Goal: Task Accomplishment & Management: Manage account settings

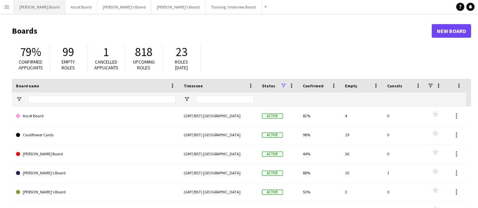
click at [32, 7] on button "[PERSON_NAME] Board Close" at bounding box center [39, 6] width 51 height 13
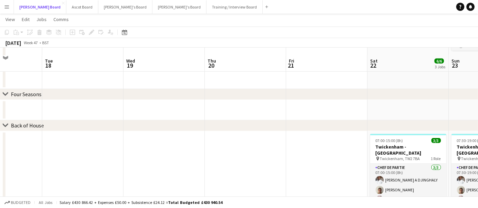
scroll to position [468, 0]
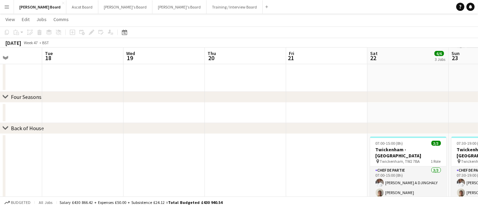
click at [5, 100] on div "chevron-right Four Seasons" at bounding box center [239, 97] width 478 height 11
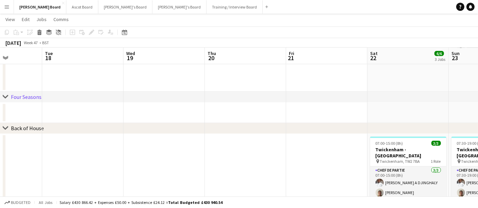
click at [6, 95] on icon "chevron-right" at bounding box center [5, 96] width 5 height 5
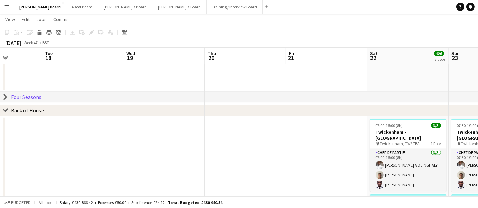
click at [6, 95] on icon "chevron-right" at bounding box center [5, 96] width 5 height 5
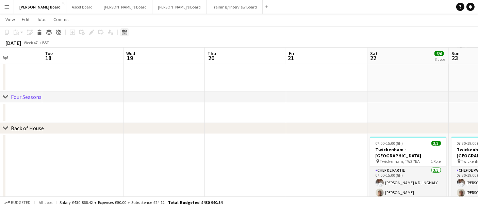
click at [124, 33] on icon "Date picker" at bounding box center [124, 32] width 5 height 5
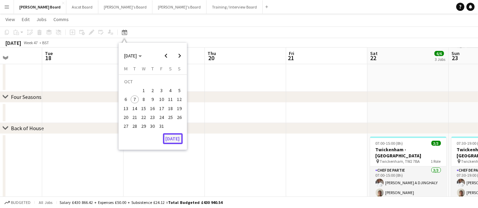
click at [173, 138] on button "[DATE]" at bounding box center [173, 138] width 20 height 11
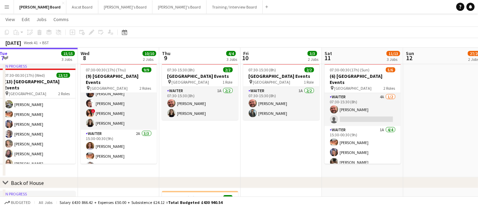
scroll to position [0, 250]
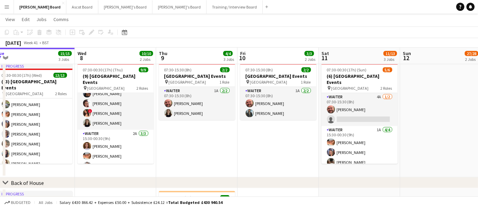
click at [367, 101] on app-card-role "Waiter 4A 1/2 07:30-15:30 (8h) Dyllon McGregor single-neutral-actions" at bounding box center [359, 109] width 76 height 33
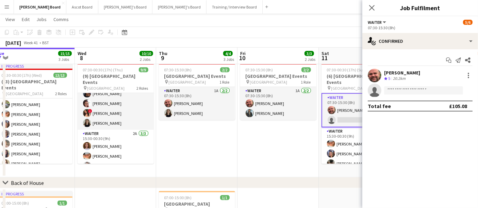
click at [441, 49] on div "Start chat Send notification Share Dyllon McGregor Crew rating 5 20.2km single-…" at bounding box center [420, 83] width 116 height 68
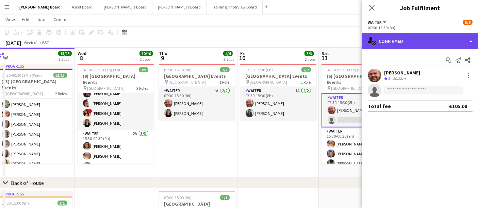
click at [441, 46] on div "single-neutral-actions-check-2 Confirmed" at bounding box center [420, 41] width 116 height 16
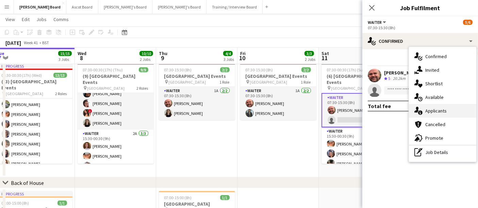
click at [435, 115] on div "single-neutral-actions-information Applicants" at bounding box center [442, 111] width 67 height 14
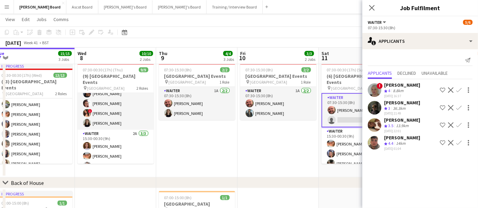
click at [404, 89] on div "8.8km" at bounding box center [398, 91] width 13 height 6
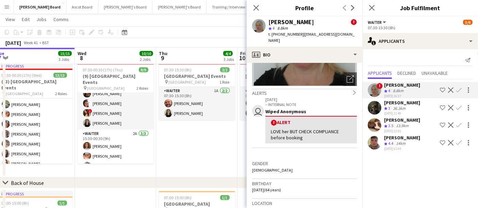
scroll to position [85, 0]
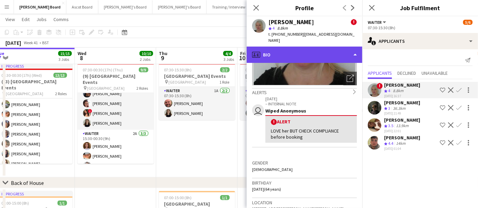
click at [317, 47] on div "profile Bio" at bounding box center [305, 55] width 116 height 16
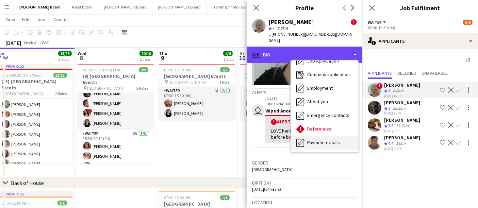
scroll to position [44, 0]
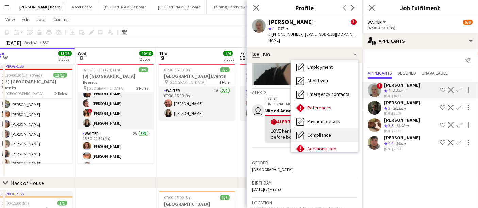
click at [321, 132] on span "Compliance" at bounding box center [319, 135] width 24 height 6
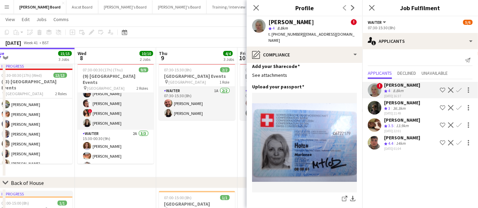
scroll to position [85, 0]
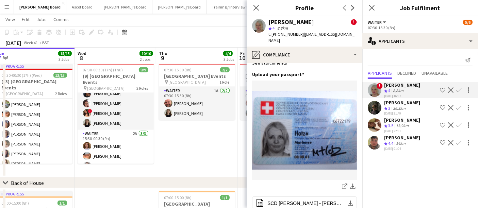
click at [458, 141] on app-icon "Confirm" at bounding box center [458, 142] width 5 height 5
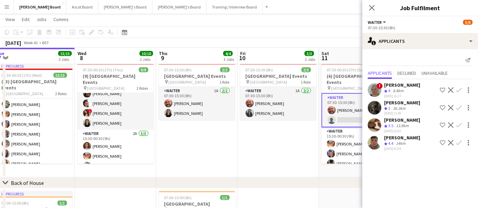
click at [458, 141] on app-icon "Confirm" at bounding box center [458, 142] width 5 height 5
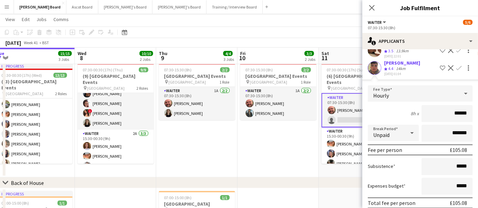
click at [400, 192] on div "Expenses budget *****" at bounding box center [420, 186] width 105 height 17
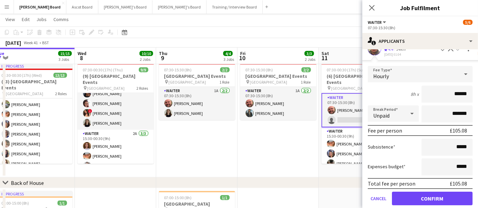
scroll to position [102, 0]
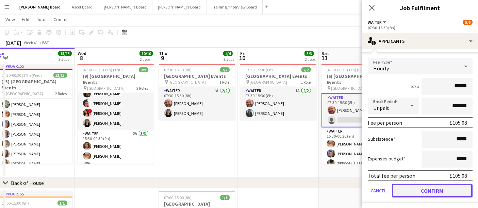
click at [419, 187] on button "Confirm" at bounding box center [432, 191] width 81 height 14
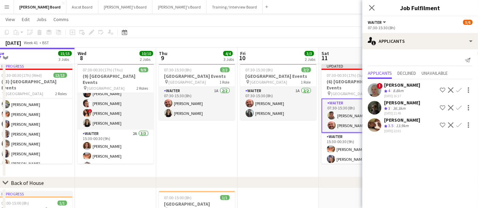
scroll to position [0, 0]
click at [284, 145] on app-date-cell "07:30-15:30 (8h) 2/2 Four Seasons Hotel Events pin Four Seasons Hotel 1 Role Wa…" at bounding box center [277, 119] width 81 height 117
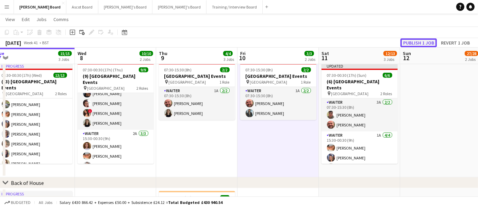
click at [419, 42] on button "Publish 1 job" at bounding box center [418, 42] width 36 height 9
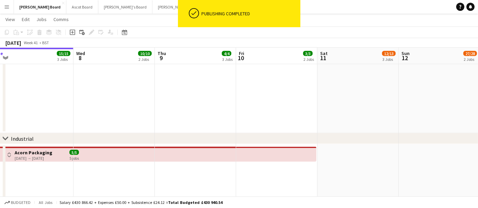
scroll to position [891, 0]
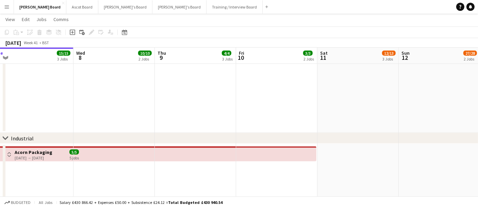
click at [22, 90] on app-date-cell "In progress 07:00-15:00 (8h) 1/1 McLaren Technology Centre pin Woking, GU21 4YH…" at bounding box center [32, 55] width 81 height 156
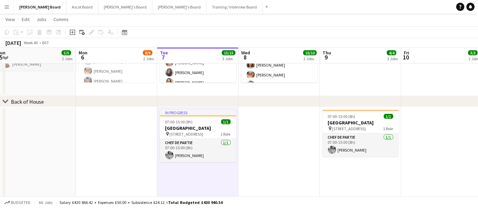
scroll to position [760, 0]
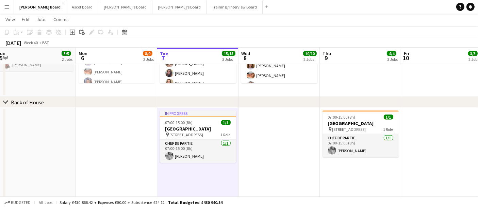
click at [444, 132] on app-date-cell at bounding box center [441, 186] width 81 height 156
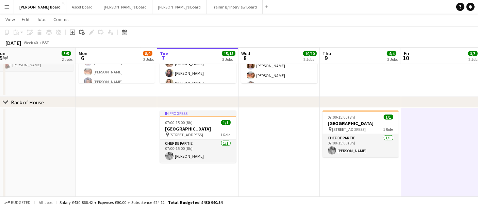
click at [31, 88] on app-date-cell "07:00-15:00 (8h) 4/4 (4) Four Seasons Hotel Events pin Four Seasons Hotel 1 Rol…" at bounding box center [35, 38] width 81 height 117
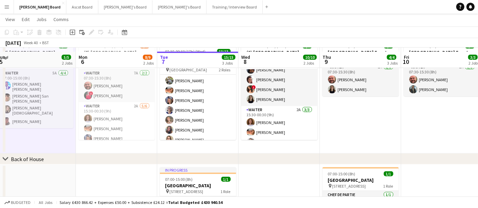
scroll to position [703, 0]
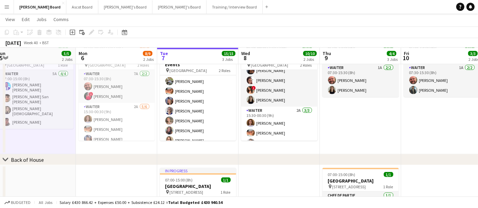
click at [473, 21] on app-page-menu "View Day view expanded Day view collapsed Month view Date picker Jump to [DATE]…" at bounding box center [239, 20] width 478 height 13
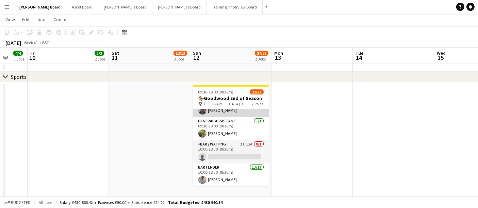
scroll to position [48, 0]
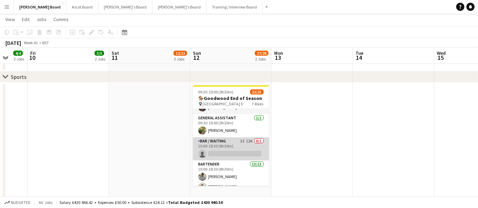
click at [227, 145] on app-card-role "Bar / Waiting 3I 12A 0/1 10:00-18:30 (8h30m) single-neutral-actions" at bounding box center [231, 148] width 76 height 23
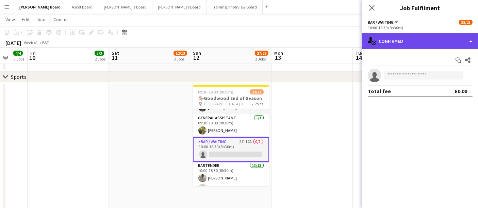
click at [411, 41] on div "single-neutral-actions-check-2 Confirmed" at bounding box center [420, 41] width 116 height 16
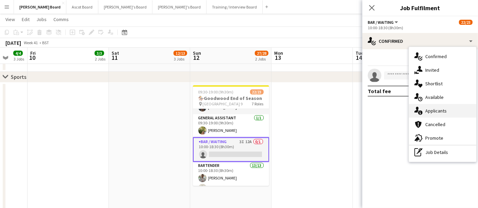
click at [441, 108] on span "Applicants" at bounding box center [435, 111] width 21 height 6
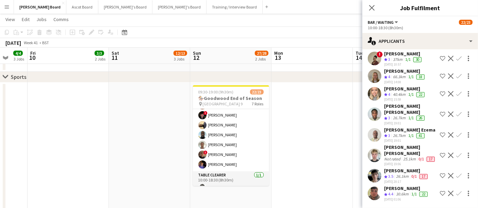
scroll to position [185, 0]
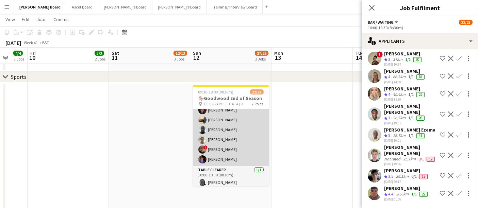
click at [243, 144] on app-card-role "Bartender 13/13 10:00-18:30 (8h30m) James Dunsford Evans Charlie Gibbons Robin …" at bounding box center [231, 95] width 76 height 141
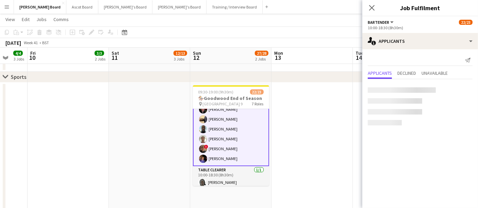
scroll to position [184, 0]
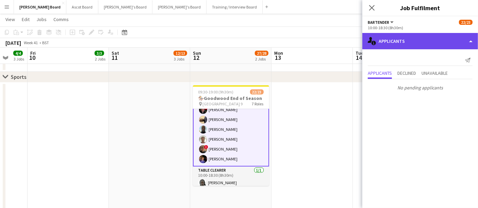
click at [425, 40] on div "single-neutral-actions-information Applicants" at bounding box center [420, 41] width 116 height 16
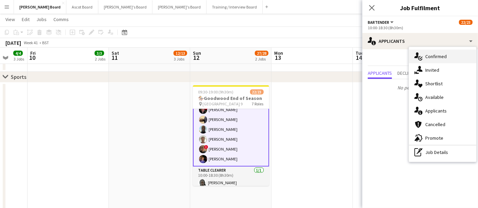
click at [451, 60] on div "single-neutral-actions-check-2 Confirmed" at bounding box center [442, 57] width 67 height 14
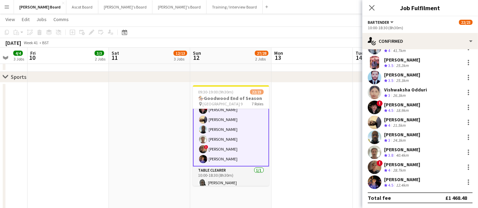
scroll to position [243, 0]
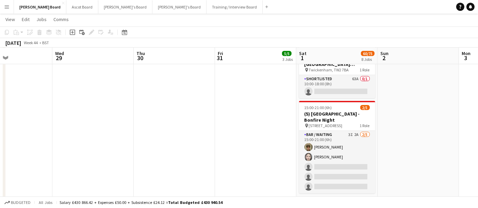
scroll to position [593, 0]
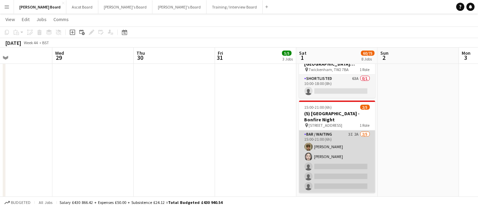
click at [347, 157] on app-card-role "Bar / Waiting 3I 2A 2/5 15:00-21:00 (6h) cameron mitchell SARAH VELEZ GARAY sin…" at bounding box center [337, 162] width 76 height 63
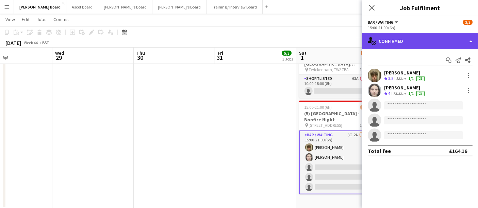
click at [430, 43] on div "single-neutral-actions-check-2 Confirmed" at bounding box center [420, 41] width 116 height 16
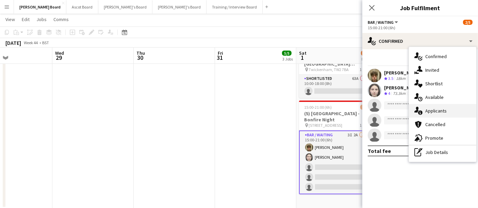
click at [454, 111] on div "single-neutral-actions-information Applicants" at bounding box center [442, 111] width 67 height 14
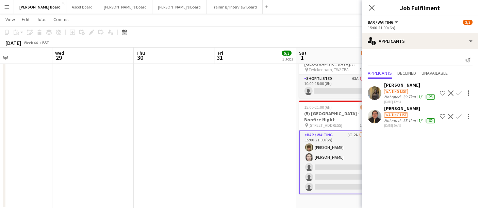
click at [395, 117] on div "Waiting list" at bounding box center [410, 115] width 52 height 6
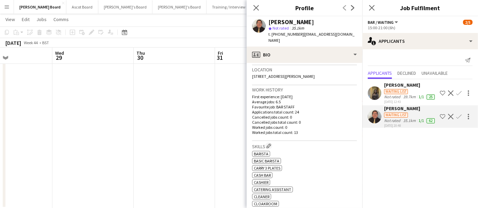
scroll to position [146, 0]
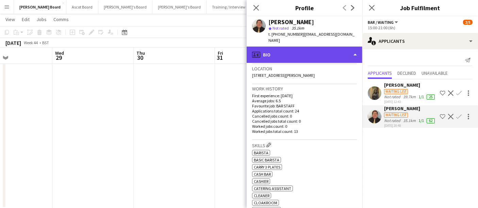
click at [305, 55] on div "profile Bio" at bounding box center [305, 55] width 116 height 16
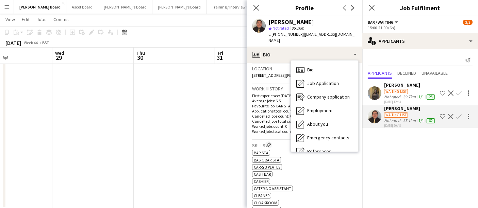
click at [261, 109] on p "Applications total count: 24" at bounding box center [304, 111] width 105 height 5
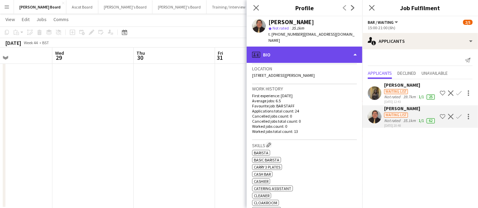
click at [320, 47] on div "profile Bio" at bounding box center [305, 55] width 116 height 16
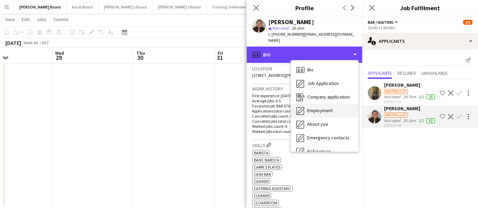
scroll to position [104, 0]
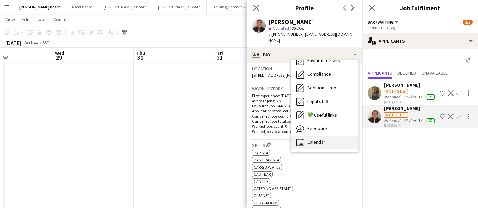
click at [323, 139] on span "Calendar" at bounding box center [316, 142] width 18 height 6
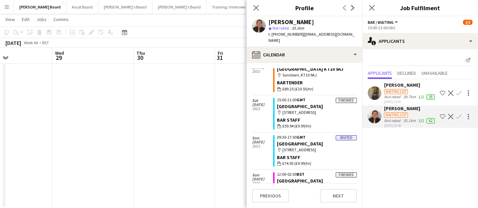
scroll to position [327, 0]
click at [456, 119] on app-icon "Confirm" at bounding box center [458, 116] width 5 height 5
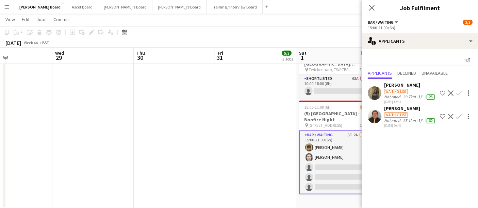
click at [459, 117] on app-icon "Confirm" at bounding box center [458, 116] width 5 height 5
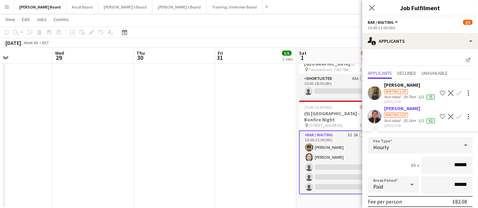
scroll to position [88, 0]
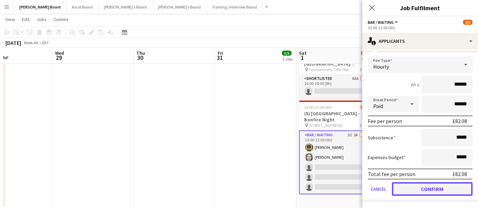
click at [422, 195] on button "Confirm" at bounding box center [432, 189] width 81 height 14
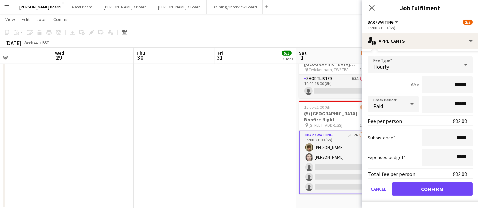
scroll to position [0, 0]
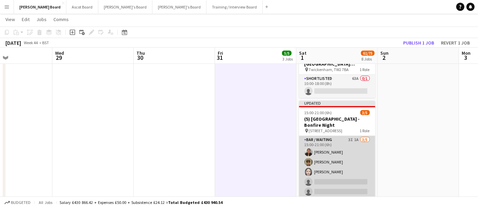
click at [337, 150] on app-card-role "Bar / Waiting 3I 1A 3/5 15:00-21:00 (6h) Mark Weller cameron mitchell SARAH VEL…" at bounding box center [337, 167] width 76 height 63
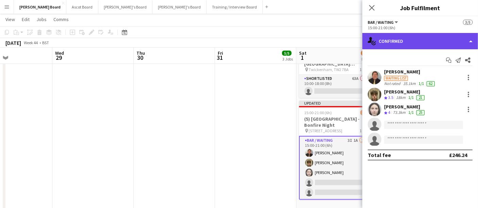
click at [415, 43] on div "single-neutral-actions-check-2 Confirmed" at bounding box center [420, 41] width 116 height 16
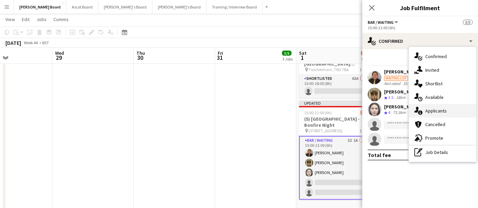
click at [438, 109] on span "Applicants" at bounding box center [435, 111] width 21 height 6
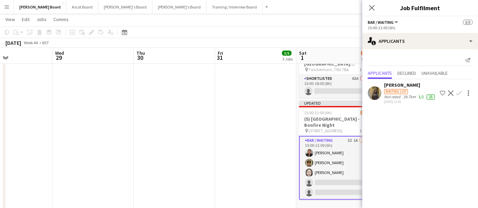
click at [404, 94] on div "39.7km" at bounding box center [409, 96] width 15 height 5
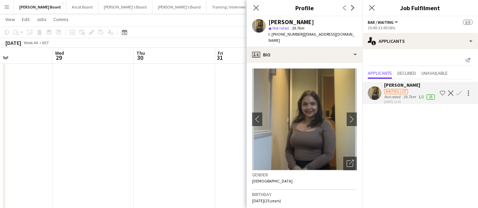
scroll to position [105, 0]
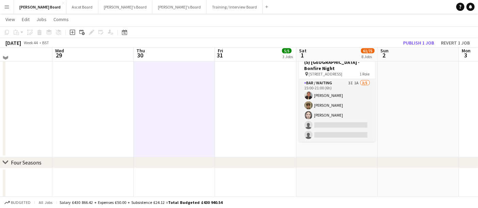
scroll to position [651, 0]
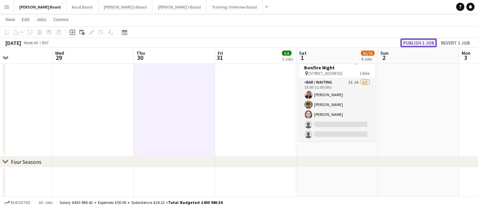
click at [418, 41] on button "Publish 1 job" at bounding box center [418, 42] width 36 height 9
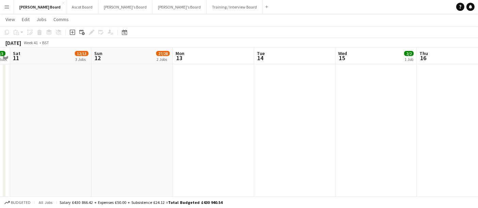
scroll to position [0, 211]
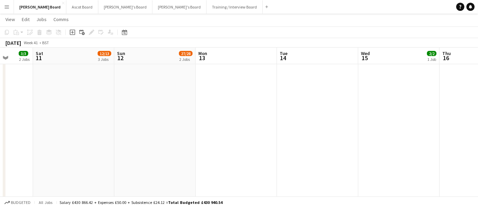
drag, startPoint x: 239, startPoint y: 88, endPoint x: 224, endPoint y: 142, distance: 56.0
click at [224, 142] on app-date-cell at bounding box center [236, 31] width 81 height 530
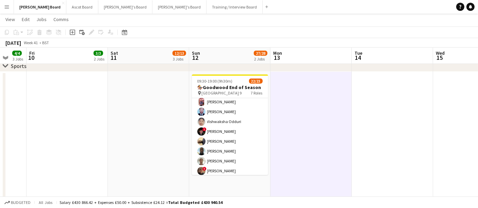
scroll to position [143, 0]
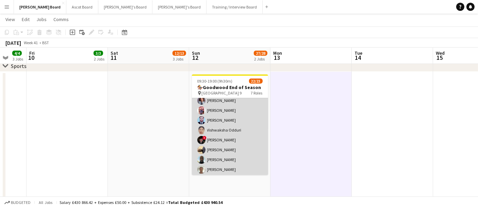
click at [239, 127] on app-card-role "Bartender 13/13 10:00-18:30 (8h30m) James Dunsford Evans Charlie Gibbons Robin …" at bounding box center [230, 125] width 76 height 141
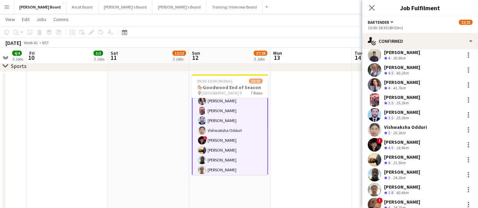
scroll to position [36, 0]
click at [464, 55] on div at bounding box center [468, 54] width 8 height 8
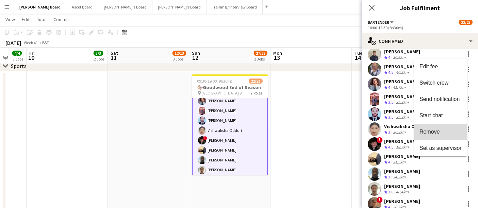
click at [448, 135] on button "Remove" at bounding box center [440, 132] width 53 height 16
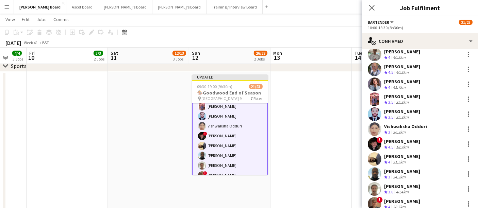
click at [432, 118] on div "Muhammad Afaq Crew rating 3.5 25.3km" at bounding box center [420, 114] width 116 height 14
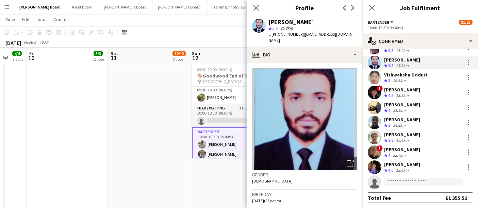
scroll to position [57, 0]
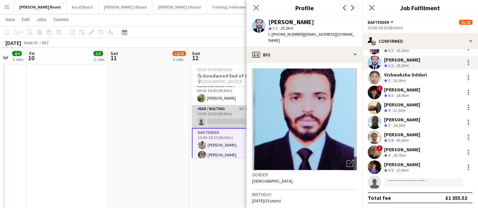
click at [218, 110] on app-card-role "Bar / Waiting 3I 12A 0/1 10:00-18:30 (8h30m) single-neutral-actions" at bounding box center [230, 116] width 76 height 23
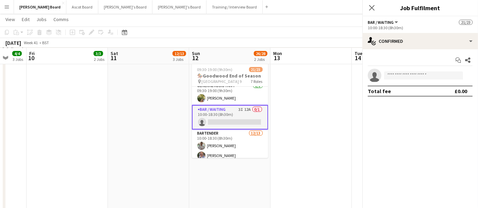
scroll to position [0, 0]
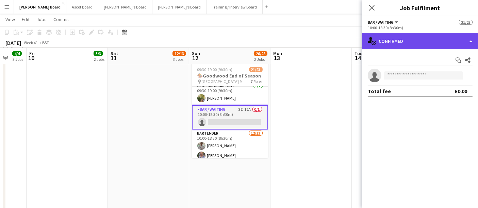
drag, startPoint x: 424, startPoint y: 36, endPoint x: 446, endPoint y: 46, distance: 23.1
click at [446, 46] on div "single-neutral-actions-check-2 Confirmed" at bounding box center [420, 41] width 116 height 16
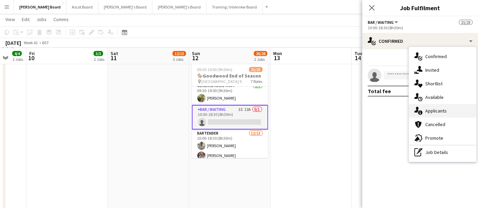
click at [445, 108] on span "Applicants" at bounding box center [435, 111] width 21 height 6
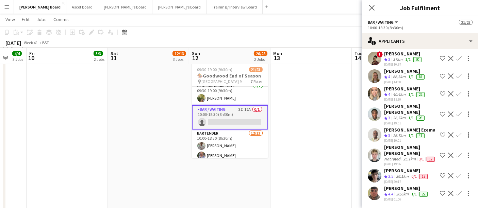
scroll to position [159, 0]
click at [394, 174] on div "Crew rating 3.5" at bounding box center [389, 177] width 11 height 6
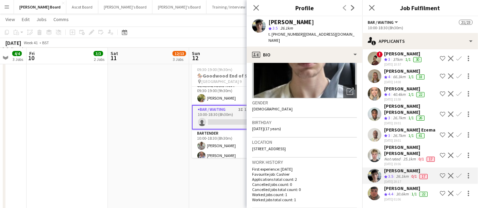
scroll to position [72, 0]
click at [402, 156] on div "25.1km" at bounding box center [409, 158] width 15 height 5
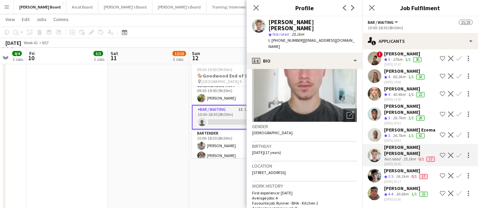
scroll to position [142, 0]
click at [401, 127] on div "Peter Udokamma Ezema" at bounding box center [409, 130] width 51 height 6
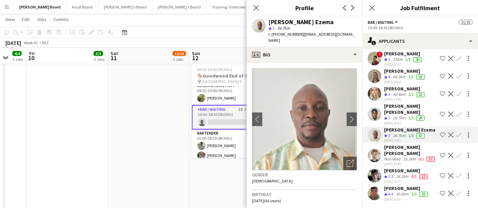
click at [407, 115] on div "26.7km" at bounding box center [399, 118] width 15 height 6
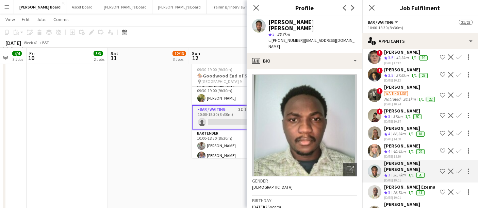
scroll to position [54, 0]
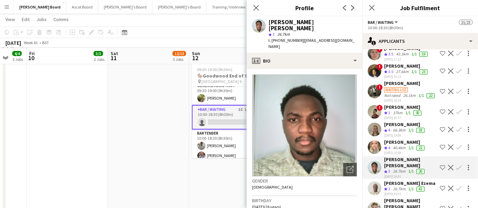
click at [456, 150] on app-icon "Confirm" at bounding box center [458, 147] width 5 height 5
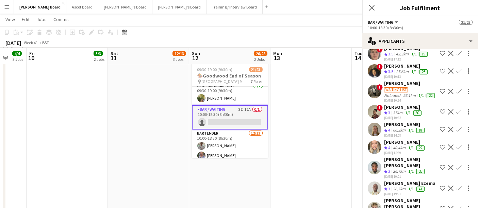
scroll to position [61, 0]
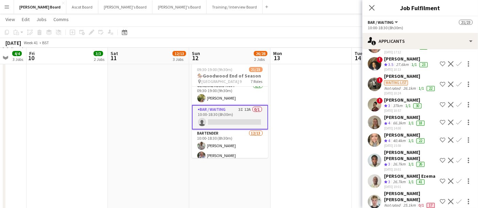
click at [456, 143] on app-icon "Confirm" at bounding box center [458, 139] width 5 height 5
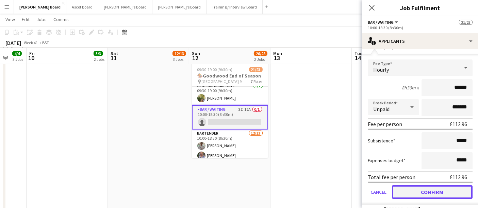
click at [442, 199] on button "Confirm" at bounding box center [432, 192] width 81 height 14
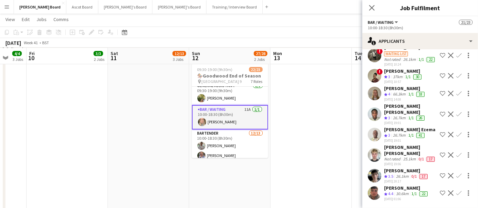
scroll to position [103, 0]
click at [222, 118] on app-card-role "Bar / Waiting 11A 1/1 10:00-18:30 (8h30m) Laura Shaw" at bounding box center [230, 117] width 76 height 24
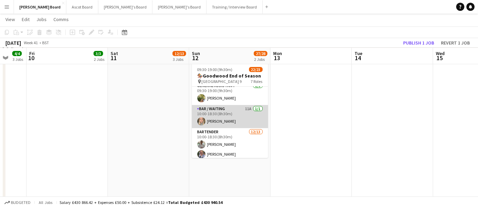
click at [222, 118] on app-card-role "Bar / Waiting 11A 1/1 10:00-18:30 (8h30m) Laura Shaw" at bounding box center [230, 116] width 76 height 23
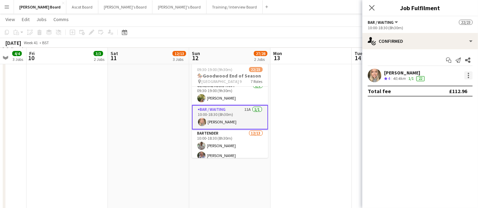
click at [469, 75] on div at bounding box center [468, 75] width 8 height 8
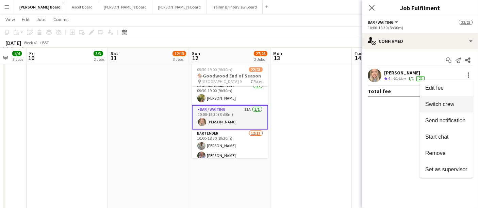
click at [448, 100] on button "Switch crew" at bounding box center [446, 104] width 53 height 16
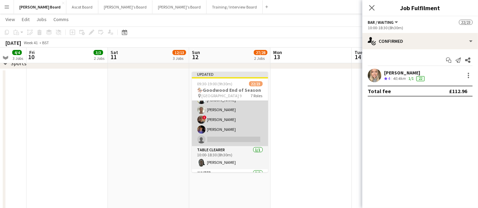
click at [232, 122] on app-card-role "Bartender 12/13 10:00-18:30 (8h30m) James Dunsford Evans Robin Jones Ruth Fried…" at bounding box center [230, 75] width 76 height 141
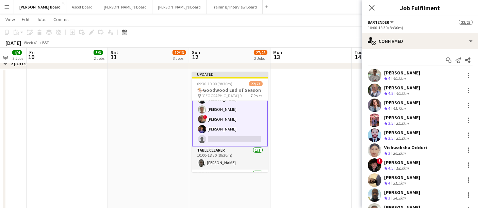
scroll to position [93, 0]
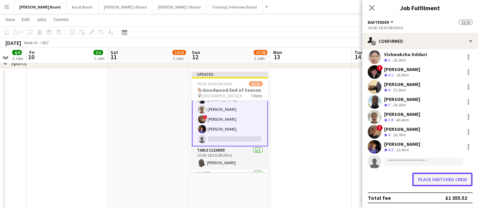
click at [439, 173] on button "Place switched crew" at bounding box center [442, 180] width 60 height 14
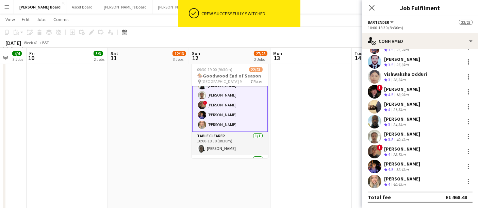
scroll to position [73, 0]
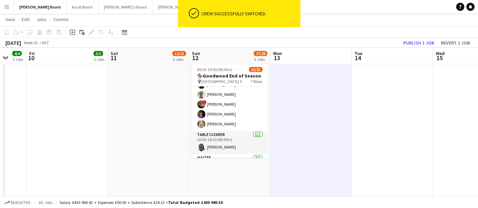
scroll to position [196, 0]
click at [404, 41] on button "Publish 1 job" at bounding box center [418, 42] width 36 height 9
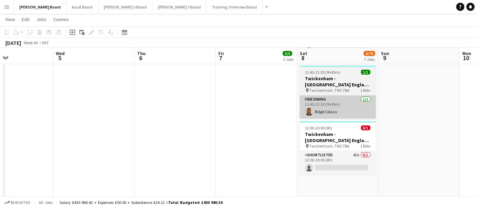
scroll to position [517, 0]
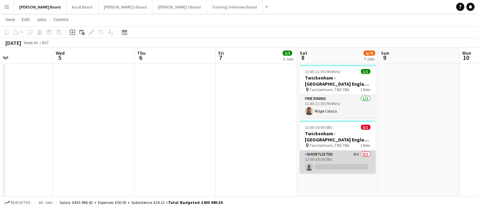
click at [351, 168] on app-card-role "Shortlisted 45A 0/1 12:00-20:00 (8h) single-neutral-actions" at bounding box center [338, 162] width 76 height 23
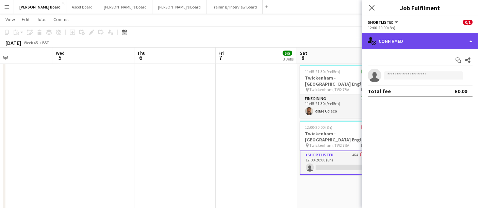
click at [416, 43] on div "single-neutral-actions-check-2 Confirmed" at bounding box center [420, 41] width 116 height 16
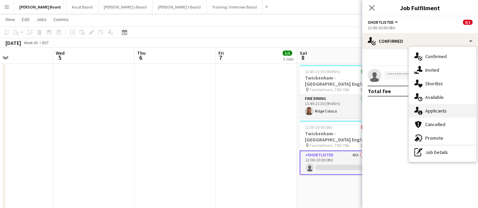
click at [436, 104] on div "single-neutral-actions-information Applicants" at bounding box center [442, 111] width 67 height 14
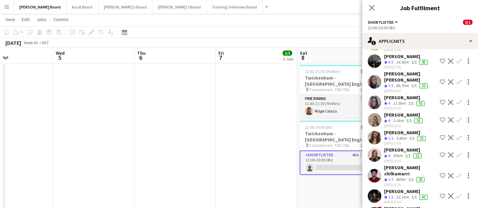
scroll to position [614, 0]
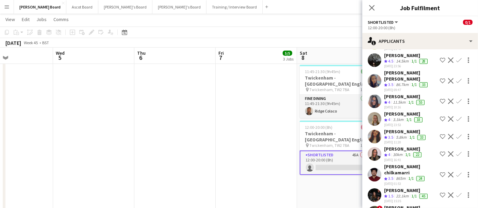
click at [408, 110] on div "02-10-2025 10:16" at bounding box center [405, 107] width 42 height 4
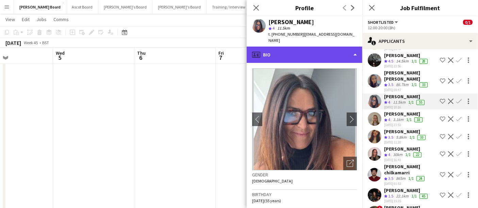
click at [323, 53] on div "profile Bio" at bounding box center [305, 55] width 116 height 16
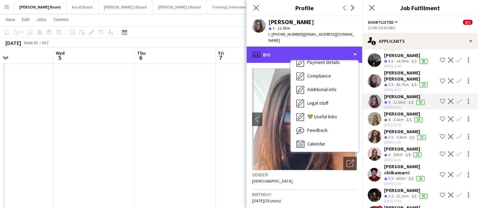
scroll to position [104, 0]
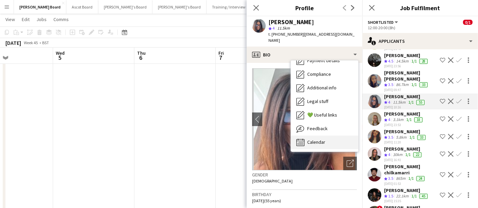
click at [324, 139] on span "Calendar" at bounding box center [316, 142] width 18 height 6
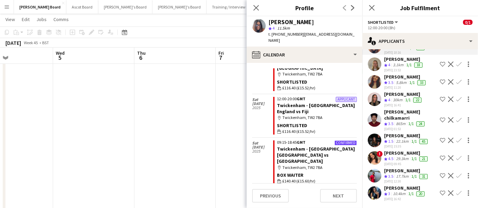
scroll to position [715, 0]
click at [393, 162] on div "06-10-2025 09:45" at bounding box center [406, 164] width 45 height 4
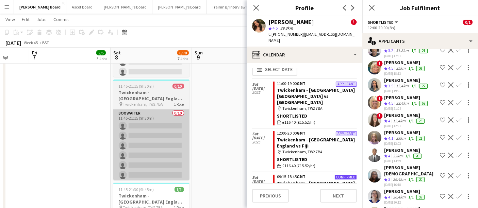
scroll to position [399, 0]
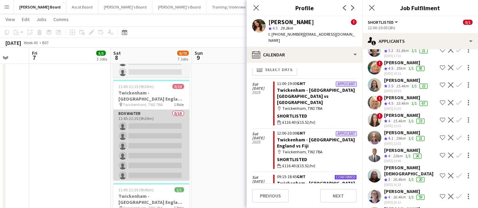
click at [162, 141] on app-card-role "BOX Waiter 0/10 11:45-21:15 (9h30m) single-neutral-actions single-neutral-actio…" at bounding box center [151, 166] width 76 height 112
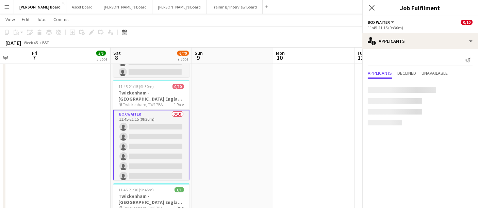
scroll to position [0, 0]
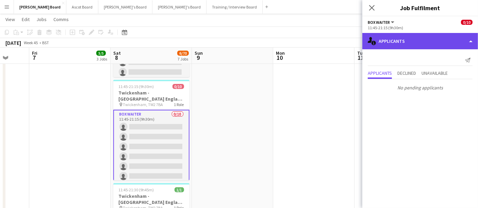
click at [409, 46] on div "single-neutral-actions-information Applicants" at bounding box center [420, 41] width 116 height 16
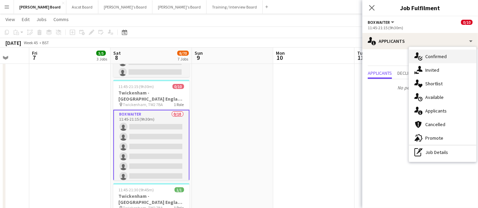
click at [436, 61] on div "single-neutral-actions-check-2 Confirmed" at bounding box center [442, 57] width 67 height 14
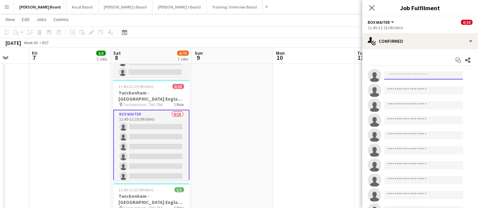
click at [414, 76] on input at bounding box center [423, 75] width 79 height 8
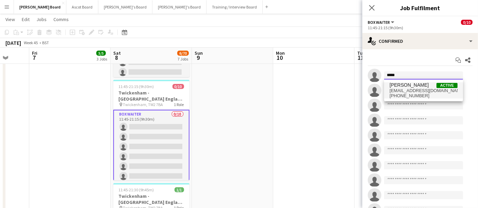
type input "*****"
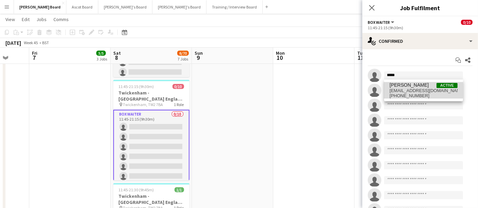
click at [414, 90] on span "aimeenewenham18@gmail.com" at bounding box center [423, 90] width 68 height 5
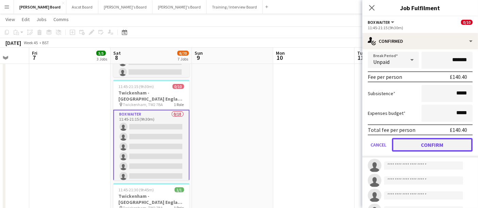
click at [421, 144] on button "Confirm" at bounding box center [432, 145] width 81 height 14
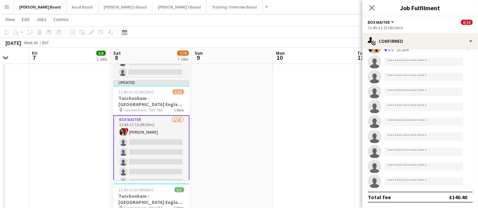
scroll to position [28, 0]
click at [395, 59] on input at bounding box center [423, 63] width 79 height 8
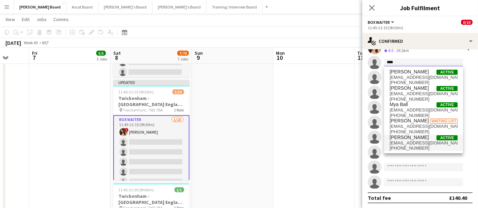
type input "****"
click at [416, 141] on span "sue.ballantyne@ntlworld.com" at bounding box center [423, 142] width 68 height 5
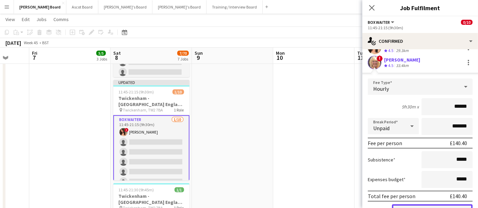
click at [423, 204] on button "Confirm" at bounding box center [432, 211] width 81 height 14
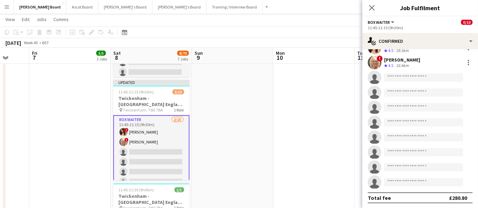
click at [397, 68] on div "33.4km" at bounding box center [402, 66] width 15 height 6
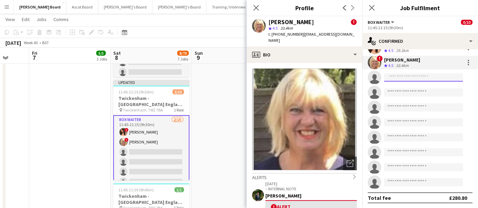
click at [394, 77] on input at bounding box center [423, 77] width 79 height 8
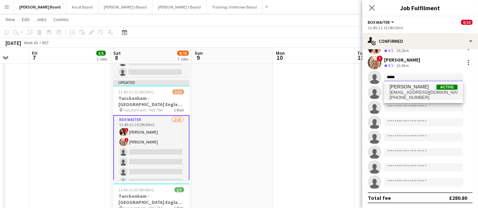
type input "*****"
click at [398, 94] on span "maireadsullivan@hotmail.com" at bounding box center [423, 92] width 68 height 5
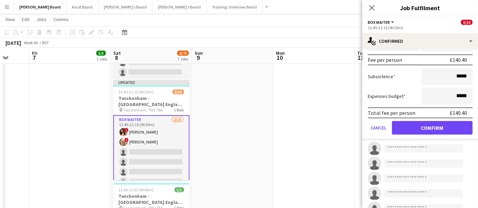
scroll to position [129, 0]
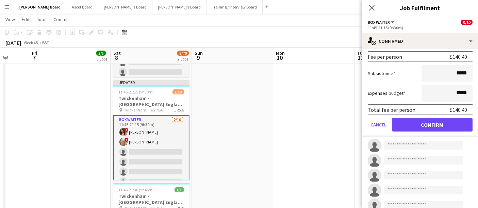
click at [420, 130] on form "Fee Type Hourly 9h30m x ****** Break Period Unpaid ******* Fee per person £140.…" at bounding box center [420, 64] width 116 height 145
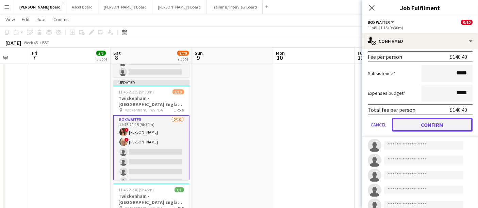
click at [422, 124] on button "Confirm" at bounding box center [432, 125] width 81 height 14
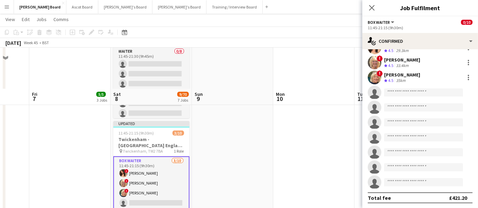
scroll to position [351, 0]
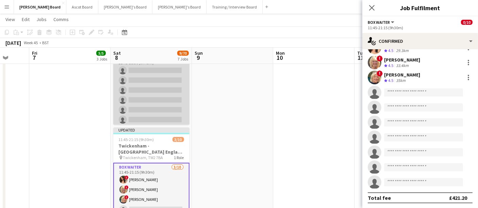
click at [143, 101] on app-card-role "Waiter 0/8 11:45-21:30 (9h45m) single-neutral-actions single-neutral-actions si…" at bounding box center [151, 100] width 76 height 92
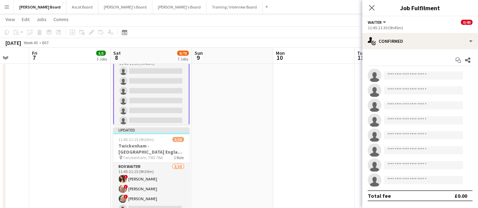
scroll to position [0, 0]
click at [397, 76] on input at bounding box center [423, 75] width 79 height 8
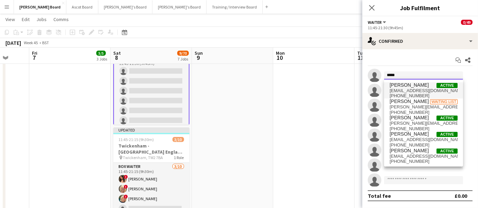
type input "*****"
click at [405, 87] on span "[PERSON_NAME]" at bounding box center [408, 85] width 39 height 6
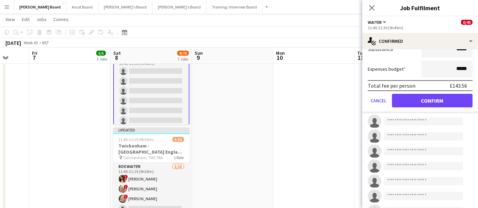
scroll to position [132, 0]
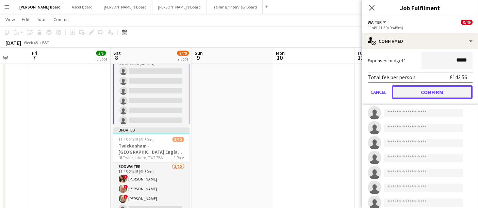
click at [419, 89] on button "Confirm" at bounding box center [432, 92] width 81 height 14
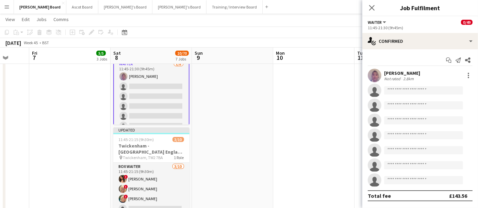
drag, startPoint x: 483, startPoint y: 1, endPoint x: 319, endPoint y: 118, distance: 201.2
click at [319, 118] on app-date-cell at bounding box center [313, 188] width 81 height 524
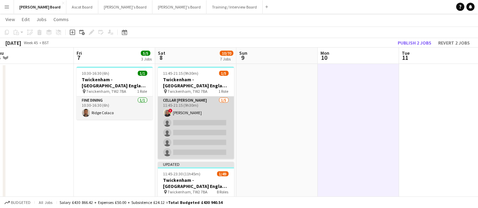
scroll to position [214, 0]
click at [204, 126] on app-card-role "Cellar Porter 1/5 11:45-21:15 (9h30m) ! Lance Chowdhury single-neutral-actions …" at bounding box center [196, 128] width 76 height 63
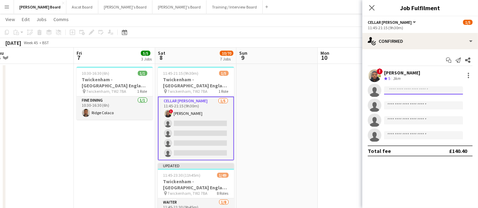
click at [400, 92] on input at bounding box center [423, 90] width 79 height 8
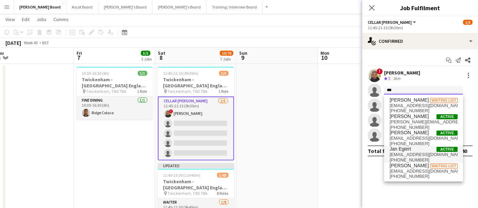
type input "***"
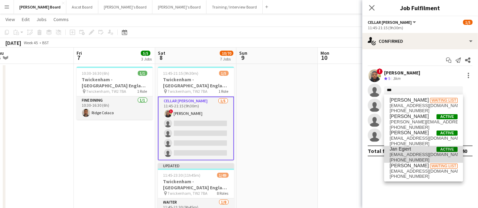
click at [420, 157] on span "+4407388778219" at bounding box center [423, 159] width 68 height 5
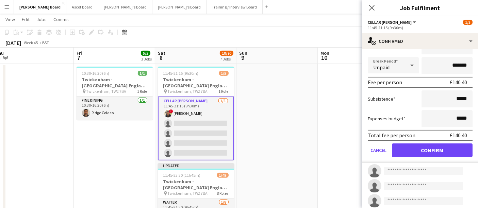
scroll to position [90, 0]
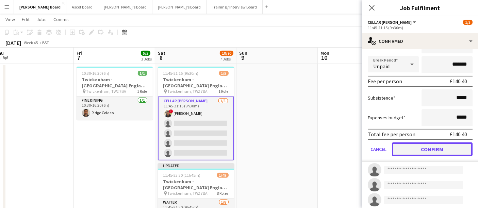
click at [413, 146] on button "Confirm" at bounding box center [432, 150] width 81 height 14
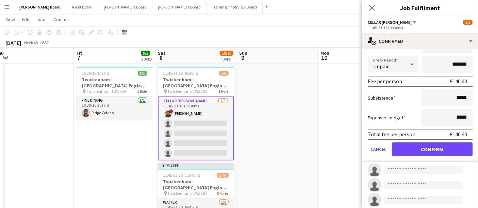
scroll to position [0, 0]
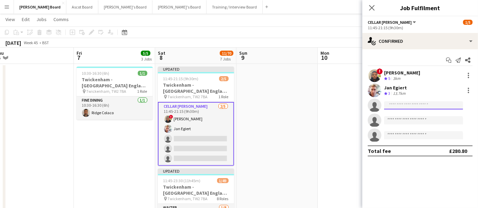
click at [395, 104] on input at bounding box center [423, 105] width 79 height 8
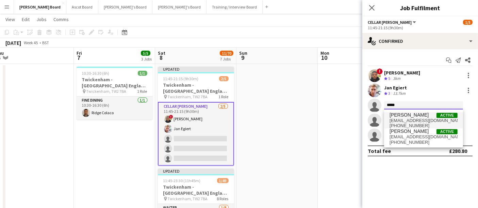
type input "*****"
click at [405, 121] on span "ashawngogetter@yahoo.com" at bounding box center [423, 120] width 68 height 5
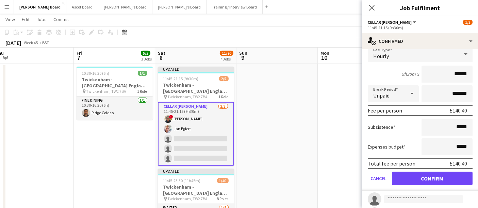
scroll to position [80, 0]
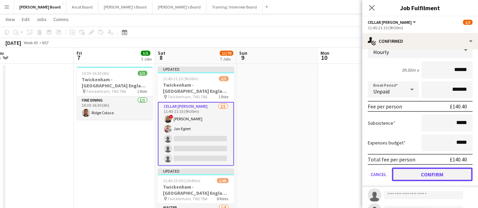
click at [422, 173] on button "Confirm" at bounding box center [432, 175] width 81 height 14
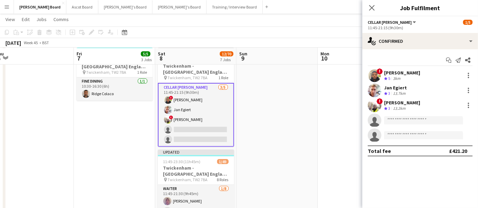
scroll to position [233, 0]
click at [382, 106] on div "! Ashane Deacon Crew rating 3 13.2km" at bounding box center [420, 106] width 116 height 14
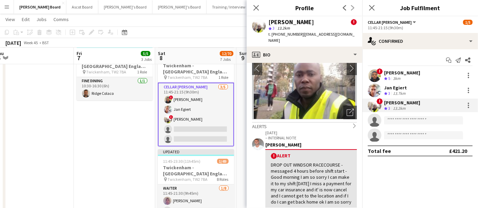
scroll to position [0, 0]
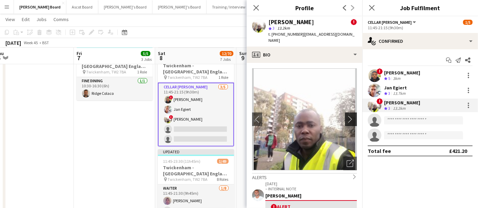
click at [349, 116] on app-icon "chevron-right" at bounding box center [352, 119] width 11 height 7
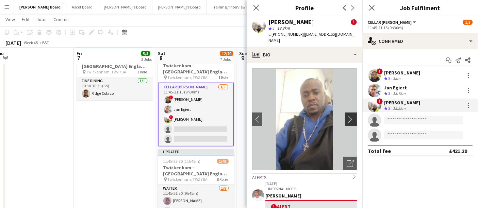
click at [349, 116] on app-icon "chevron-right" at bounding box center [352, 119] width 11 height 7
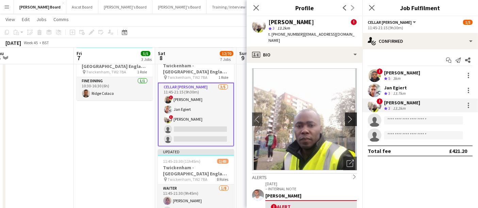
click at [349, 116] on app-icon "chevron-right" at bounding box center [352, 119] width 11 height 7
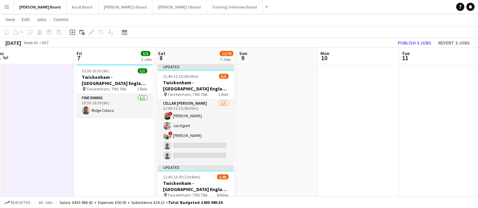
scroll to position [216, 0]
click at [98, 5] on button "Thomasina's Board Close" at bounding box center [125, 6] width 54 height 13
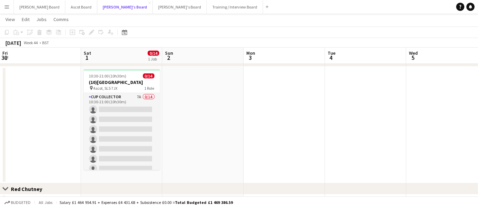
scroll to position [0, 163]
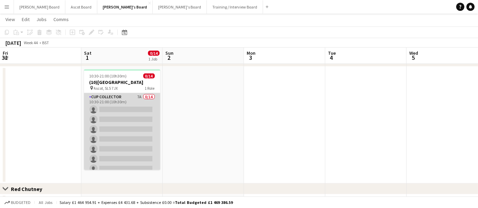
click at [128, 137] on app-card-role "CUP COLLECTOR 7A 0/14 10:30-21:00 (10h30m) single-neutral-actions single-neutra…" at bounding box center [122, 168] width 76 height 151
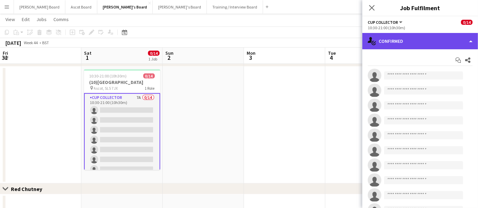
click at [421, 39] on div "single-neutral-actions-check-2 Confirmed" at bounding box center [420, 41] width 116 height 16
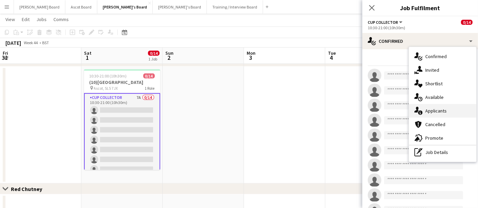
click at [444, 110] on span "Applicants" at bounding box center [435, 111] width 21 height 6
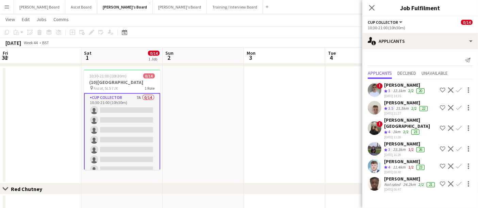
scroll to position [5, 0]
click at [436, 71] on span "Unavailable" at bounding box center [434, 73] width 26 height 5
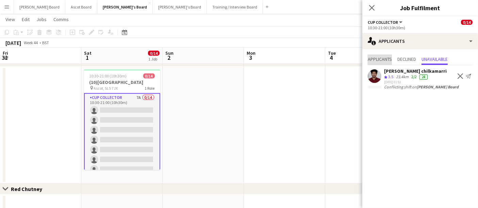
click at [375, 57] on span "Applicants" at bounding box center [380, 59] width 24 height 5
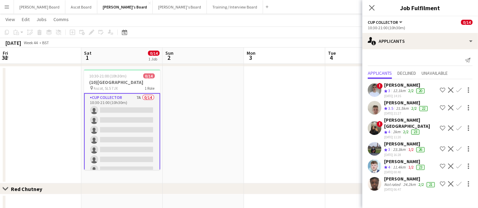
drag, startPoint x: 316, startPoint y: 118, endPoint x: 268, endPoint y: 121, distance: 47.3
click at [268, 121] on app-date-cell at bounding box center [284, 125] width 81 height 117
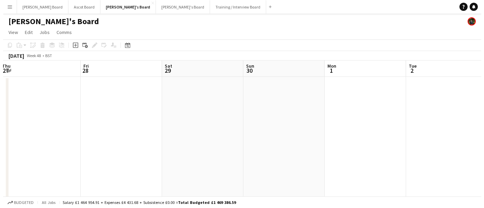
scroll to position [0, 248]
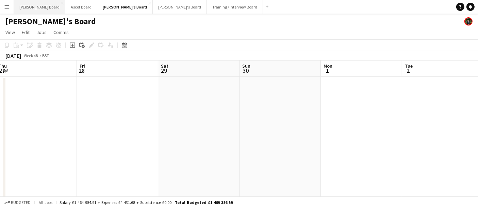
click at [28, 10] on button "[PERSON_NAME] Board Close" at bounding box center [39, 6] width 51 height 13
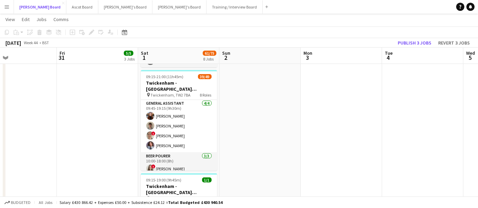
scroll to position [159, 0]
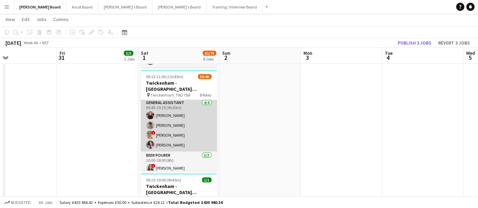
click at [173, 108] on app-card-role "General Assistant 4/4 09:45-19:15 (9h30m) Sophie Wisden Ben Steele ! ella beswi…" at bounding box center [179, 125] width 76 height 53
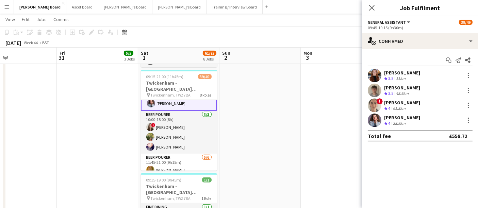
scroll to position [201, 0]
click at [469, 76] on div at bounding box center [468, 75] width 8 height 8
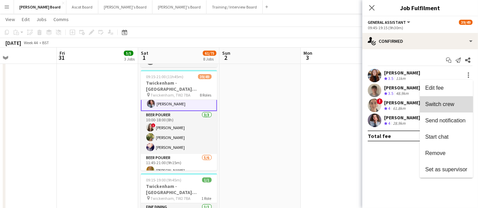
click at [440, 105] on span "Switch crew" at bounding box center [439, 104] width 29 height 6
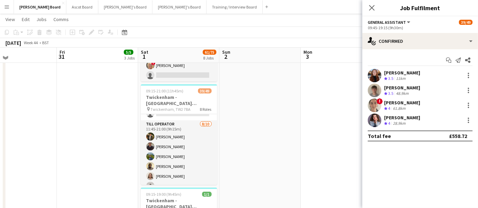
scroll to position [327, 0]
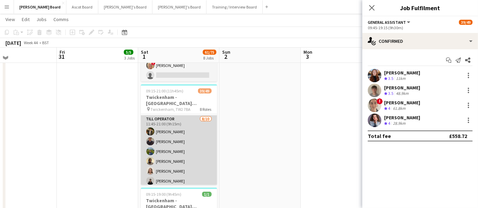
click at [184, 163] on app-card-role "Till Operator 8/10 11:45-21:00 (9h15m) Jack Rowe Emmanuel Roberts Jonathan Thom…" at bounding box center [179, 171] width 76 height 112
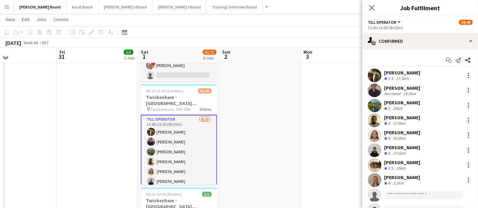
scroll to position [48, 0]
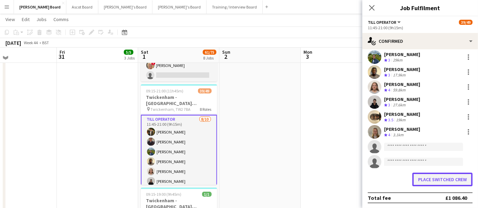
click at [438, 182] on button "Place switched crew" at bounding box center [442, 180] width 60 height 14
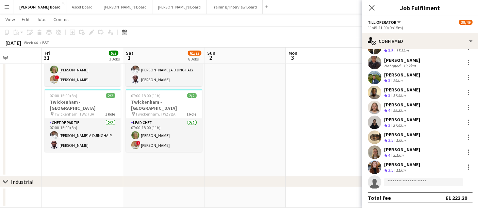
scroll to position [653, 0]
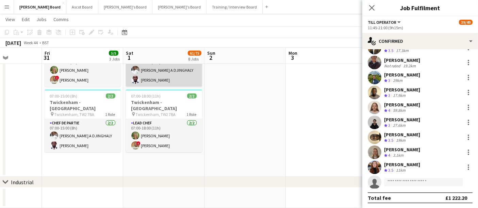
click at [178, 78] on app-card-role "Chef de Partie 1A 2/2 07:00-18:00 (11h) ELHADJI A DJINGHALY Opeyemi Hassan" at bounding box center [164, 70] width 76 height 33
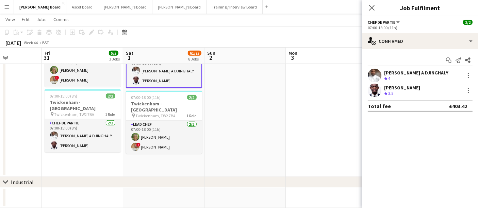
scroll to position [0, 0]
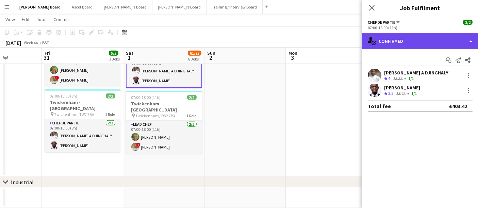
click at [451, 46] on div "single-neutral-actions-check-2 Confirmed" at bounding box center [420, 41] width 116 height 16
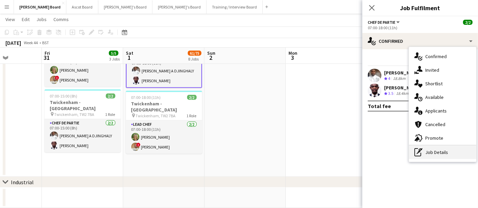
click at [452, 149] on div "pen-write Job Details" at bounding box center [442, 153] width 67 height 14
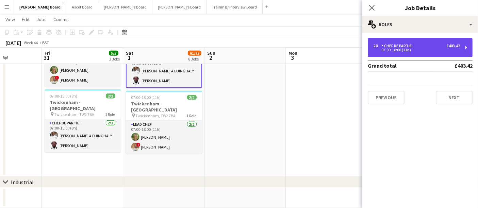
click at [400, 51] on div "07:00-18:00 (11h)" at bounding box center [416, 49] width 87 height 3
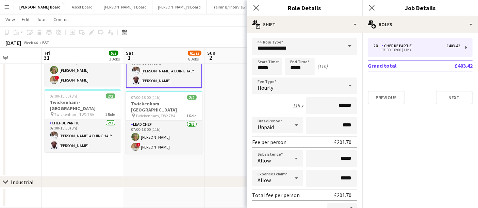
click at [69, 168] on app-date-cell "07:00-15:00 (8h) 2/2 Twickenham - Allianz Stadium pin Twickenham, TW2 7BA 1 Rol…" at bounding box center [82, 99] width 81 height 156
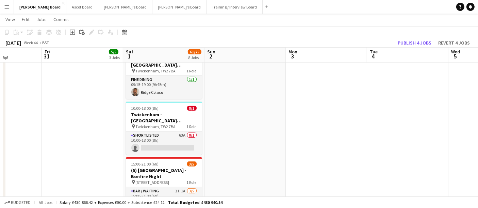
scroll to position [365, 0]
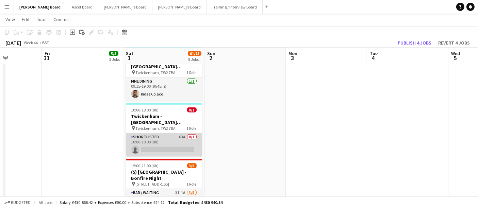
click at [176, 143] on app-card-role "Shortlisted 63A 0/1 10:00-18:00 (8h) single-neutral-actions" at bounding box center [164, 144] width 76 height 23
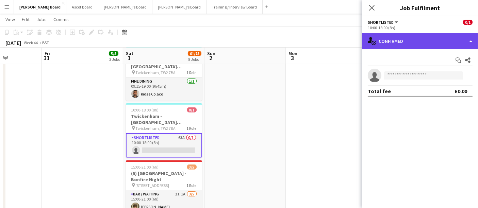
click at [413, 41] on div "single-neutral-actions-check-2 Confirmed" at bounding box center [420, 41] width 116 height 16
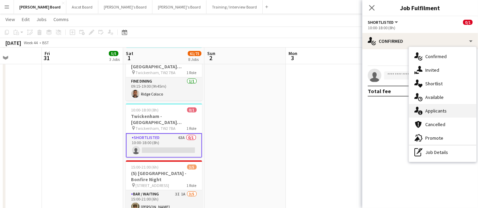
click at [433, 109] on span "Applicants" at bounding box center [435, 111] width 21 height 6
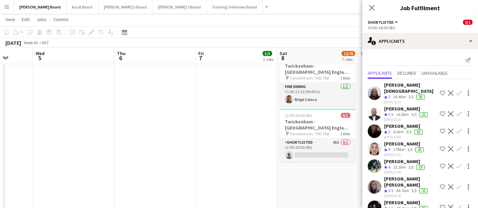
scroll to position [0, 212]
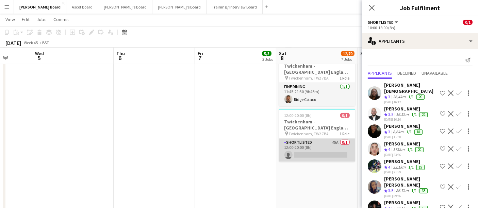
click at [313, 148] on app-card-role "Shortlisted 45A 0/1 12:00-20:00 (8h) single-neutral-actions" at bounding box center [317, 150] width 76 height 23
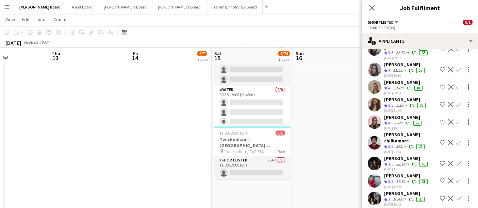
scroll to position [364, 0]
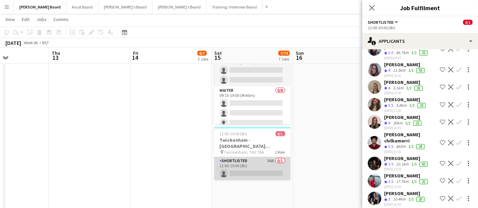
click at [264, 168] on app-card-role "Shortlisted 56A 0/1 11:00-19:00 (8h) single-neutral-actions" at bounding box center [252, 168] width 76 height 23
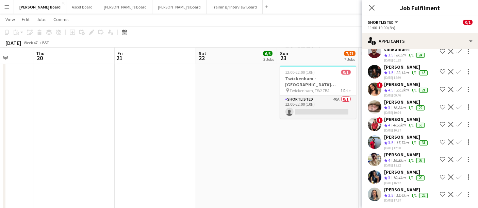
scroll to position [0, 211]
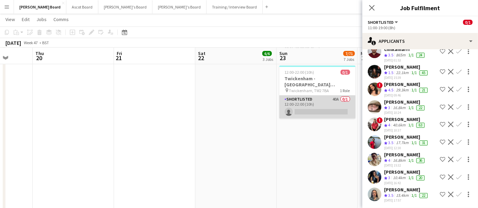
click at [315, 102] on app-card-role "Shortlisted 40A 0/1 12:00-22:00 (10h) single-neutral-actions" at bounding box center [317, 107] width 76 height 23
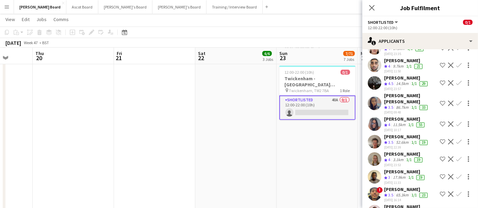
scroll to position [459, 0]
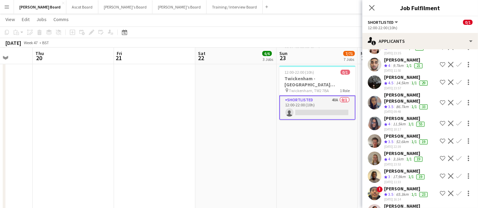
click at [403, 139] on div "52.6km" at bounding box center [402, 142] width 15 height 6
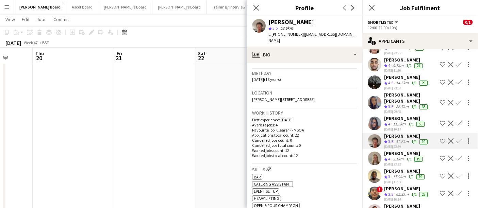
scroll to position [122, 0]
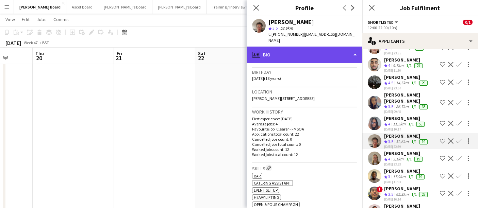
click at [310, 56] on div "profile Bio" at bounding box center [305, 55] width 116 height 16
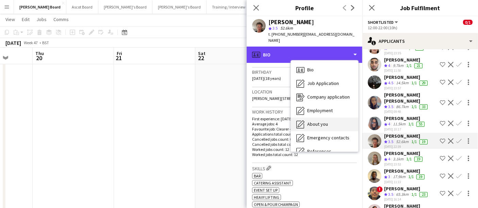
scroll to position [104, 0]
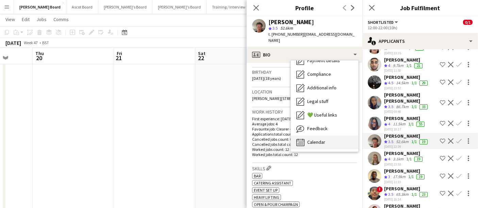
click at [313, 139] on span "Calendar" at bounding box center [316, 142] width 18 height 6
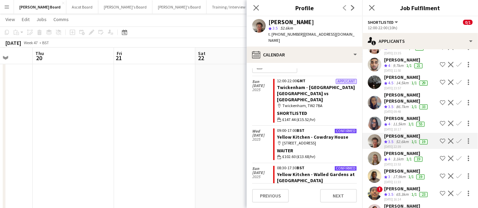
scroll to position [11, 0]
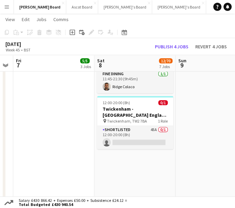
scroll to position [0, 231]
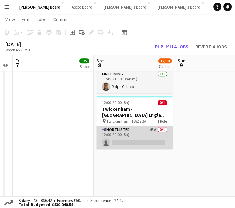
click at [141, 131] on app-card-role "Shortlisted 45A 0/1 12:00-20:00 (8h) single-neutral-actions" at bounding box center [135, 137] width 76 height 23
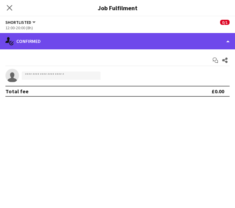
click at [130, 47] on div "single-neutral-actions-check-2 Confirmed" at bounding box center [117, 41] width 235 height 16
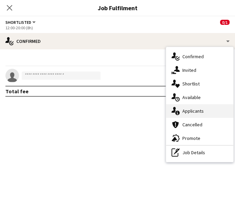
click at [190, 109] on span "Applicants" at bounding box center [193, 111] width 21 height 6
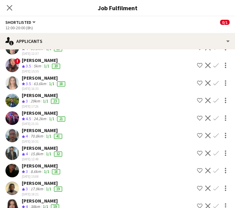
scroll to position [236, 0]
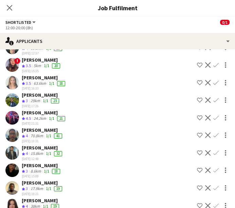
click at [29, 151] on div "Crew rating 4" at bounding box center [25, 154] width 7 height 6
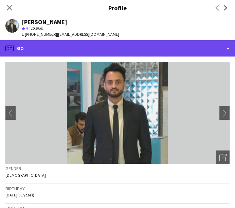
click at [94, 48] on div "profile Bio" at bounding box center [117, 48] width 235 height 16
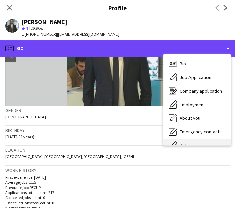
scroll to position [104, 0]
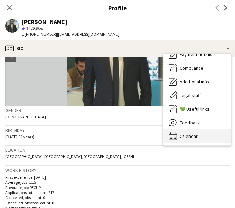
click at [199, 135] on div "Calendar Calendar" at bounding box center [197, 136] width 67 height 14
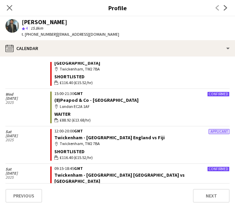
scroll to position [79, 0]
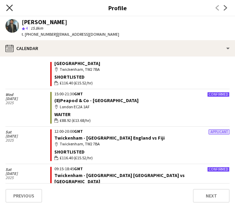
click at [7, 9] on icon "Close pop-in" at bounding box center [9, 7] width 6 height 6
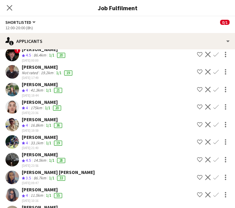
scroll to position [405, 0]
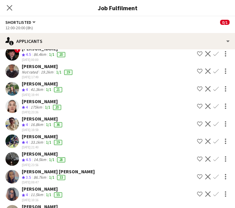
click at [37, 122] on div "16.8km" at bounding box center [36, 125] width 15 height 6
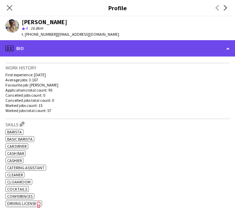
click at [87, 43] on div "profile Bio" at bounding box center [117, 48] width 235 height 16
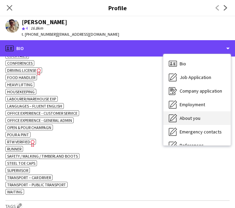
scroll to position [104, 0]
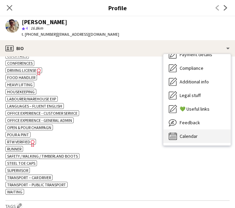
click at [194, 130] on div "Calendar Calendar" at bounding box center [197, 136] width 67 height 14
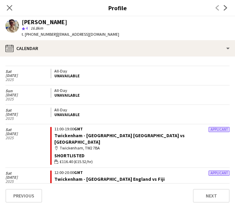
scroll to position [34, 0]
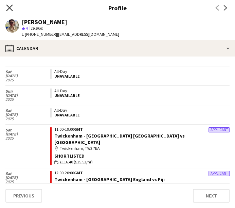
click at [11, 10] on icon "Close pop-in" at bounding box center [9, 7] width 6 height 6
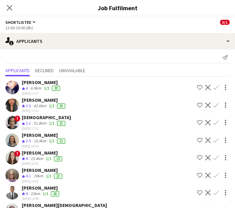
scroll to position [44, 0]
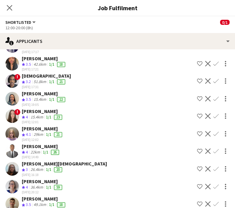
click at [49, 135] on app-skills-label "1/1" at bounding box center [48, 134] width 5 height 5
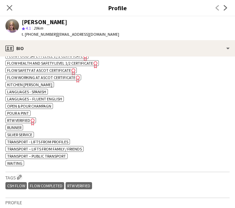
scroll to position [287, 0]
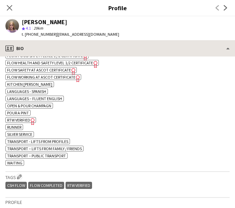
drag, startPoint x: 120, startPoint y: 77, endPoint x: 130, endPoint y: 55, distance: 23.8
click at [130, 55] on div "profile Bio Bio Bio Job Application Job Application Company application Company…" at bounding box center [117, 124] width 235 height 168
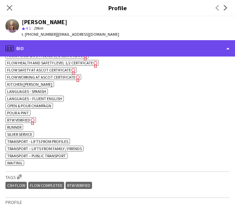
click at [145, 42] on div "profile Bio" at bounding box center [117, 48] width 235 height 16
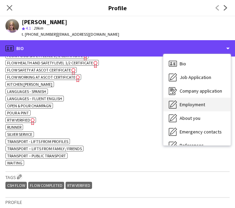
scroll to position [104, 0]
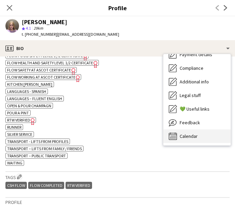
click at [193, 139] on div "Calendar Calendar" at bounding box center [197, 136] width 67 height 14
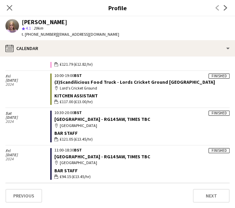
scroll to position [487, 0]
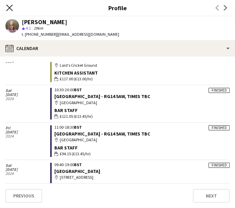
click at [9, 10] on icon "Close pop-in" at bounding box center [9, 7] width 6 height 6
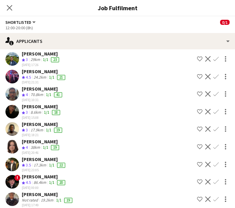
scroll to position [331, 0]
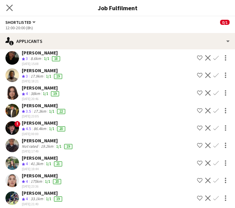
click at [10, 11] on app-icon "Close pop-in" at bounding box center [10, 8] width 10 height 10
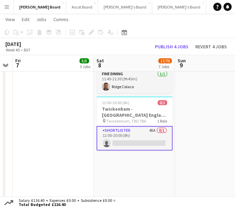
click at [113, 130] on app-card-role "Shortlisted 45A 0/1 12:00-20:00 (8h) single-neutral-actions" at bounding box center [135, 138] width 76 height 24
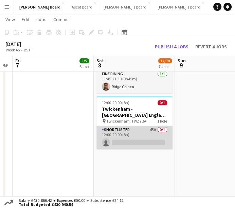
click at [113, 130] on app-card-role "Shortlisted 45A 0/1 12:00-20:00 (8h) single-neutral-actions" at bounding box center [135, 137] width 76 height 23
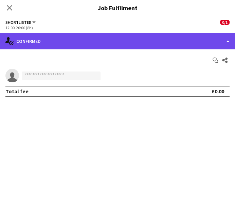
click at [103, 43] on div "single-neutral-actions-check-2 Confirmed" at bounding box center [117, 41] width 235 height 16
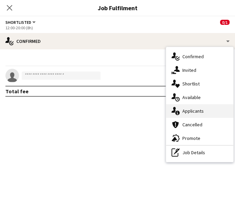
click at [193, 113] on span "Applicants" at bounding box center [193, 111] width 21 height 6
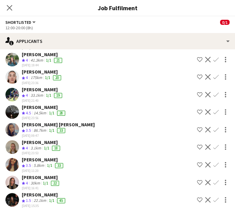
scroll to position [400, 0]
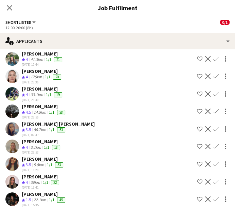
click at [57, 173] on div "[PERSON_NAME]" at bounding box center [41, 176] width 39 height 6
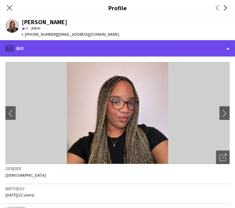
click at [80, 44] on div "profile Bio" at bounding box center [117, 48] width 235 height 16
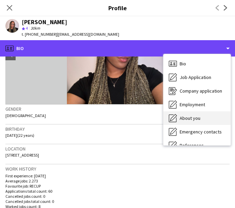
scroll to position [104, 0]
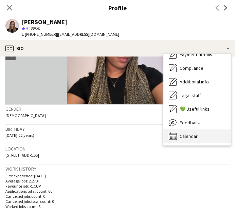
click at [202, 133] on div "Calendar Calendar" at bounding box center [197, 136] width 67 height 14
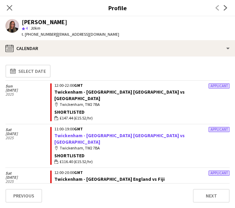
scroll to position [86, 0]
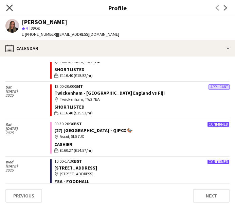
click at [11, 10] on icon "Close pop-in" at bounding box center [9, 7] width 6 height 6
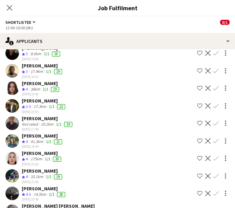
scroll to position [317, 0]
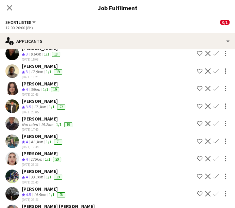
click at [28, 125] on div "Not rated" at bounding box center [31, 124] width 18 height 5
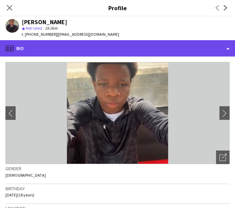
click at [85, 52] on div "profile Bio" at bounding box center [117, 48] width 235 height 16
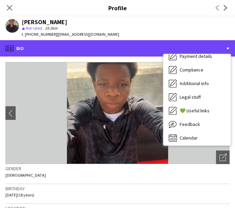
scroll to position [104, 0]
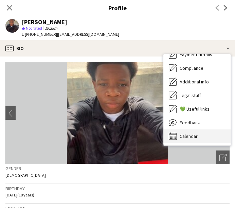
click at [202, 135] on div "Calendar Calendar" at bounding box center [197, 136] width 67 height 14
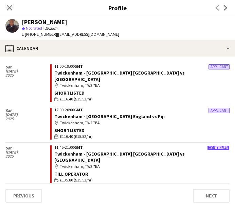
scroll to position [63, 0]
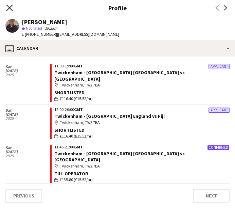
click at [10, 6] on icon "Close pop-in" at bounding box center [9, 7] width 6 height 6
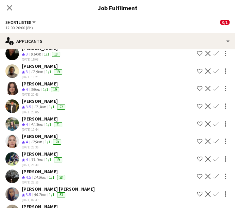
click at [223, 10] on h3 "Job Fulfilment" at bounding box center [117, 7] width 235 height 9
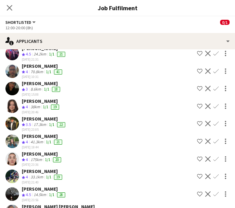
scroll to position [276, 0]
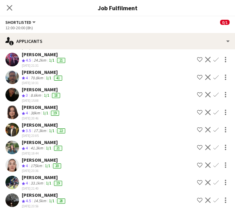
click at [36, 178] on div "[PERSON_NAME]" at bounding box center [43, 177] width 42 height 6
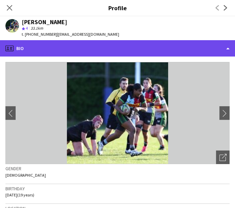
click at [73, 44] on div "profile Bio" at bounding box center [117, 48] width 235 height 16
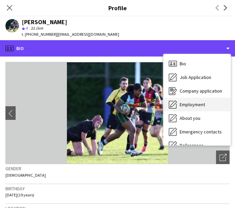
scroll to position [104, 0]
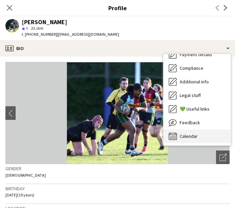
click at [198, 132] on div "Calendar Calendar" at bounding box center [197, 136] width 67 height 14
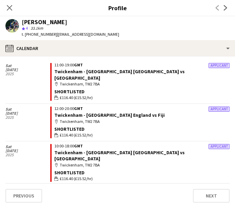
scroll to position [0, 0]
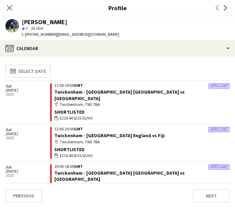
click at [8, 3] on div "Close pop-in" at bounding box center [9, 8] width 19 height 16
click at [10, 6] on icon "Close pop-in" at bounding box center [9, 7] width 6 height 6
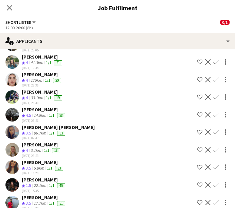
scroll to position [387, 0]
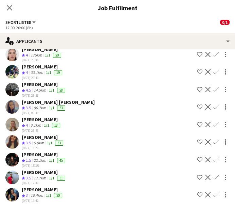
click at [61, 193] on div "20" at bounding box center [58, 195] width 8 height 5
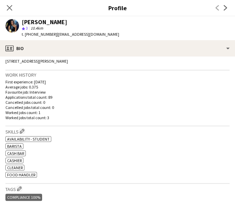
scroll to position [154, 0]
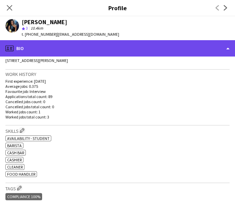
click at [97, 56] on div "profile Bio" at bounding box center [117, 48] width 235 height 16
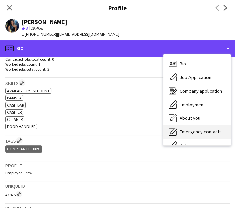
scroll to position [104, 0]
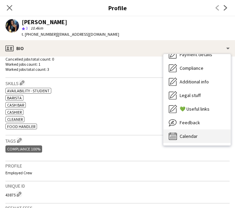
click at [209, 135] on div "Calendar Calendar" at bounding box center [197, 136] width 67 height 14
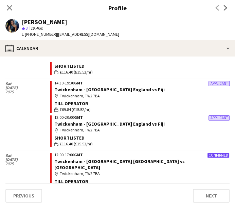
scroll to position [93, 0]
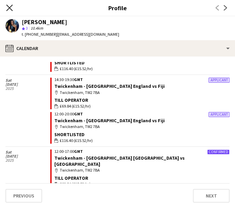
click at [8, 7] on icon "Close pop-in" at bounding box center [9, 7] width 6 height 6
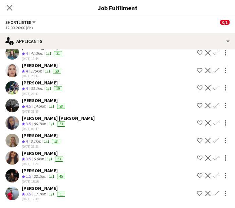
scroll to position [369, 0]
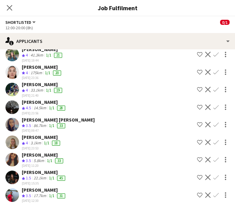
click at [40, 111] on div "01-10-2025 23:56" at bounding box center [44, 113] width 45 height 4
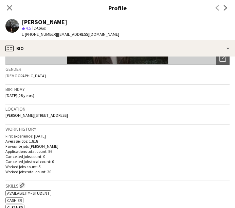
scroll to position [101, 0]
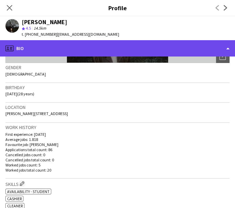
click at [128, 52] on div "profile Bio" at bounding box center [117, 48] width 235 height 16
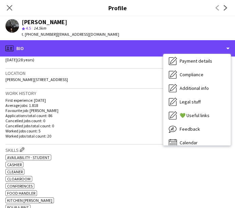
scroll to position [104, 0]
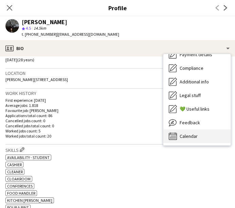
click at [213, 132] on div "Calendar Calendar" at bounding box center [197, 136] width 67 height 14
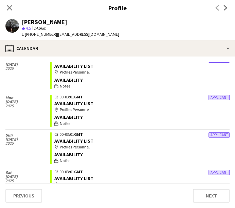
scroll to position [2738, 0]
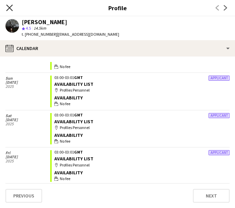
click at [7, 5] on icon at bounding box center [9, 7] width 6 height 6
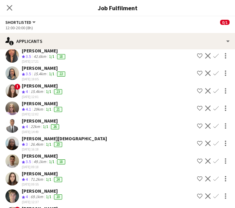
scroll to position [16, 0]
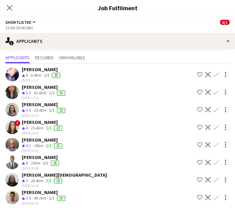
click at [36, 75] on div "6.9km" at bounding box center [35, 75] width 13 height 6
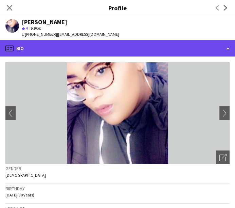
click at [132, 52] on div "profile Bio" at bounding box center [117, 48] width 235 height 16
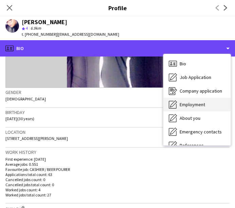
scroll to position [104, 0]
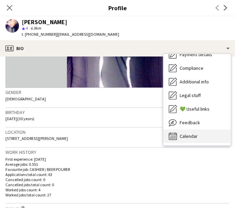
click at [190, 135] on span "Calendar" at bounding box center [189, 136] width 18 height 6
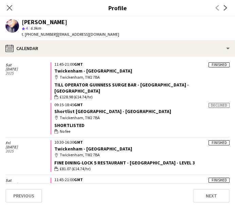
scroll to position [650, 0]
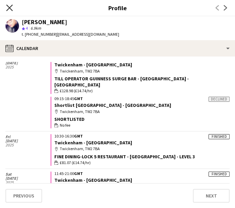
click at [8, 7] on icon "Close pop-in" at bounding box center [9, 7] width 6 height 6
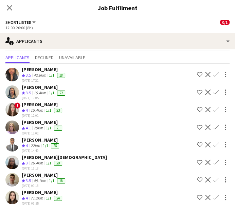
click at [25, 127] on div "Crew rating 4.1" at bounding box center [27, 128] width 11 height 6
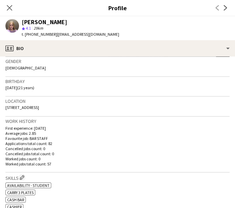
scroll to position [124, 0]
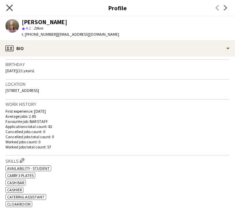
click at [8, 9] on icon at bounding box center [9, 7] width 6 height 6
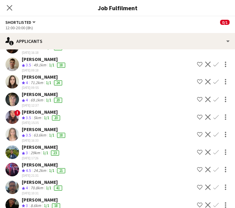
scroll to position [114, 0]
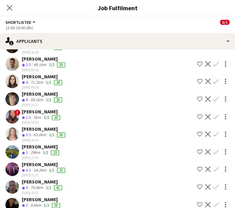
click at [43, 173] on div "27-09-2025 21:31" at bounding box center [44, 175] width 45 height 4
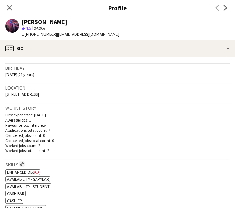
scroll to position [121, 0]
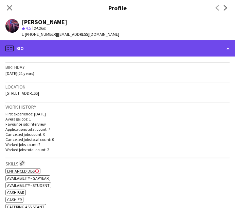
click at [86, 46] on div "profile Bio" at bounding box center [117, 48] width 235 height 16
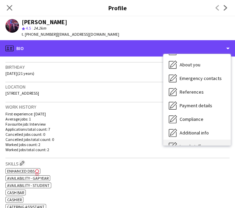
scroll to position [104, 0]
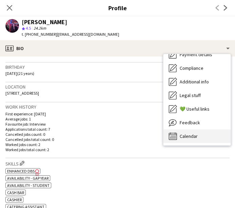
click at [190, 140] on div "Calendar Calendar" at bounding box center [197, 136] width 67 height 14
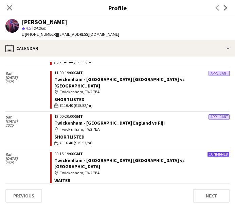
scroll to position [56, 0]
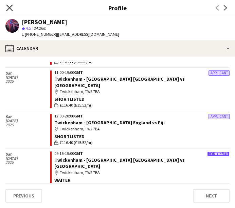
click at [12, 8] on icon "Close pop-in" at bounding box center [9, 7] width 6 height 6
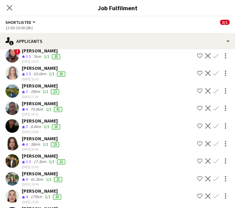
scroll to position [175, 0]
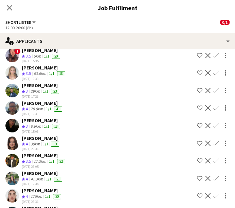
click at [30, 109] on div "70.8km" at bounding box center [36, 109] width 15 height 6
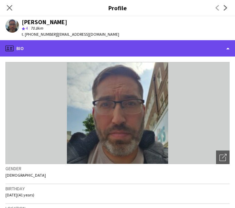
click at [90, 54] on div "profile Bio" at bounding box center [117, 48] width 235 height 16
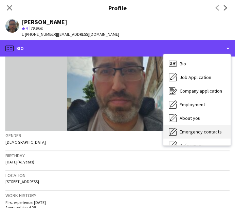
scroll to position [104, 0]
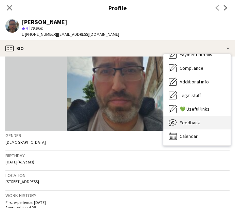
click at [194, 119] on span "Feedback" at bounding box center [190, 122] width 20 height 6
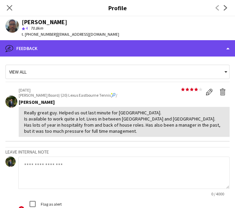
click at [118, 50] on div "bubble-pencil Feedback" at bounding box center [117, 48] width 235 height 16
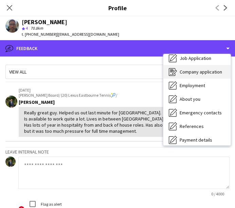
scroll to position [0, 0]
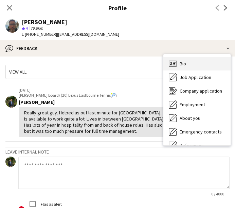
click at [185, 64] on span "Bio" at bounding box center [183, 64] width 6 height 6
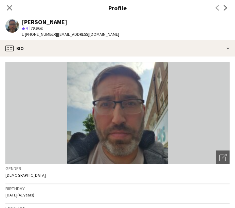
drag, startPoint x: 7, startPoint y: 133, endPoint x: 64, endPoint y: 4, distance: 141.0
click at [64, 4] on h3 "Profile" at bounding box center [117, 7] width 235 height 9
click at [3, 9] on div "Close pop-in" at bounding box center [9, 8] width 19 height 16
click at [9, 9] on icon at bounding box center [9, 7] width 6 height 6
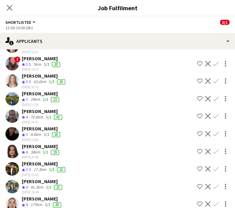
scroll to position [167, 0]
click at [35, 199] on div "Sadie O’Neill" at bounding box center [42, 199] width 41 height 6
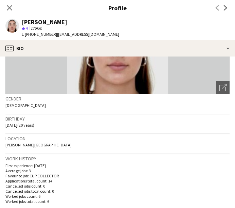
scroll to position [71, 0]
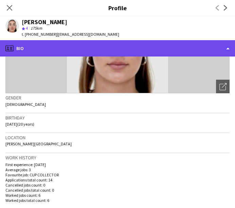
click at [128, 53] on div "profile Bio" at bounding box center [117, 48] width 235 height 16
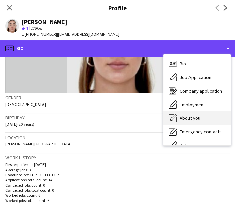
scroll to position [104, 0]
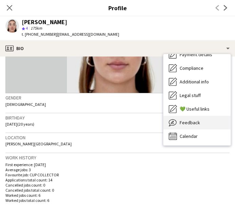
click at [199, 129] on div "Feedback Feedback" at bounding box center [197, 123] width 67 height 14
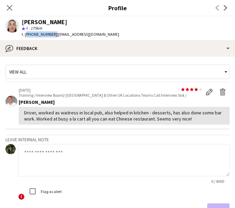
drag, startPoint x: 51, startPoint y: 35, endPoint x: 25, endPoint y: 36, distance: 25.5
click at [25, 36] on span "t. +447712553114" at bounding box center [39, 34] width 35 height 5
copy span "+447712553114"
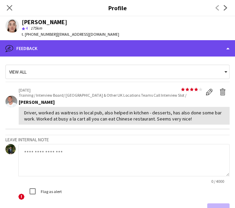
click at [84, 53] on div "bubble-pencil Feedback" at bounding box center [117, 48] width 235 height 16
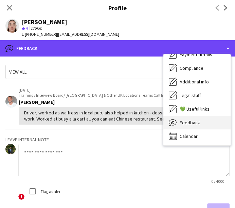
scroll to position [447, 0]
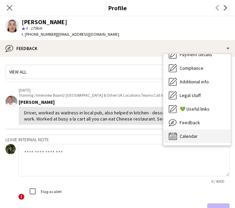
click at [203, 135] on div "Calendar Calendar" at bounding box center [197, 136] width 67 height 14
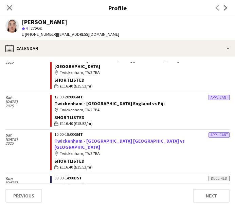
scroll to position [76, 0]
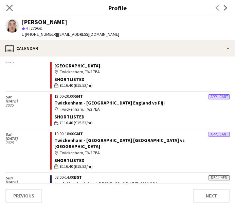
click at [12, 11] on app-icon "Close pop-in" at bounding box center [10, 8] width 10 height 10
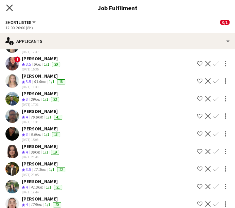
click at [9, 8] on icon at bounding box center [9, 7] width 6 height 6
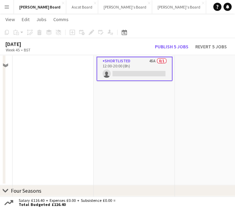
scroll to position [369, 0]
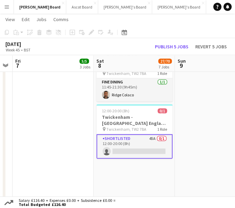
click at [129, 140] on app-card-role "Shortlisted 45A 0/1 12:00-20:00 (8h) single-neutral-actions" at bounding box center [135, 146] width 76 height 24
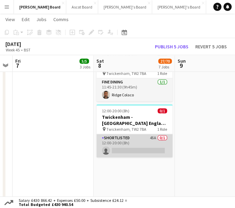
click at [145, 147] on app-card-role "Shortlisted 45A 0/1 12:00-20:00 (8h) single-neutral-actions" at bounding box center [135, 145] width 76 height 23
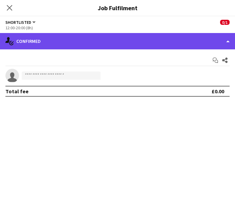
click at [178, 45] on div "single-neutral-actions-check-2 Confirmed" at bounding box center [117, 41] width 235 height 16
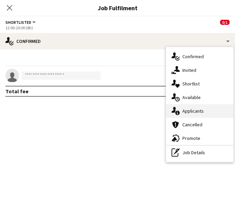
click at [191, 114] on div "single-neutral-actions-information Applicants" at bounding box center [199, 111] width 67 height 14
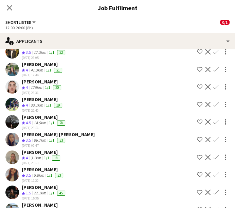
scroll to position [273, 0]
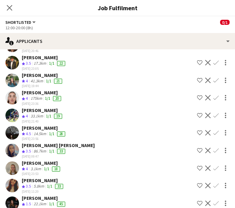
click at [45, 167] on app-skills-label "1/1" at bounding box center [46, 168] width 5 height 5
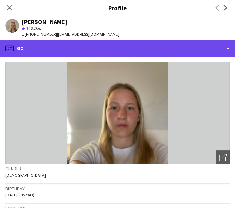
click at [109, 46] on div "profile Bio" at bounding box center [117, 48] width 235 height 16
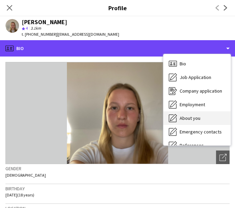
scroll to position [104, 0]
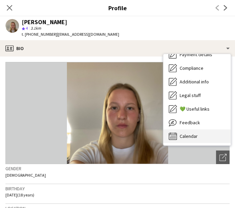
click at [194, 132] on div "Calendar Calendar" at bounding box center [197, 136] width 67 height 14
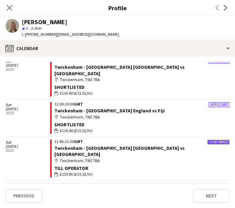
scroll to position [69, 0]
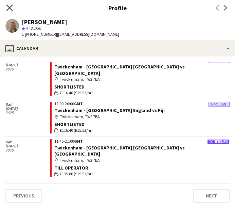
click at [9, 10] on icon "Close pop-in" at bounding box center [9, 7] width 6 height 6
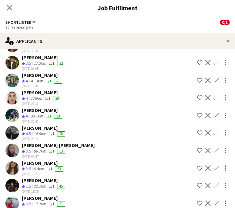
click at [39, 166] on div "5.8km" at bounding box center [38, 169] width 13 height 6
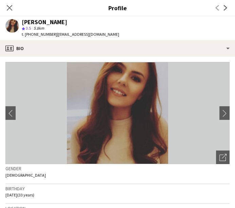
scroll to position [110, 0]
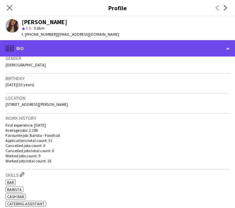
click at [104, 49] on div "profile Bio" at bounding box center [117, 48] width 235 height 16
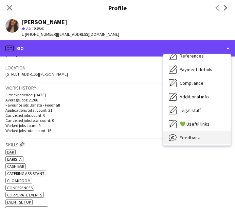
scroll to position [90, 0]
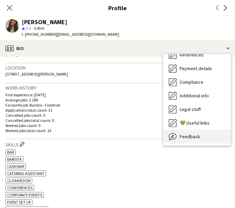
click at [201, 136] on div "Feedback Feedback" at bounding box center [197, 137] width 67 height 14
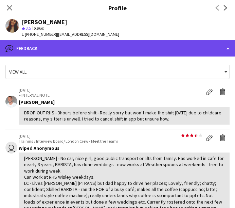
click at [143, 43] on div "bubble-pencil Feedback" at bounding box center [117, 48] width 235 height 16
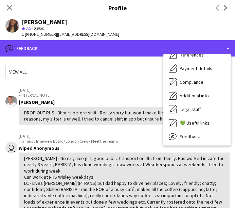
scroll to position [104, 0]
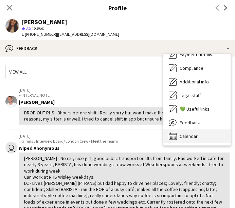
click at [200, 131] on div "Calendar Calendar" at bounding box center [197, 136] width 67 height 14
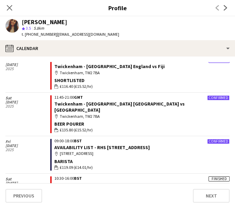
scroll to position [264, 0]
click at [10, 11] on icon "Close pop-in" at bounding box center [9, 7] width 6 height 6
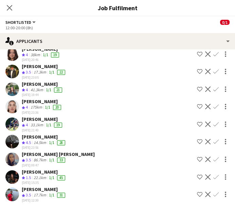
scroll to position [238, 0]
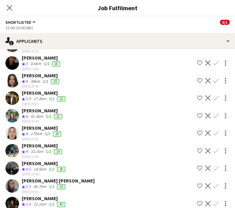
click at [44, 114] on div "41.3km" at bounding box center [36, 117] width 15 height 6
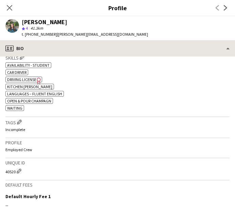
scroll to position [248, 0]
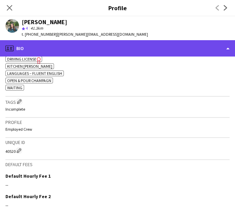
click at [64, 54] on div "profile Bio" at bounding box center [117, 48] width 235 height 16
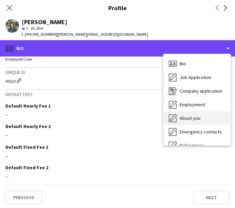
scroll to position [104, 0]
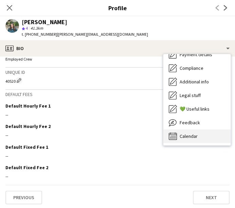
click at [196, 132] on div "Calendar Calendar" at bounding box center [197, 136] width 67 height 14
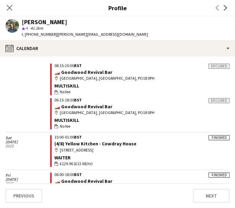
scroll to position [126, 0]
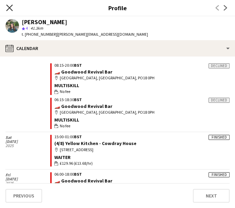
click at [11, 10] on icon "Close pop-in" at bounding box center [9, 7] width 6 height 6
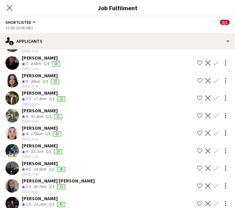
click at [80, 139] on div "Sadie O’Neill Crew rating 4 175km 1/1 20 30-09-2025 23:36 Shortlist crew Declin…" at bounding box center [117, 133] width 235 height 16
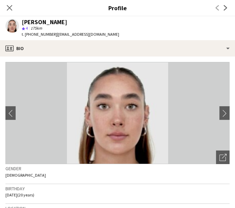
scroll to position [257, 0]
click at [13, 2] on div "Close pop-in" at bounding box center [9, 8] width 19 height 16
click at [12, 5] on icon "Close pop-in" at bounding box center [9, 7] width 6 height 6
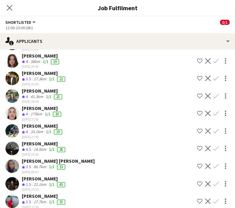
click at [33, 133] on div "33.1km" at bounding box center [36, 132] width 15 height 6
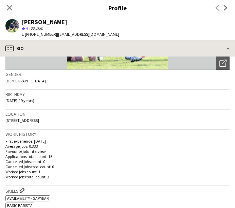
scroll to position [96, 0]
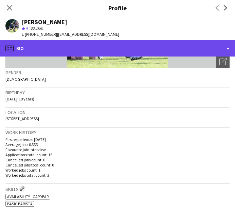
click at [88, 55] on div "profile Bio" at bounding box center [117, 48] width 235 height 16
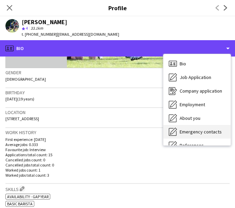
scroll to position [104, 0]
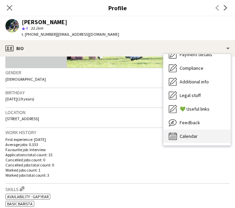
click at [205, 131] on div "Calendar Calendar" at bounding box center [197, 136] width 67 height 14
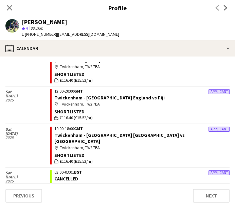
scroll to position [0, 0]
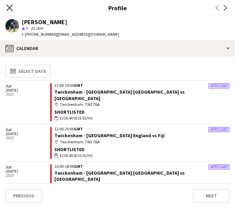
click at [9, 9] on icon "Close pop-in" at bounding box center [9, 7] width 6 height 6
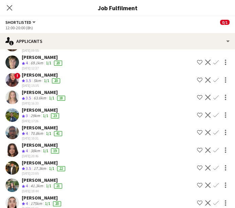
scroll to position [150, 0]
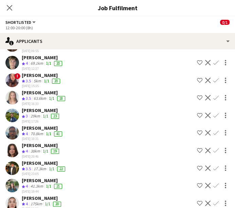
click at [34, 73] on div "[PERSON_NAME]" at bounding box center [42, 75] width 40 height 6
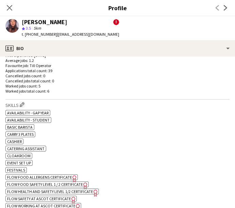
scroll to position [249, 0]
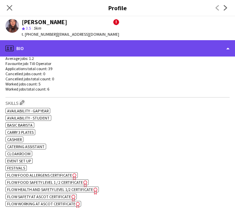
click at [113, 47] on div "profile Bio" at bounding box center [117, 48] width 235 height 16
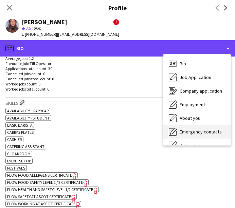
scroll to position [104, 0]
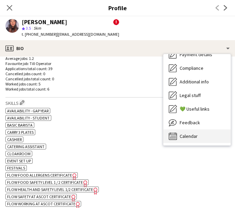
click at [198, 136] on div "Calendar Calendar" at bounding box center [197, 136] width 67 height 14
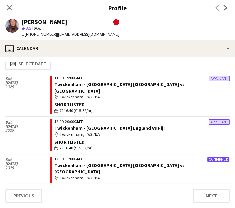
scroll to position [33, 0]
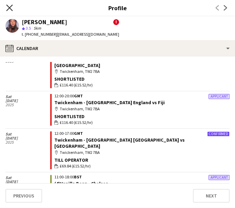
click at [7, 10] on icon at bounding box center [9, 7] width 6 height 6
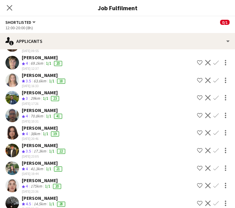
click at [38, 75] on div "[PERSON_NAME]" at bounding box center [44, 75] width 45 height 6
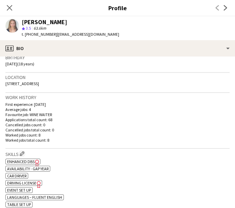
scroll to position [132, 0]
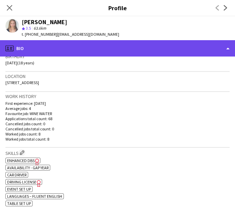
click at [112, 54] on div "profile Bio" at bounding box center [117, 48] width 235 height 16
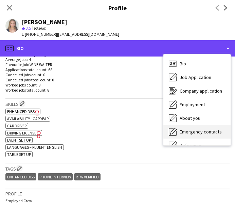
scroll to position [104, 0]
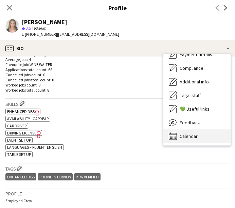
click at [202, 137] on div "Calendar Calendar" at bounding box center [197, 136] width 67 height 14
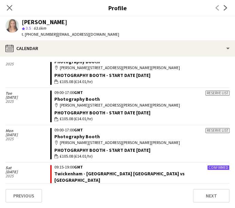
scroll to position [607, 0]
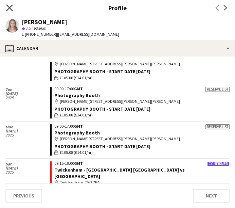
click at [13, 6] on icon "Close pop-in" at bounding box center [9, 7] width 6 height 6
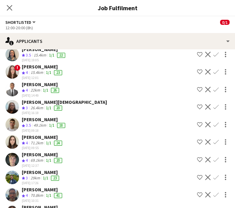
scroll to position [52, 0]
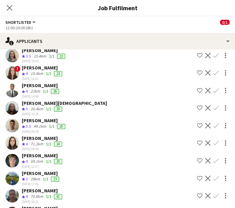
click at [42, 90] on div "1/1" at bounding box center [45, 91] width 8 height 6
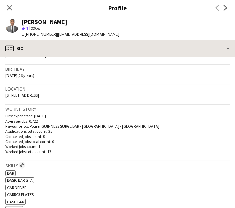
scroll to position [120, 0]
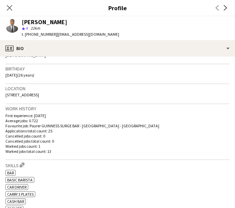
click at [4, 7] on div "Close pop-in" at bounding box center [9, 8] width 19 height 16
click at [7, 7] on icon "Close pop-in" at bounding box center [9, 7] width 6 height 6
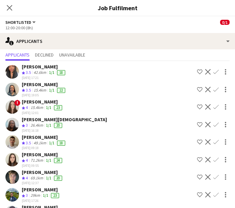
scroll to position [18, 0]
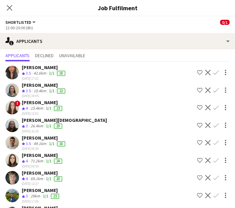
click at [38, 72] on div "42.6km" at bounding box center [39, 73] width 15 height 6
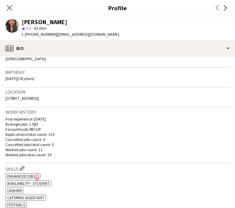
scroll to position [117, 0]
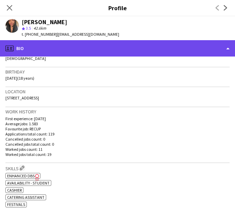
click at [88, 54] on div "profile Bio" at bounding box center [117, 48] width 235 height 16
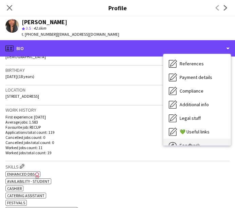
scroll to position [104, 0]
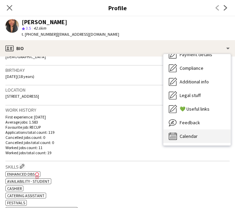
click at [192, 135] on span "Calendar" at bounding box center [189, 136] width 18 height 6
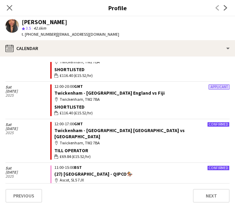
scroll to position [43, 0]
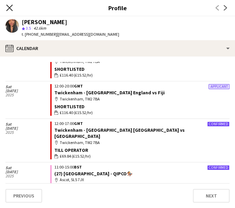
click at [7, 10] on icon at bounding box center [9, 7] width 6 height 6
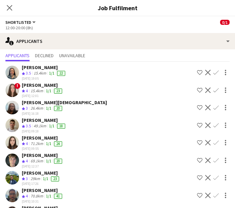
click at [37, 87] on div "[PERSON_NAME]" at bounding box center [43, 85] width 42 height 6
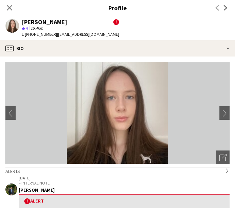
scroll to position [59, 0]
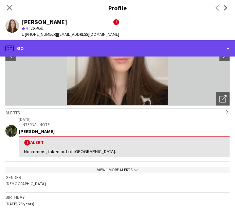
click at [129, 51] on div "profile Bio" at bounding box center [117, 48] width 235 height 16
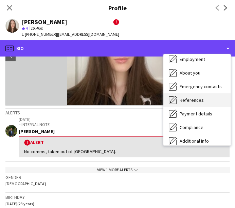
scroll to position [46, 0]
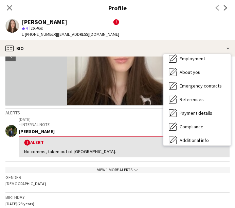
click at [202, 153] on div "No comms, taken out of Twickenham." at bounding box center [124, 151] width 200 height 6
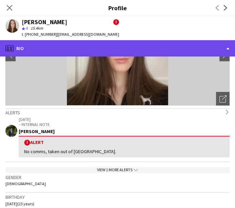
click at [125, 48] on div "profile Bio" at bounding box center [117, 48] width 235 height 16
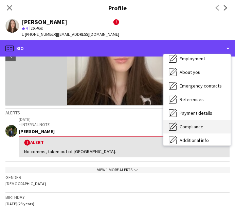
scroll to position [104, 0]
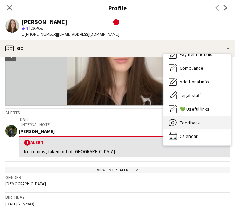
click at [192, 123] on span "Feedback" at bounding box center [190, 122] width 20 height 6
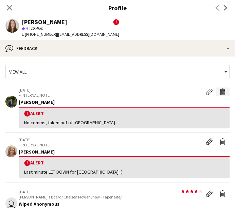
click at [220, 90] on app-icon "Delete alert" at bounding box center [223, 91] width 7 height 7
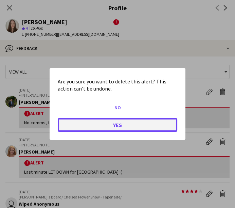
click at [139, 122] on button "Yes" at bounding box center [118, 125] width 120 height 14
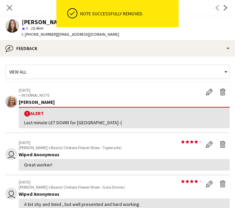
scroll to position [369, 0]
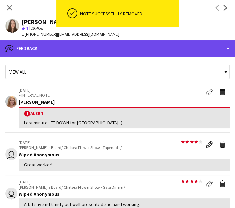
click at [50, 41] on div "bubble-pencil Feedback" at bounding box center [117, 48] width 235 height 16
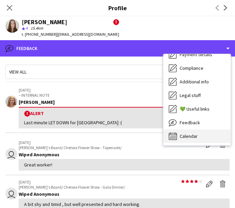
scroll to position [418, 0]
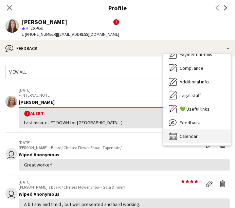
click at [196, 135] on span "Calendar" at bounding box center [189, 136] width 18 height 6
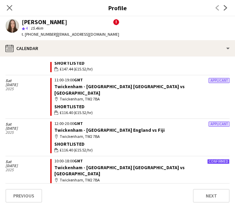
scroll to position [51, 0]
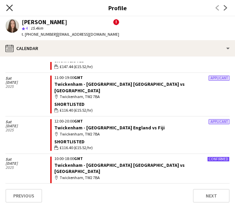
click at [7, 6] on icon at bounding box center [9, 7] width 6 height 6
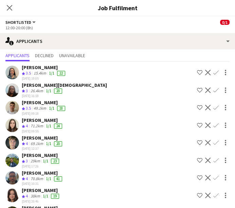
click at [223, 2] on div "Close pop-in Job Fulfilment" at bounding box center [117, 8] width 235 height 16
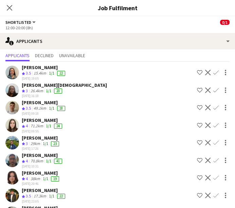
click at [51, 124] on app-skills-label "1/1" at bounding box center [48, 125] width 5 height 5
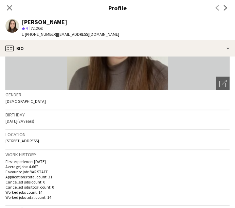
scroll to position [74, 0]
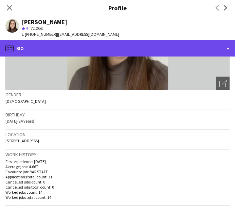
click at [125, 51] on div "profile Bio" at bounding box center [117, 48] width 235 height 16
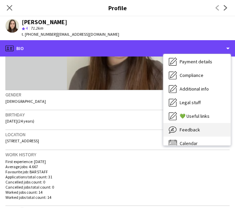
scroll to position [99, 0]
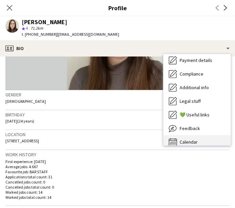
click at [195, 143] on span "Calendar" at bounding box center [189, 142] width 18 height 6
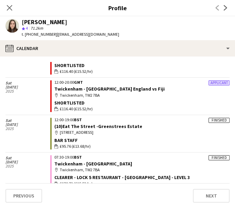
scroll to position [91, 0]
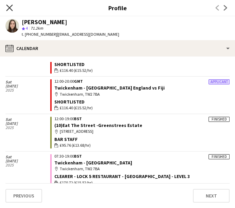
click at [7, 8] on icon "Close pop-in" at bounding box center [9, 7] width 6 height 6
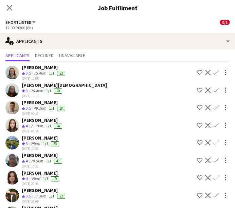
click at [33, 92] on div "26.4km" at bounding box center [36, 91] width 15 height 6
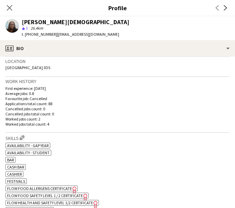
scroll to position [147, 0]
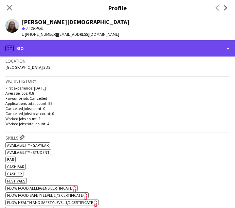
click at [159, 40] on div "profile Bio" at bounding box center [117, 48] width 235 height 16
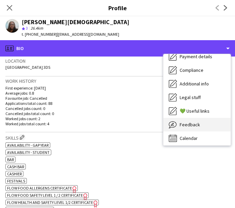
scroll to position [104, 0]
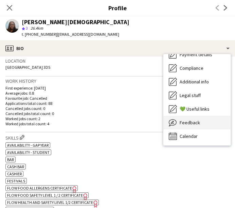
click at [195, 128] on div "Feedback Feedback" at bounding box center [197, 123] width 67 height 14
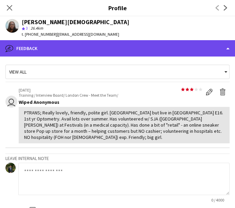
click at [170, 53] on div "bubble-pencil Feedback" at bounding box center [117, 48] width 235 height 16
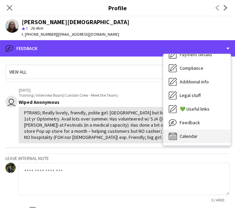
scroll to position [471, 0]
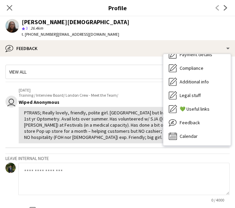
click at [191, 143] on div "Bio Bio Job Application Job Application Company application Company application…" at bounding box center [197, 99] width 67 height 91
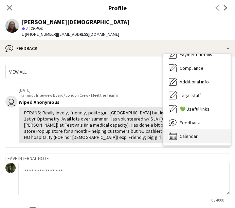
click at [188, 133] on span "Calendar" at bounding box center [189, 136] width 18 height 6
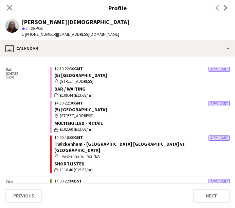
scroll to position [137, 0]
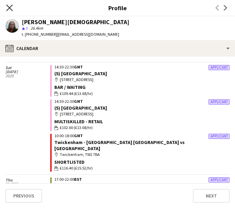
click at [11, 9] on icon at bounding box center [9, 7] width 6 height 6
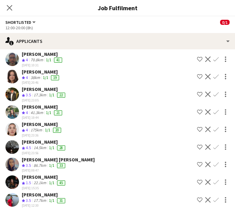
scroll to position [120, 0]
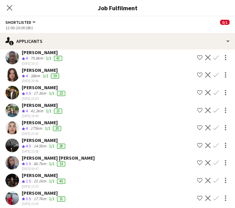
click at [51, 161] on app-skills-label "1/1" at bounding box center [51, 163] width 5 height 5
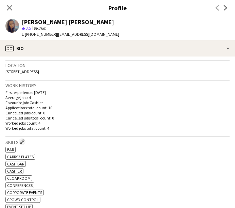
scroll to position [143, 0]
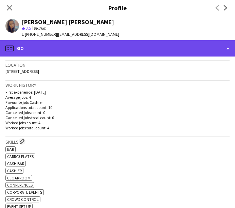
click at [90, 54] on div "profile Bio" at bounding box center [117, 48] width 235 height 16
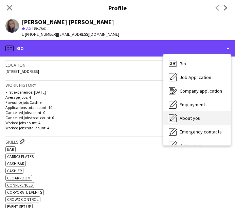
scroll to position [104, 0]
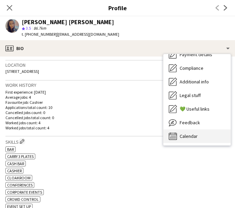
click at [199, 134] on div "Calendar Calendar" at bounding box center [197, 136] width 67 height 14
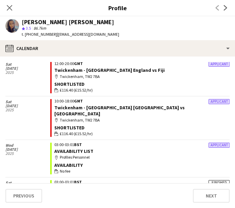
scroll to position [0, 0]
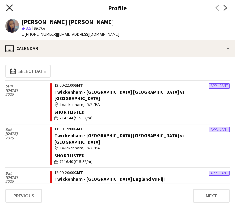
click at [9, 7] on icon at bounding box center [9, 7] width 6 height 6
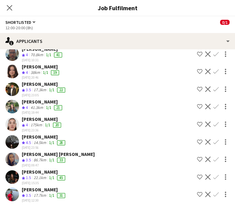
scroll to position [89, 0]
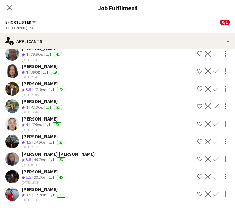
click at [52, 134] on div "[PERSON_NAME]" at bounding box center [44, 136] width 45 height 6
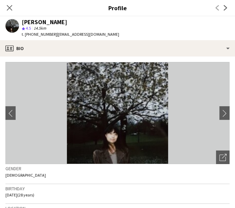
scroll to position [33, 0]
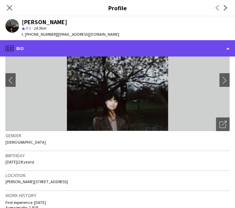
click at [140, 49] on div "profile Bio" at bounding box center [117, 48] width 235 height 16
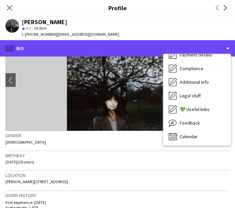
scroll to position [104, 0]
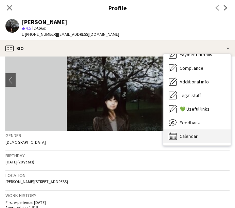
click at [199, 141] on div "Calendar Calendar" at bounding box center [197, 136] width 67 height 14
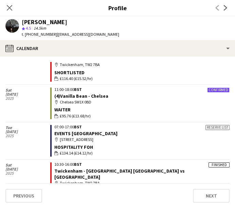
scroll to position [276, 0]
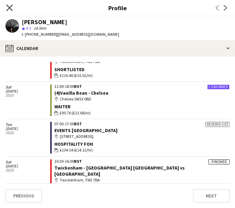
click at [10, 7] on icon at bounding box center [9, 7] width 6 height 6
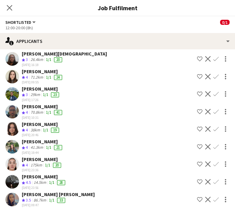
scroll to position [31, 0]
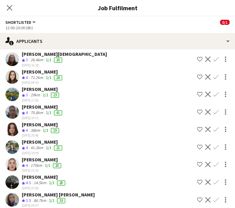
click at [30, 106] on div "[PERSON_NAME]" at bounding box center [43, 107] width 42 height 6
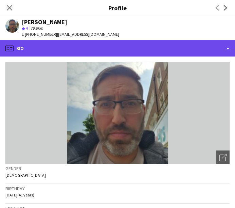
click at [117, 44] on div "profile Bio" at bounding box center [117, 48] width 235 height 16
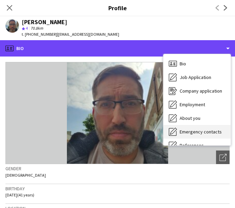
scroll to position [104, 0]
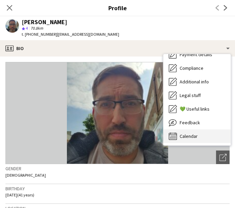
click at [196, 131] on div "Calendar Calendar" at bounding box center [197, 136] width 67 height 14
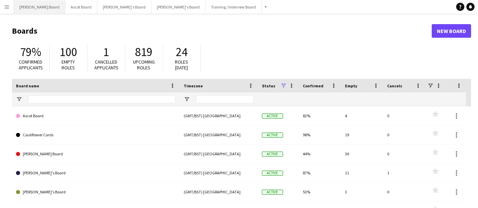
click at [36, 5] on button "[PERSON_NAME] Board Close" at bounding box center [39, 6] width 51 height 13
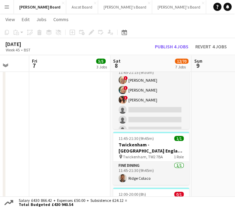
scroll to position [294, 0]
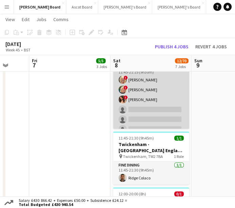
click at [148, 113] on app-card-role "BOX Waiter [DATE] 11:45-21:15 (9h30m) ! [PERSON_NAME] ! [PERSON_NAME] ! [PERSON…" at bounding box center [151, 119] width 76 height 112
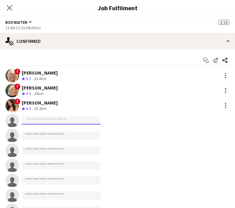
click at [41, 122] on input at bounding box center [61, 120] width 79 height 8
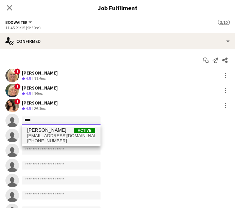
type input "****"
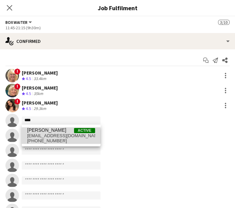
click at [49, 136] on span "[EMAIL_ADDRESS][DOMAIN_NAME]" at bounding box center [61, 135] width 68 height 5
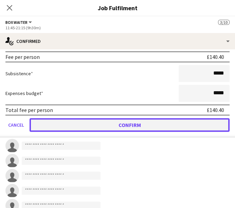
click at [117, 118] on button "Confirm" at bounding box center [130, 125] width 200 height 14
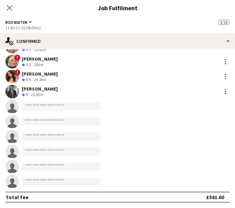
scroll to position [29, 0]
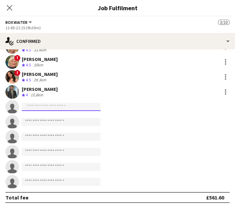
click at [74, 109] on input at bounding box center [61, 107] width 79 height 8
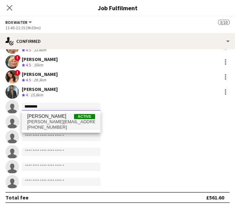
type input "********"
click at [53, 122] on span "[PERSON_NAME][EMAIL_ADDRESS][DOMAIN_NAME]" at bounding box center [61, 121] width 68 height 5
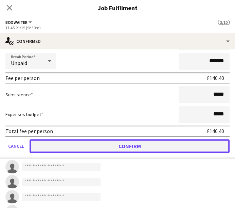
click at [141, 145] on button "Confirm" at bounding box center [130, 146] width 200 height 14
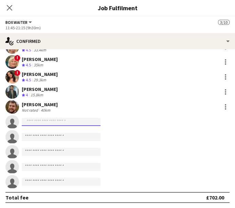
click at [85, 122] on input at bounding box center [61, 122] width 79 height 8
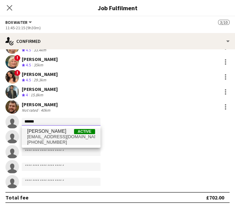
type input "******"
click at [59, 136] on span "[EMAIL_ADDRESS][DOMAIN_NAME]" at bounding box center [61, 136] width 68 height 5
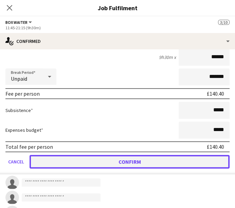
click at [147, 161] on button "Confirm" at bounding box center [130, 162] width 200 height 14
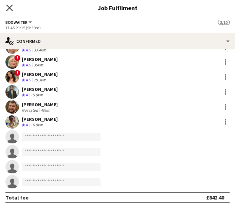
click at [10, 9] on icon "Close pop-in" at bounding box center [9, 7] width 6 height 6
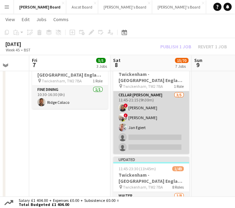
scroll to position [62, 0]
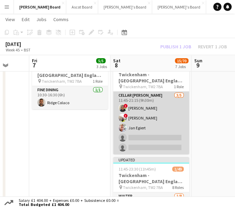
click at [158, 132] on app-card-role "Cellar [PERSON_NAME] [DATE] 11:45-21:15 (9h30m) ! [PERSON_NAME] ! [PERSON_NAME]…" at bounding box center [151, 122] width 76 height 63
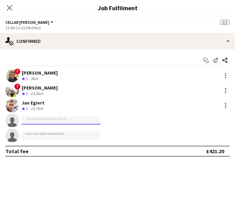
click at [58, 117] on input at bounding box center [61, 120] width 79 height 8
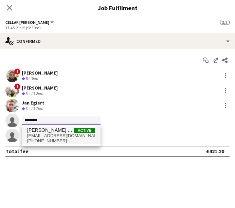
type input "********"
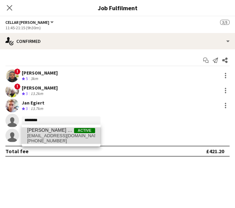
click at [64, 139] on span "[PHONE_NUMBER]" at bounding box center [61, 140] width 68 height 5
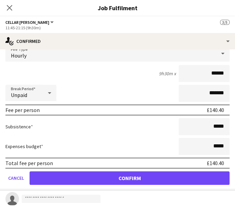
scroll to position [92, 0]
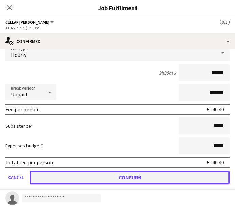
click at [121, 175] on button "Confirm" at bounding box center [130, 177] width 200 height 14
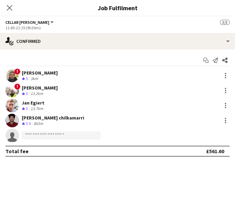
scroll to position [0, 0]
click at [12, 6] on icon "Close pop-in" at bounding box center [9, 7] width 6 height 6
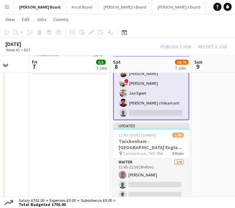
scroll to position [98, 0]
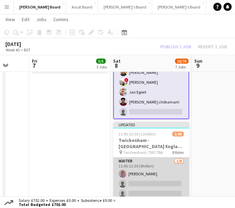
click at [168, 171] on app-card-role "Waiter [DATE] 11:45-21:30 (9h45m) [PERSON_NAME] single-neutral-actions single-n…" at bounding box center [151, 203] width 76 height 92
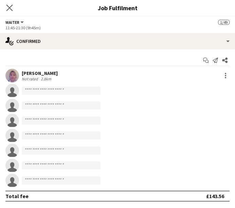
click at [14, 11] on app-icon "Close pop-in" at bounding box center [10, 8] width 10 height 10
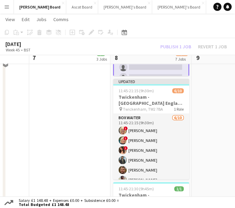
scroll to position [245, 0]
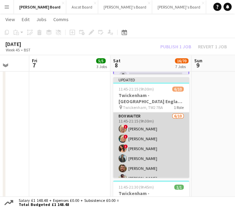
click at [162, 143] on app-card-role "BOX Waiter [DATE] 11:45-21:15 (9h30m) ! [PERSON_NAME] ! [PERSON_NAME] ! [PERSON…" at bounding box center [151, 168] width 76 height 112
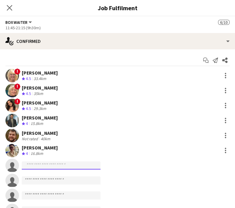
click at [64, 166] on input at bounding box center [61, 165] width 79 height 8
type input "*"
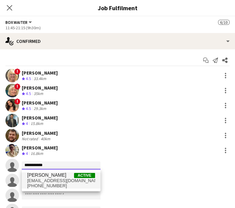
type input "**********"
click at [59, 183] on span "[EMAIL_ADDRESS][DOMAIN_NAME]" at bounding box center [61, 180] width 68 height 5
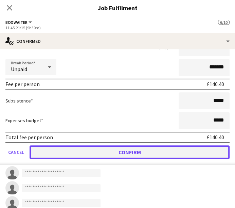
click at [118, 150] on button "Confirm" at bounding box center [130, 152] width 200 height 14
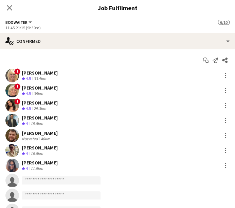
scroll to position [29, 0]
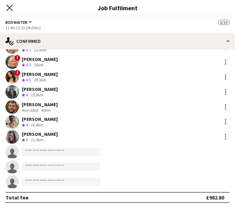
click at [9, 5] on icon "Close pop-in" at bounding box center [9, 7] width 6 height 6
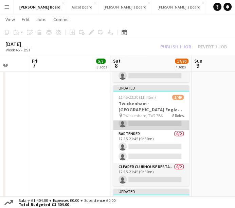
scroll to position [83, 0]
click at [164, 148] on app-card-role "Bartender 0/2 12:15-21:45 (9h30m) single-neutral-actions single-neutral-actions" at bounding box center [151, 146] width 76 height 33
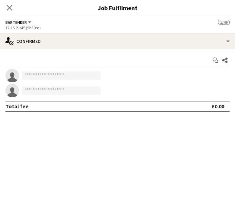
scroll to position [46, 0]
click at [51, 73] on input at bounding box center [61, 75] width 79 height 8
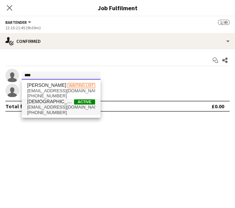
type input "****"
click at [52, 112] on span "[PHONE_NUMBER]" at bounding box center [61, 112] width 68 height 5
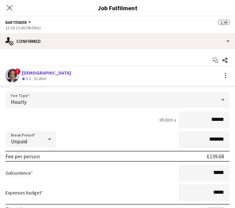
scroll to position [62, 0]
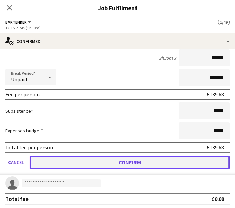
click at [94, 156] on button "Confirm" at bounding box center [130, 162] width 200 height 14
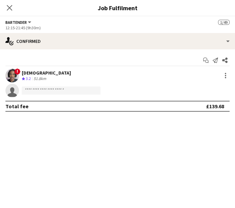
scroll to position [111, 0]
click at [56, 88] on input at bounding box center [61, 90] width 79 height 8
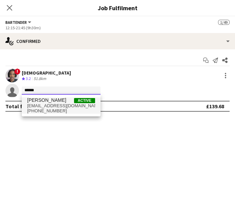
type input "******"
click at [57, 101] on span "[PERSON_NAME] Active" at bounding box center [61, 100] width 68 height 6
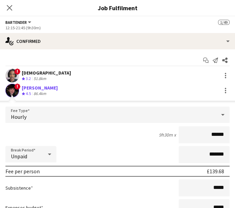
scroll to position [62, 0]
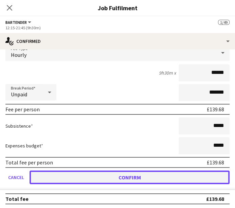
click at [121, 179] on button "Confirm" at bounding box center [130, 177] width 200 height 14
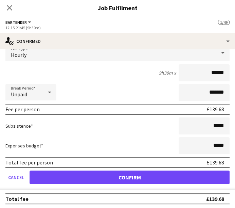
scroll to position [0, 0]
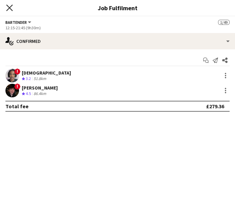
click at [11, 6] on icon at bounding box center [9, 7] width 6 height 6
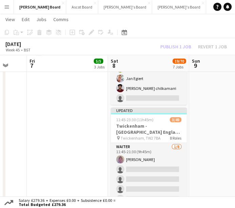
click at [161, 173] on app-card-role "Waiter [DATE] 11:45-21:30 (9h45m) [PERSON_NAME] single-neutral-actions single-n…" at bounding box center [149, 189] width 76 height 92
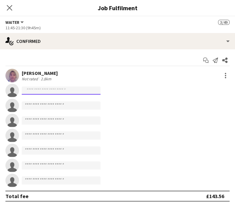
click at [73, 89] on input at bounding box center [61, 90] width 79 height 8
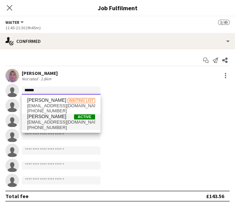
type input "******"
click at [65, 118] on span "[PERSON_NAME]" at bounding box center [46, 117] width 39 height 6
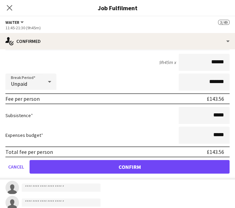
scroll to position [81, 0]
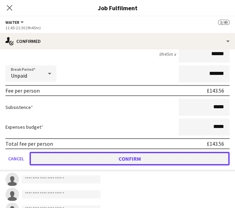
click at [141, 155] on button "Confirm" at bounding box center [130, 159] width 200 height 14
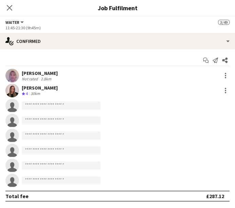
scroll to position [0, 0]
click at [10, 6] on icon "Close pop-in" at bounding box center [9, 7] width 6 height 6
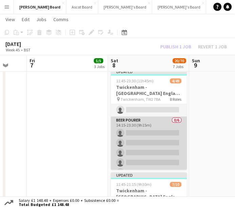
scroll to position [245, 0]
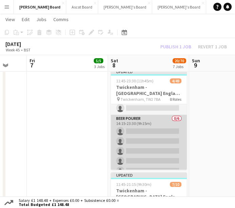
click at [157, 142] on app-card-role "BEER POURER 0/6 14:15-23:30 (9h15m) single-neutral-actions single-neutral-actio…" at bounding box center [149, 151] width 76 height 72
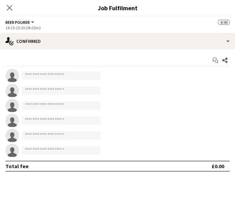
scroll to position [244, 0]
click at [10, 9] on icon "Close pop-in" at bounding box center [9, 7] width 6 height 6
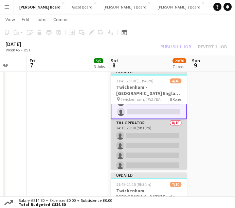
click at [168, 144] on app-card-role "Till Operator 0/10 14:15-23:30 (9h15m) single-neutral-actions single-neutral-ac…" at bounding box center [149, 175] width 76 height 112
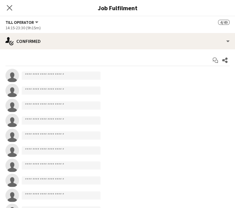
scroll to position [312, 0]
click at [48, 77] on input at bounding box center [61, 75] width 79 height 8
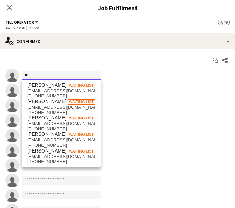
type input "*"
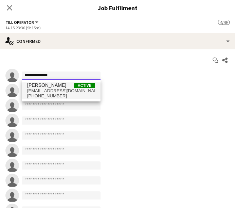
type input "**********"
click at [55, 94] on span "[PHONE_NUMBER]" at bounding box center [61, 95] width 68 height 5
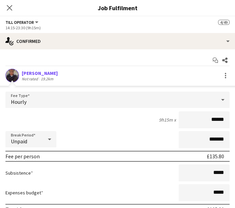
scroll to position [145, 0]
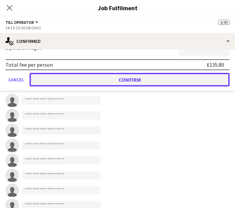
click at [129, 77] on button "Confirm" at bounding box center [130, 80] width 200 height 14
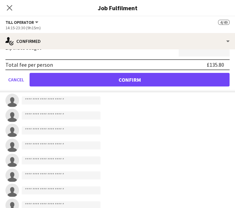
scroll to position [29, 0]
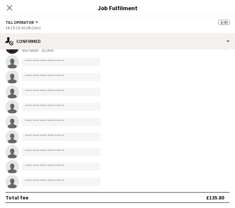
click at [27, 4] on h3 "Job Fulfilment" at bounding box center [117, 7] width 235 height 9
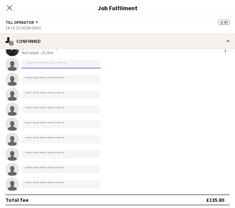
click at [41, 66] on input at bounding box center [61, 64] width 79 height 8
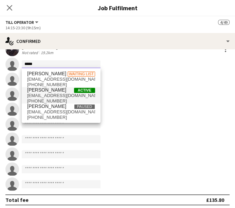
type input "*****"
click at [52, 99] on span "[PHONE_NUMBER]" at bounding box center [61, 100] width 68 height 5
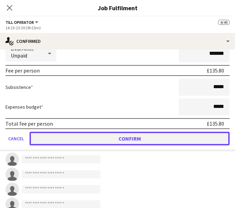
click at [123, 137] on button "Confirm" at bounding box center [130, 139] width 200 height 14
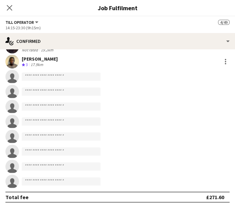
scroll to position [29, 0]
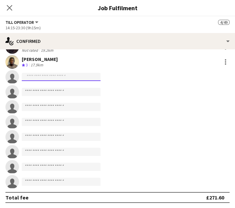
click at [63, 76] on input at bounding box center [61, 77] width 79 height 8
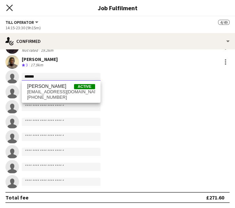
type input "******"
click at [11, 9] on icon at bounding box center [9, 7] width 6 height 6
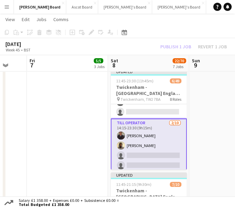
click at [153, 151] on app-card-role "Till Operator [DATE] 14:15-23:30 (9h15m) [PERSON_NAME] [PERSON_NAME] single-neu…" at bounding box center [149, 174] width 76 height 113
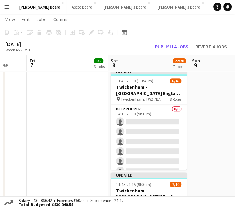
scroll to position [252, 0]
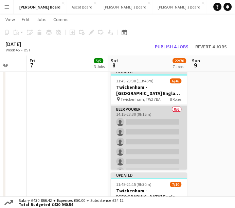
click at [143, 138] on app-card-role "BEER POURER 0/6 14:15-23:30 (9h15m) single-neutral-actions single-neutral-actio…" at bounding box center [149, 141] width 76 height 72
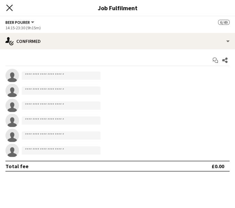
click at [10, 6] on icon "Close pop-in" at bounding box center [9, 7] width 6 height 6
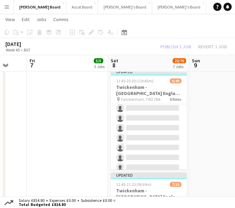
scroll to position [420, 0]
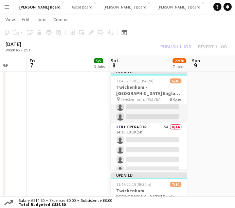
click at [154, 142] on app-card-role "Till Operator 5A 0/14 14:30-19:30 (5h) single-neutral-actions single-neutral-ac…" at bounding box center [149, 198] width 76 height 151
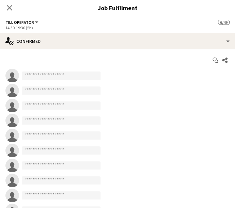
scroll to position [419, 0]
click at [66, 78] on input at bounding box center [61, 75] width 79 height 8
type input "*"
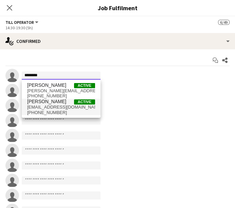
type input "********"
click at [62, 111] on span "[PHONE_NUMBER]" at bounding box center [61, 112] width 68 height 5
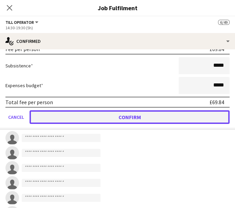
click at [144, 113] on button "Confirm" at bounding box center [130, 117] width 200 height 14
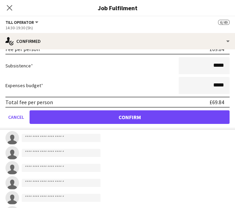
scroll to position [88, 0]
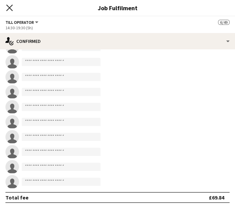
click at [11, 8] on icon "Close pop-in" at bounding box center [9, 7] width 6 height 6
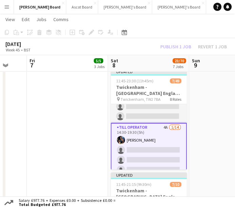
click at [150, 150] on app-card-role "Till Operator 4A [DATE] 14:30-19:30 (5h) [PERSON_NAME] single-neutral-actions s…" at bounding box center [149, 199] width 76 height 153
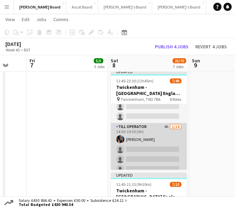
click at [150, 150] on app-card-role "Till Operator 4A [DATE] 14:30-19:30 (5h) [PERSON_NAME] single-neutral-actions s…" at bounding box center [149, 198] width 76 height 151
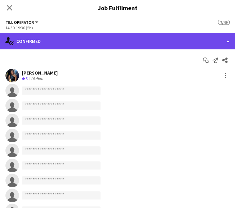
click at [163, 39] on div "single-neutral-actions-check-2 Confirmed" at bounding box center [117, 41] width 235 height 16
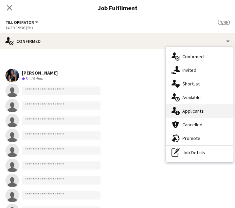
click at [195, 113] on span "Applicants" at bounding box center [193, 111] width 21 height 6
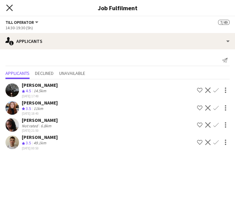
click at [9, 6] on icon at bounding box center [9, 7] width 6 height 6
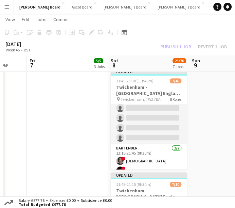
scroll to position [0, 0]
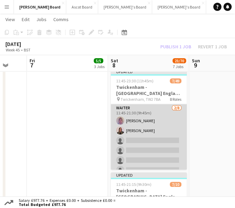
click at [145, 140] on app-card-role "Waiter [DATE] 11:45-21:30 (9h45m) [PERSON_NAME] [PERSON_NAME] Ndangang single-n…" at bounding box center [149, 150] width 76 height 92
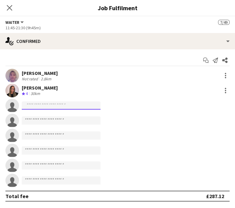
click at [77, 108] on input at bounding box center [61, 105] width 79 height 8
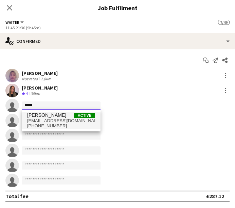
type input "*****"
click at [66, 118] on span "[EMAIL_ADDRESS][DOMAIN_NAME]" at bounding box center [61, 120] width 68 height 5
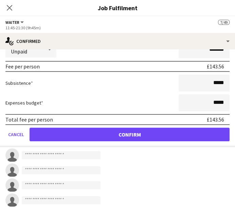
scroll to position [121, 0]
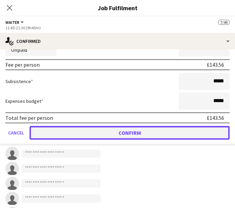
click at [115, 133] on button "Confirm" at bounding box center [130, 133] width 200 height 14
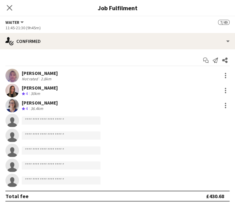
scroll to position [0, 0]
click at [8, 10] on icon at bounding box center [9, 7] width 6 height 6
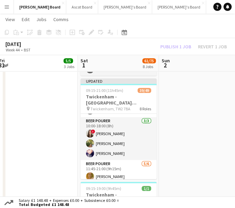
scroll to position [207, 0]
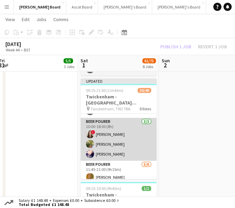
click at [133, 143] on app-card-role "BEER POURER [DATE] 10:00-18:00 (8h) ! [PERSON_NAME] [PERSON_NAME] [PERSON_NAME]" at bounding box center [119, 139] width 76 height 43
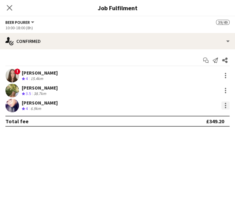
click at [228, 108] on div at bounding box center [226, 105] width 8 height 8
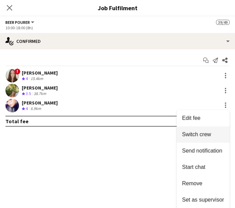
click at [200, 135] on span "Switch crew" at bounding box center [196, 134] width 29 height 6
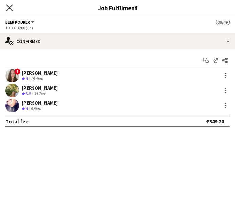
click at [12, 8] on icon "Close pop-in" at bounding box center [9, 7] width 6 height 6
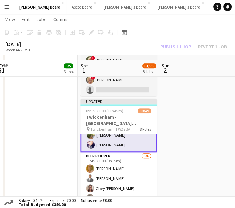
scroll to position [238, 0]
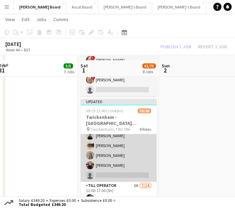
click at [121, 167] on app-card-role "Till Operator [DATE] 11:45-21:00 (9h15m) [PERSON_NAME] [PERSON_NAME] [PERSON_NA…" at bounding box center [119, 126] width 76 height 112
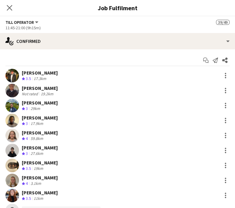
scroll to position [49, 0]
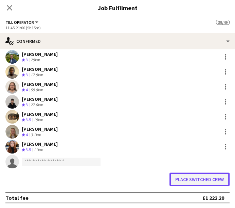
click at [198, 178] on button "Place switched crew" at bounding box center [200, 179] width 60 height 14
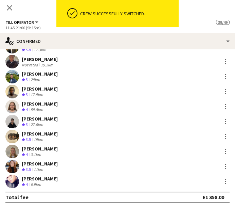
scroll to position [29, 0]
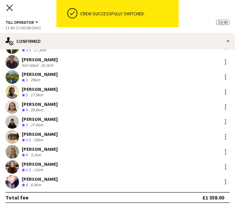
click at [10, 10] on icon "Close pop-in" at bounding box center [9, 7] width 6 height 6
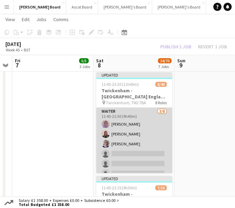
scroll to position [146, 0]
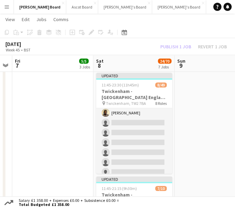
click at [151, 138] on app-card-role "Till Operator [DATE] 14:15-23:30 (9h15m) [PERSON_NAME] [PERSON_NAME] single-neu…" at bounding box center [134, 142] width 76 height 112
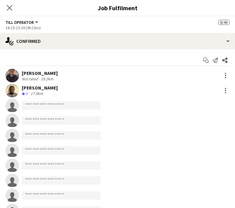
scroll to position [349, 0]
click at [60, 102] on input at bounding box center [61, 105] width 79 height 8
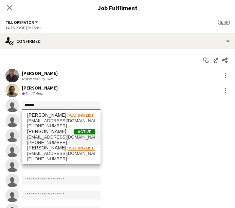
type input "******"
click at [48, 138] on span "[EMAIL_ADDRESS][DOMAIN_NAME]" at bounding box center [61, 136] width 68 height 5
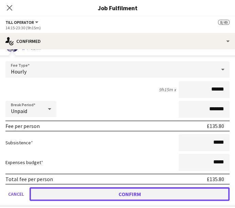
click at [150, 191] on button "Confirm" at bounding box center [130, 194] width 200 height 14
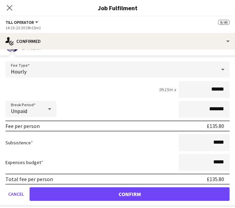
scroll to position [29, 0]
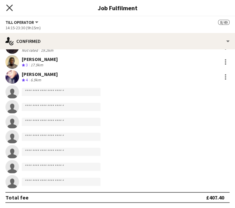
click at [13, 7] on icon "Close pop-in" at bounding box center [9, 7] width 6 height 6
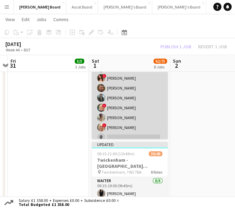
scroll to position [37, 0]
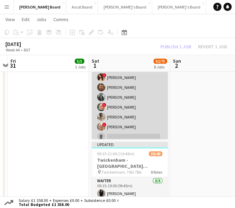
click at [133, 102] on app-card-role "BOX Waiter [DATE] 09:15-18:45 (9h30m) [PERSON_NAME] [PERSON_NAME] [PERSON_NAME]…" at bounding box center [130, 87] width 76 height 112
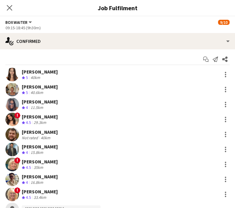
scroll to position [1, 0]
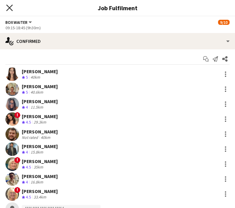
click at [10, 9] on icon "Close pop-in" at bounding box center [9, 7] width 6 height 6
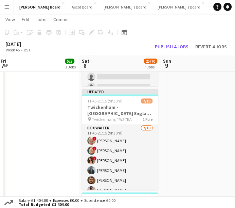
scroll to position [234, 0]
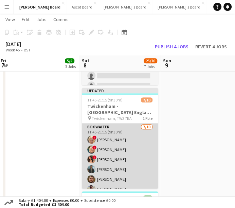
click at [136, 167] on app-card-role "BOX Waiter [DATE] 11:45-21:15 (9h30m) ! [PERSON_NAME] ! [PERSON_NAME] ! [PERSON…" at bounding box center [120, 179] width 76 height 112
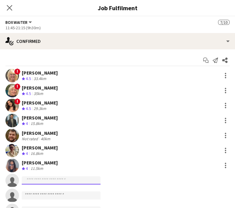
click at [45, 182] on input at bounding box center [61, 180] width 79 height 8
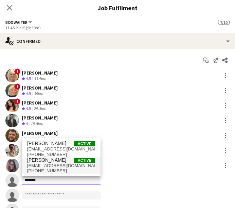
type input "*******"
click at [55, 160] on span "[PERSON_NAME]" at bounding box center [46, 160] width 39 height 6
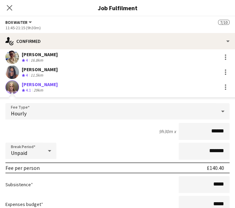
scroll to position [182, 0]
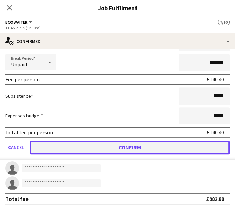
click at [138, 142] on button "Confirm" at bounding box center [130, 147] width 200 height 14
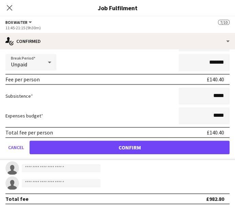
scroll to position [29, 0]
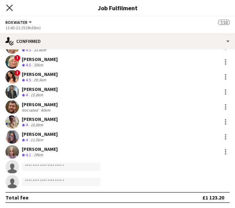
click at [10, 9] on icon "Close pop-in" at bounding box center [9, 7] width 6 height 6
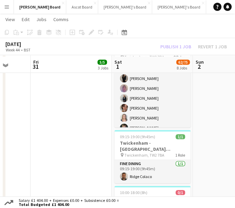
scroll to position [292, 0]
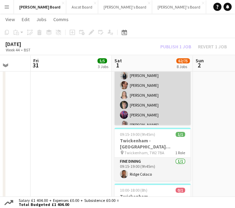
click at [172, 115] on app-card-role "Waiter [DATE] 09:15-19:00 (9h45m) [PERSON_NAME] [PERSON_NAME] [PERSON_NAME] [PE…" at bounding box center [153, 85] width 76 height 92
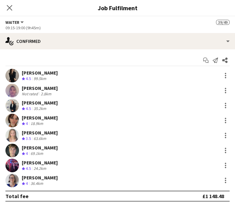
scroll to position [21, 0]
click at [226, 168] on div at bounding box center [226, 165] width 8 height 8
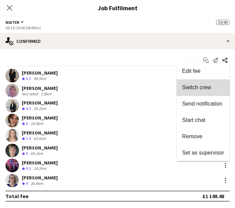
click at [193, 90] on span "Switch crew" at bounding box center [203, 87] width 42 height 6
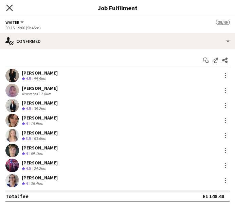
click at [7, 8] on icon "Close pop-in" at bounding box center [9, 7] width 6 height 6
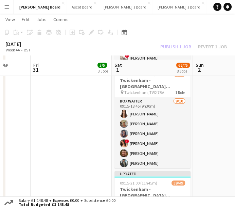
scroll to position [165, 0]
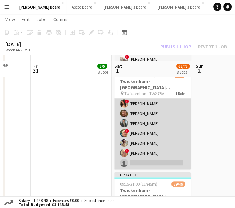
click at [163, 143] on app-card-role "BOX Waiter [DATE] 09:15-18:45 (9h30m) [PERSON_NAME] [PERSON_NAME] [PERSON_NAME]…" at bounding box center [153, 113] width 76 height 112
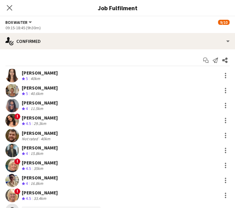
scroll to position [19, 0]
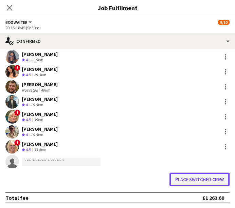
click at [184, 181] on button "Place switched crew" at bounding box center [200, 179] width 60 height 14
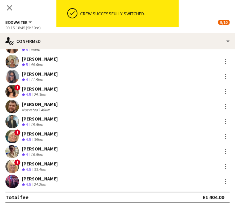
scroll to position [29, 0]
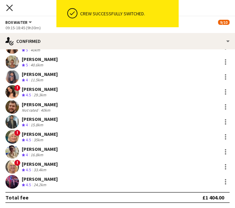
click at [12, 8] on icon "Close pop-in" at bounding box center [9, 7] width 6 height 6
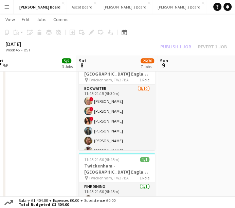
scroll to position [274, 0]
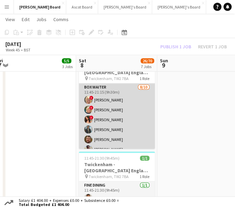
click at [124, 116] on app-card-role "BOX Waiter [DATE] 11:45-21:15 (9h30m) ! [PERSON_NAME] ! [PERSON_NAME] ! [PERSON…" at bounding box center [117, 139] width 76 height 112
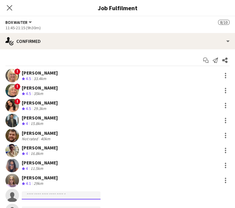
click at [67, 193] on input at bounding box center [61, 195] width 79 height 8
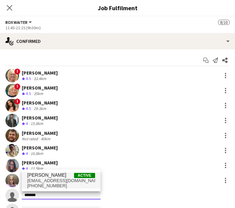
type input "*******"
click at [59, 178] on span "[EMAIL_ADDRESS][DOMAIN_NAME]" at bounding box center [61, 180] width 68 height 5
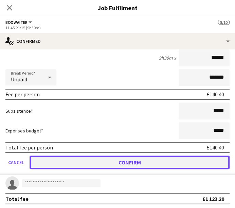
click at [131, 162] on button "Confirm" at bounding box center [130, 162] width 200 height 14
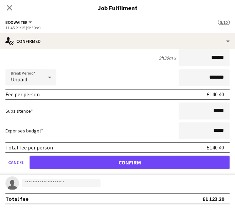
scroll to position [29, 0]
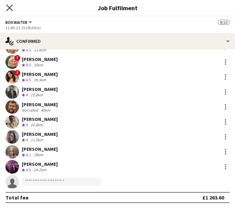
click at [9, 5] on icon "Close pop-in" at bounding box center [9, 7] width 6 height 6
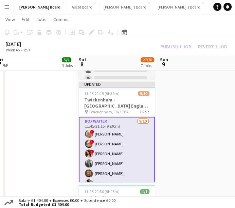
scroll to position [239, 0]
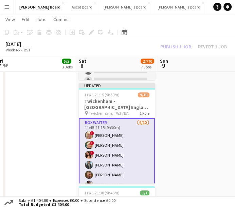
drag, startPoint x: 168, startPoint y: 114, endPoint x: 211, endPoint y: 21, distance: 102.4
click at [211, 21] on app-page-menu "View Day view expanded Day view collapsed Month view Date picker Jump to [DATE]…" at bounding box center [117, 20] width 235 height 13
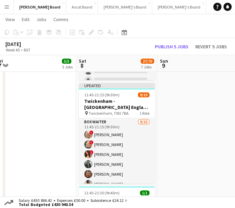
click at [202, 144] on app-date-cell at bounding box center [197, 138] width 81 height 524
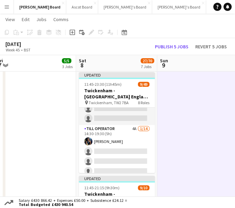
scroll to position [421, 0]
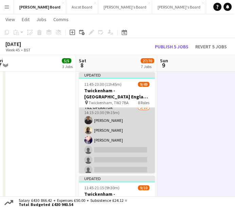
click at [129, 150] on app-card-role "Till Operator [DATE] 14:15-23:30 (9h15m) [PERSON_NAME] [PERSON_NAME] [PERSON_NA…" at bounding box center [117, 160] width 76 height 112
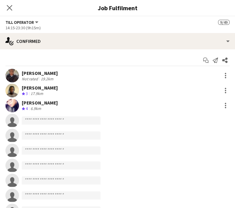
scroll to position [330, 0]
click at [58, 116] on input at bounding box center [61, 120] width 79 height 8
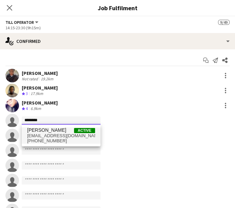
type input "********"
click at [54, 136] on span "[EMAIL_ADDRESS][DOMAIN_NAME]" at bounding box center [61, 135] width 68 height 5
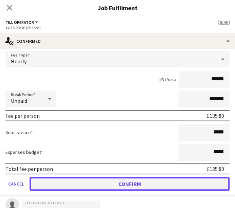
click at [132, 179] on button "Confirm" at bounding box center [130, 184] width 200 height 14
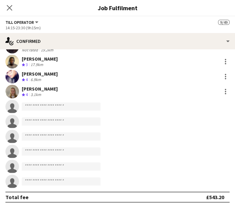
scroll to position [29, 0]
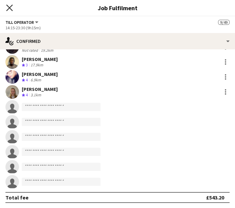
click at [10, 7] on icon "Close pop-in" at bounding box center [9, 7] width 6 height 6
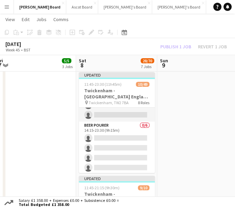
scroll to position [240, 0]
click at [132, 136] on app-card-role "BEER POURER 0/6 14:15-23:30 (9h15m) single-neutral-actions single-neutral-actio…" at bounding box center [117, 157] width 76 height 72
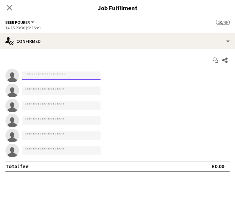
click at [66, 77] on input at bounding box center [61, 75] width 79 height 8
type input "*"
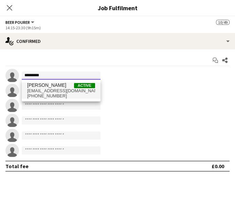
type input "*********"
click at [62, 91] on span "[EMAIL_ADDRESS][DOMAIN_NAME]" at bounding box center [61, 90] width 68 height 5
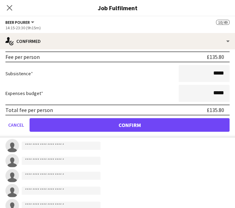
scroll to position [104, 0]
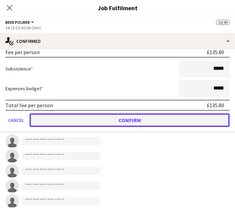
click at [127, 117] on button "Confirm" at bounding box center [130, 120] width 200 height 14
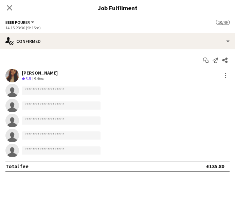
scroll to position [0, 0]
click at [10, 8] on icon at bounding box center [9, 7] width 6 height 6
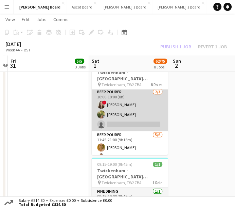
scroll to position [212, 0]
click at [128, 121] on app-card-role "BEER POURER [DATE] 10:00-18:00 (8h) ! [PERSON_NAME] [PERSON_NAME] single-neutra…" at bounding box center [130, 109] width 76 height 43
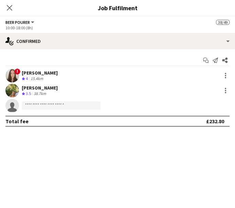
scroll to position [213, 0]
click at [67, 102] on input at bounding box center [61, 105] width 79 height 8
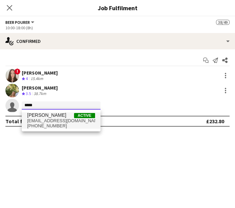
type input "****"
click at [45, 113] on span "[PERSON_NAME]" at bounding box center [46, 115] width 39 height 6
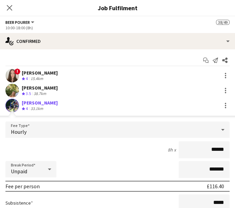
scroll to position [77, 0]
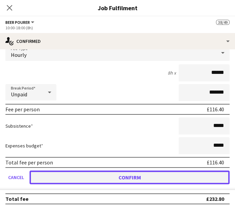
click at [127, 176] on button "Confirm" at bounding box center [130, 177] width 200 height 14
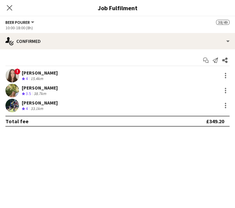
scroll to position [0, 0]
click at [14, 6] on div "Close pop-in" at bounding box center [9, 8] width 19 height 16
click at [9, 8] on icon "Close pop-in" at bounding box center [9, 7] width 6 height 6
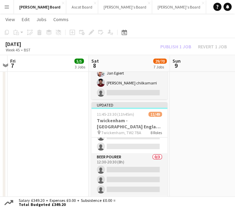
scroll to position [198, 0]
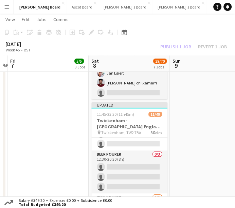
click at [124, 166] on app-card-role "BEER POURER 0/3 12:30-20:30 (8h) single-neutral-actions single-neutral-actions …" at bounding box center [129, 171] width 76 height 43
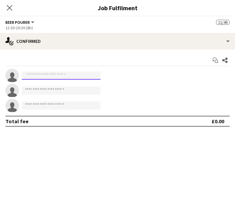
click at [41, 73] on input at bounding box center [61, 75] width 79 height 8
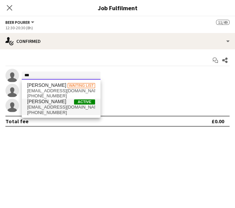
type input "***"
click at [56, 112] on span "[PHONE_NUMBER]" at bounding box center [61, 112] width 68 height 5
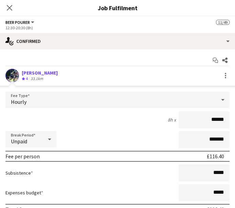
scroll to position [77, 0]
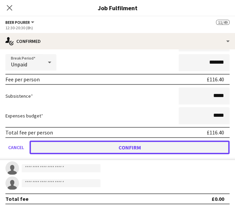
click at [126, 144] on button "Confirm" at bounding box center [130, 147] width 200 height 14
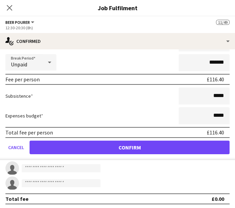
scroll to position [0, 0]
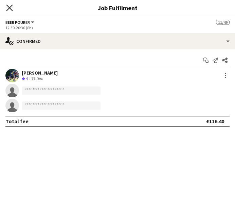
click at [10, 6] on icon "Close pop-in" at bounding box center [9, 7] width 6 height 6
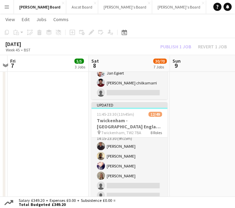
scroll to position [338, 0]
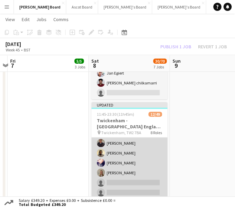
click at [134, 170] on app-card-role "Till Operator [DATE] 14:15-23:30 (9h15m) [PERSON_NAME] [PERSON_NAME] [PERSON_NA…" at bounding box center [129, 183] width 76 height 112
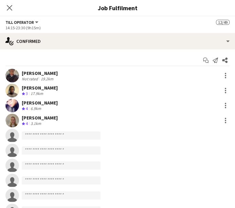
scroll to position [338, 0]
click at [41, 138] on input at bounding box center [61, 135] width 79 height 8
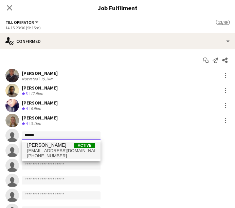
type input "******"
click at [52, 154] on span "[PHONE_NUMBER]" at bounding box center [61, 155] width 68 height 5
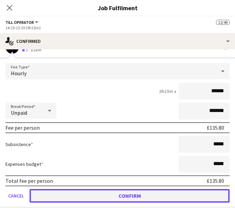
click at [124, 189] on button "Confirm" at bounding box center [130, 196] width 200 height 14
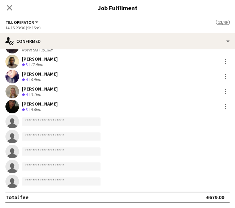
scroll to position [29, 0]
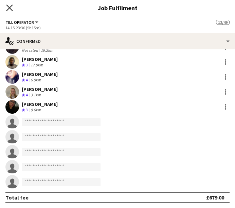
click at [10, 9] on icon "Close pop-in" at bounding box center [9, 7] width 6 height 6
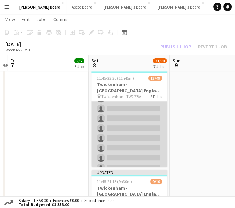
scroll to position [437, 0]
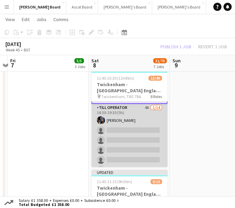
click at [139, 142] on app-card-role "Till Operator 4A [DATE] 14:30-19:30 (5h) [PERSON_NAME] single-neutral-actions s…" at bounding box center [129, 179] width 76 height 151
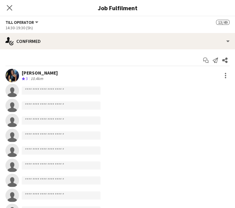
scroll to position [436, 0]
click at [74, 91] on input at bounding box center [61, 90] width 79 height 8
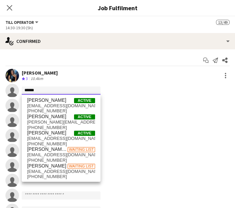
type input "******"
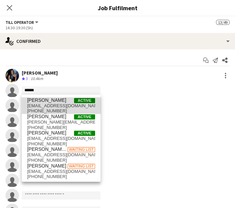
drag, startPoint x: 58, startPoint y: 103, endPoint x: 53, endPoint y: 108, distance: 7.0
click at [53, 108] on span "[PHONE_NUMBER]" at bounding box center [61, 110] width 68 height 5
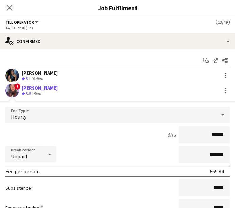
scroll to position [58, 0]
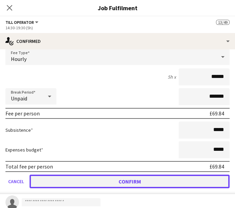
click at [139, 184] on button "Confirm" at bounding box center [130, 181] width 200 height 14
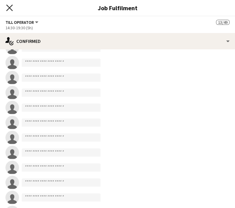
click at [11, 10] on icon "Close pop-in" at bounding box center [9, 7] width 6 height 6
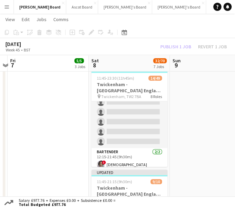
scroll to position [0, 0]
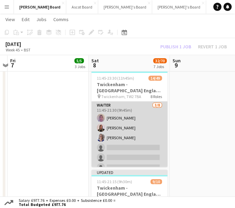
click at [136, 134] on app-card-role "Waiter [DATE] 11:45-21:30 (9h45m) [PERSON_NAME] [PERSON_NAME] Ndangang [PERSON_…" at bounding box center [129, 147] width 76 height 92
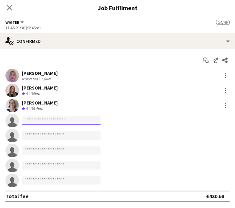
click at [63, 118] on input at bounding box center [61, 120] width 79 height 8
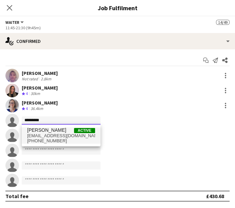
type input "*********"
click at [61, 131] on span "[PERSON_NAME] Active" at bounding box center [61, 130] width 68 height 6
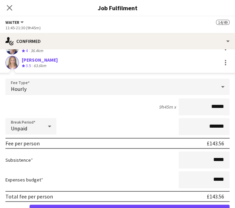
scroll to position [59, 0]
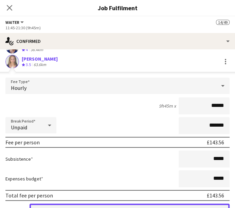
click at [137, 205] on button "Confirm" at bounding box center [130, 210] width 200 height 14
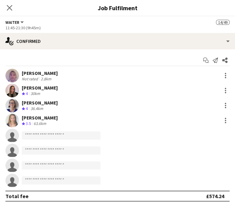
scroll to position [0, 0]
click at [12, 9] on icon "Close pop-in" at bounding box center [9, 7] width 6 height 6
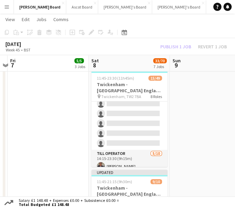
scroll to position [254, 0]
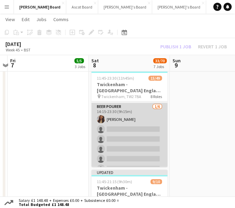
click at [124, 133] on app-card-role "BEER POURER [DATE] 14:15-23:30 (9h15m) [PERSON_NAME] single-neutral-actions sin…" at bounding box center [129, 139] width 76 height 72
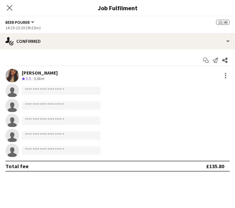
scroll to position [253, 0]
click at [51, 88] on input at bounding box center [61, 90] width 79 height 8
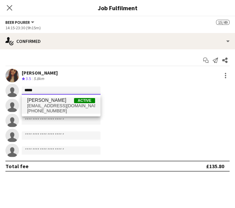
type input "*****"
click at [52, 106] on span "[EMAIL_ADDRESS][DOMAIN_NAME]" at bounding box center [61, 105] width 68 height 5
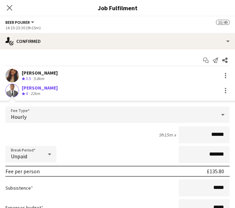
scroll to position [51, 0]
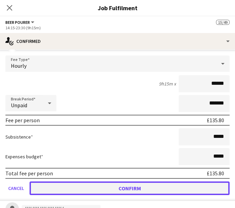
click at [147, 184] on button "Confirm" at bounding box center [130, 188] width 200 height 14
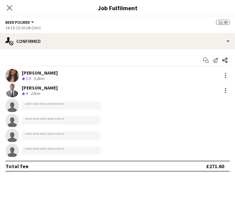
scroll to position [0, 0]
click at [9, 8] on icon "Close pop-in" at bounding box center [9, 7] width 6 height 6
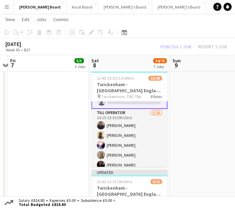
scroll to position [342, 0]
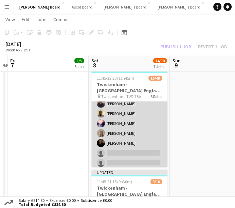
click at [135, 151] on app-card-role "Till Operator [DATE] 14:15-23:30 (9h15m) [PERSON_NAME] [PERSON_NAME] [PERSON_NA…" at bounding box center [129, 143] width 76 height 112
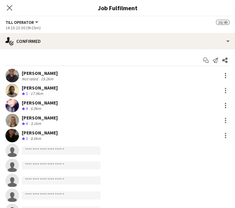
scroll to position [342, 0]
click at [65, 145] on app-invite-slot "single-neutral-actions" at bounding box center [117, 151] width 235 height 14
click at [63, 149] on input at bounding box center [61, 150] width 79 height 8
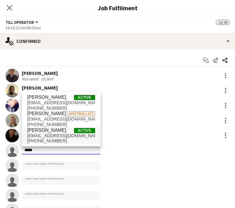
type input "*****"
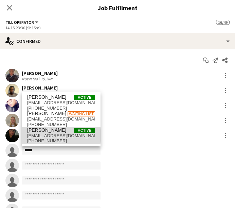
click at [58, 135] on span "[EMAIL_ADDRESS][DOMAIN_NAME]" at bounding box center [61, 135] width 68 height 5
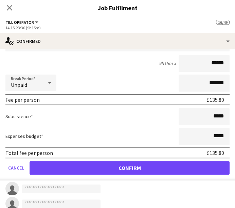
scroll to position [133, 0]
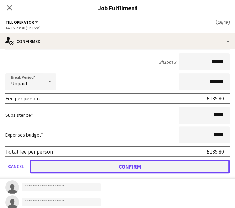
click at [141, 168] on button "Confirm" at bounding box center [130, 167] width 200 height 14
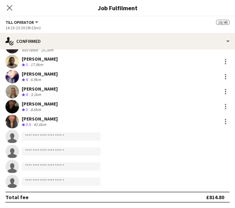
scroll to position [29, 0]
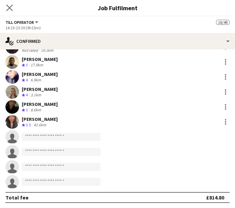
click at [7, 4] on icon "Close pop-in" at bounding box center [9, 7] width 6 height 6
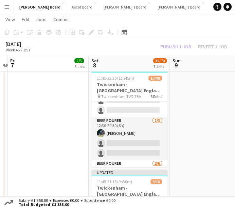
scroll to position [195, 0]
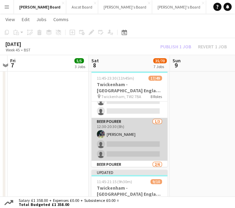
click at [144, 141] on app-card-role "BEER POURER [DATE] 12:30-20:30 (8h) [PERSON_NAME] single-neutral-actions single…" at bounding box center [129, 139] width 76 height 43
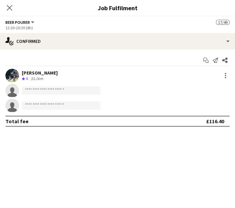
click at [57, 86] on app-invite-slot "single-neutral-actions" at bounding box center [117, 91] width 235 height 14
click at [52, 88] on input at bounding box center [61, 90] width 79 height 8
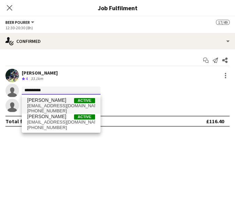
type input "**********"
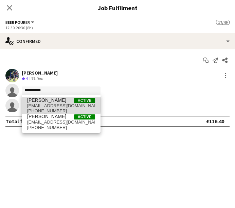
click at [54, 103] on span "[EMAIL_ADDRESS][DOMAIN_NAME]" at bounding box center [61, 105] width 68 height 5
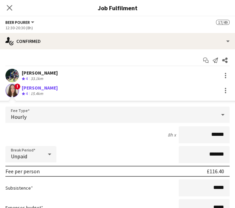
scroll to position [77, 0]
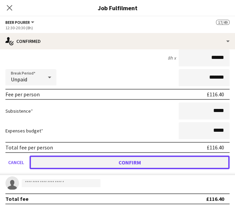
click at [125, 158] on button "Confirm" at bounding box center [130, 162] width 200 height 14
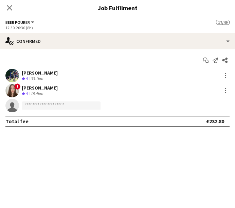
scroll to position [0, 0]
click at [9, 10] on icon "Close pop-in" at bounding box center [9, 7] width 6 height 6
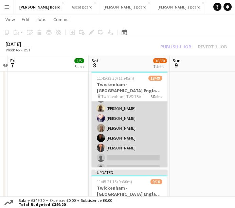
scroll to position [366, 0]
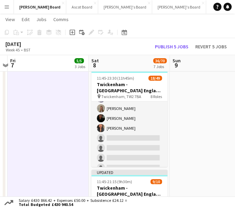
click at [34, 52] on div "[DATE] Week 45 • BST" at bounding box center [27, 46] width 54 height 15
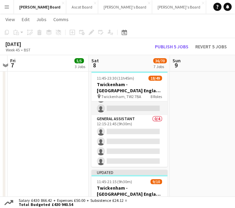
scroll to position [146, 0]
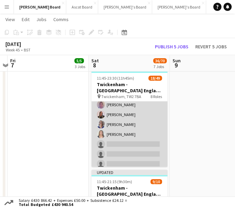
click at [140, 144] on app-card-role "Waiter [DATE] 11:45-21:30 (9h45m) [PERSON_NAME] [PERSON_NAME] Ndangang [PERSON_…" at bounding box center [129, 134] width 76 height 92
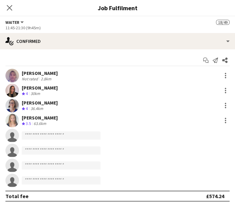
scroll to position [14, 0]
click at [65, 138] on input at bounding box center [61, 135] width 79 height 8
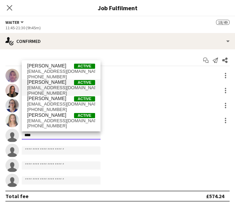
type input "****"
click at [57, 84] on span "[PERSON_NAME] Active" at bounding box center [61, 82] width 68 height 6
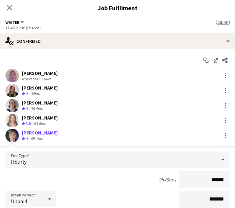
scroll to position [105, 0]
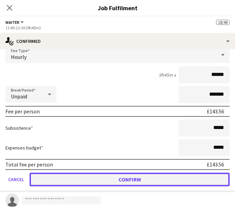
click at [131, 174] on button "Confirm" at bounding box center [130, 179] width 200 height 14
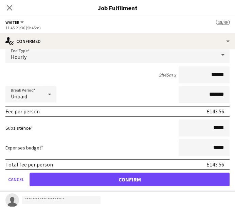
scroll to position [0, 0]
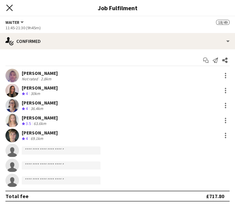
click at [7, 5] on icon at bounding box center [9, 7] width 6 height 6
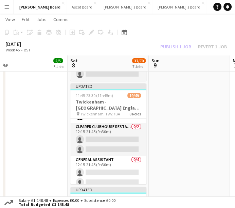
scroll to position [124, 0]
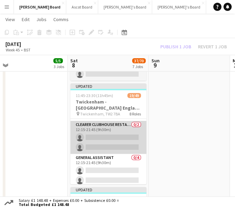
click at [106, 142] on app-card-role "Clearer CLUBHOUSE RESTAURANT - [GEOGRAPHIC_DATA] - LEVEL 4 0/2 12:15-21:45 (9h3…" at bounding box center [108, 137] width 76 height 33
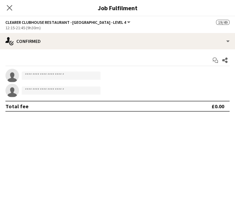
scroll to position [123, 0]
click at [46, 70] on app-invite-slot "single-neutral-actions" at bounding box center [117, 76] width 235 height 14
click at [44, 73] on input at bounding box center [61, 75] width 79 height 8
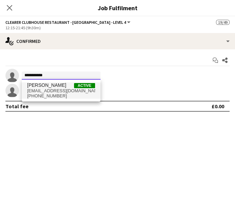
type input "**********"
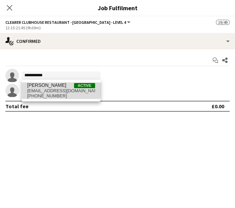
click at [50, 88] on span "[EMAIL_ADDRESS][DOMAIN_NAME]" at bounding box center [61, 90] width 68 height 5
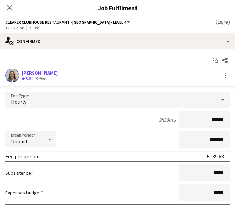
scroll to position [62, 0]
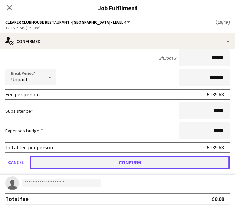
click at [135, 163] on button "Confirm" at bounding box center [130, 162] width 200 height 14
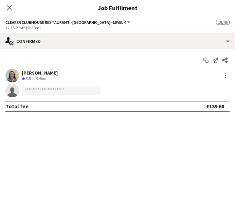
scroll to position [0, 0]
click at [41, 89] on input at bounding box center [61, 90] width 79 height 8
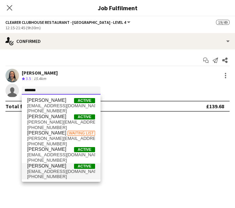
type input "*******"
click at [59, 173] on span "[EMAIL_ADDRESS][DOMAIN_NAME]" at bounding box center [61, 171] width 68 height 5
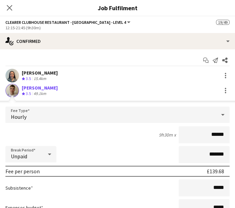
scroll to position [62, 0]
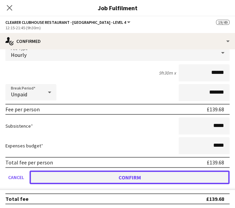
click at [119, 175] on button "Confirm" at bounding box center [130, 177] width 200 height 14
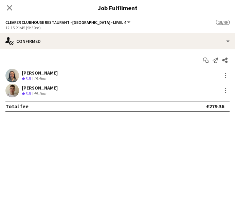
scroll to position [0, 0]
click at [10, 7] on icon at bounding box center [9, 7] width 6 height 6
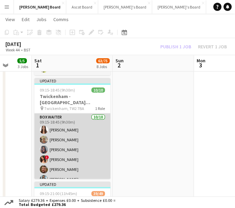
scroll to position [46, 0]
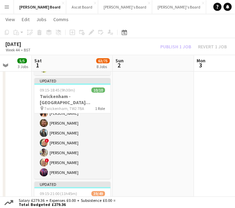
drag, startPoint x: 71, startPoint y: 158, endPoint x: 210, endPoint y: 103, distance: 149.4
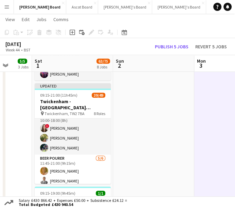
scroll to position [227, 0]
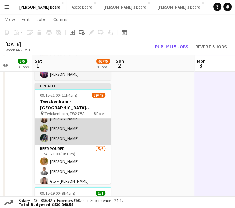
click at [59, 126] on app-card-role "BEER POURER [DATE] 10:00-18:00 (8h) ! [PERSON_NAME] [PERSON_NAME] [PERSON_NAME]" at bounding box center [73, 123] width 76 height 43
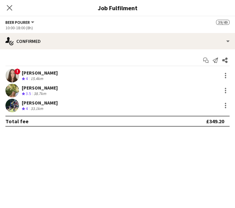
scroll to position [228, 0]
click at [70, 93] on div "[PERSON_NAME] Crew rating 3.5 38.7km" at bounding box center [117, 91] width 235 height 14
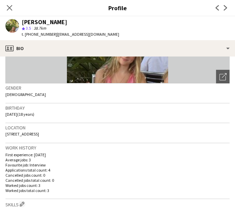
scroll to position [81, 0]
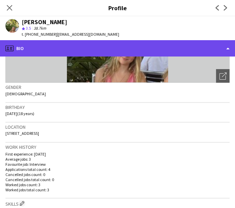
click at [139, 43] on div "profile Bio" at bounding box center [117, 48] width 235 height 16
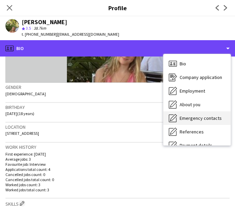
scroll to position [91, 0]
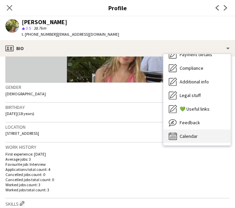
click at [204, 136] on div "Calendar Calendar" at bounding box center [197, 136] width 67 height 14
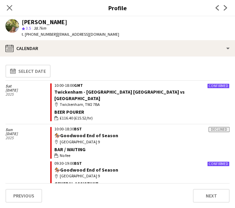
scroll to position [7, 0]
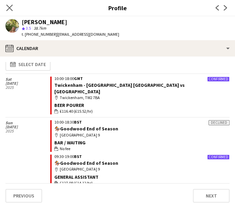
click at [11, 12] on app-icon "Close pop-in" at bounding box center [10, 8] width 10 height 10
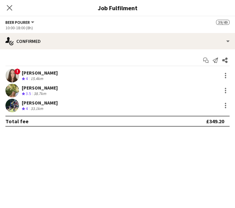
click at [11, 12] on app-icon "Close pop-in" at bounding box center [9, 8] width 8 height 8
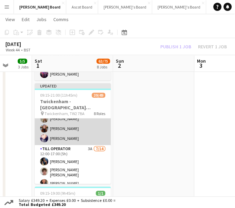
scroll to position [414, 0]
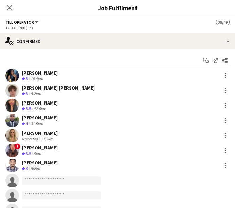
scroll to position [413, 0]
click at [11, 8] on icon "Close pop-in" at bounding box center [9, 7] width 6 height 6
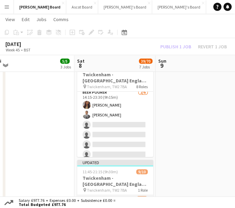
scroll to position [257, 0]
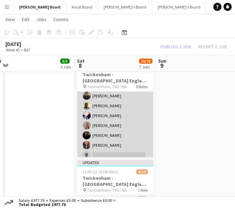
click at [127, 136] on app-card-role "Till Operator [DATE] 14:15-23:30 (9h15m) [PERSON_NAME] [PERSON_NAME] [PERSON_NA…" at bounding box center [115, 135] width 76 height 112
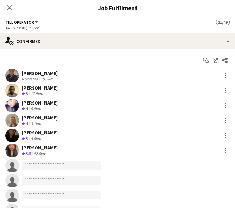
scroll to position [339, 0]
click at [86, 166] on input at bounding box center [61, 165] width 79 height 8
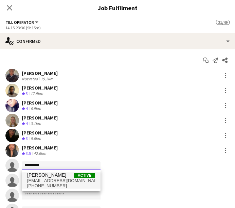
type input "*********"
click at [48, 185] on span "[PHONE_NUMBER]" at bounding box center [61, 185] width 68 height 5
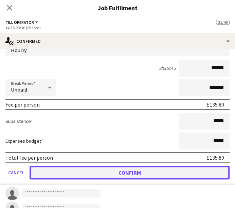
click at [135, 168] on button "Confirm" at bounding box center [130, 173] width 200 height 14
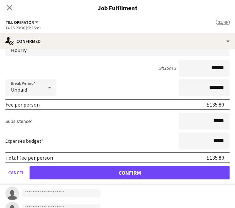
scroll to position [29, 0]
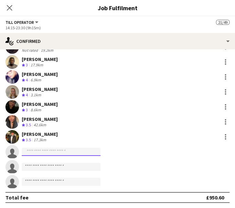
click at [67, 152] on input at bounding box center [61, 152] width 79 height 8
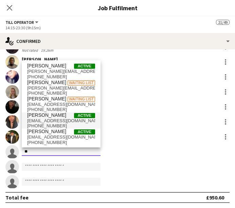
type input "*"
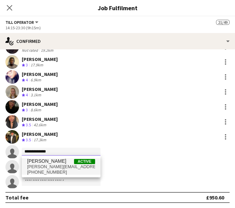
type input "**********"
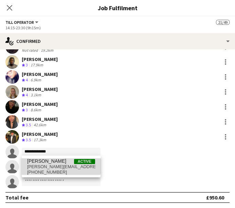
click at [57, 160] on span "[PERSON_NAME]" at bounding box center [46, 161] width 39 height 6
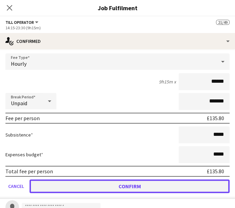
click at [123, 181] on button "Confirm" at bounding box center [130, 186] width 200 height 14
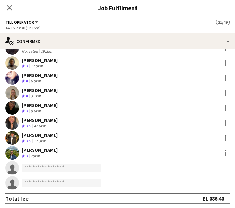
scroll to position [28, 0]
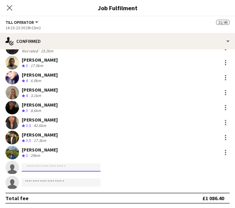
click at [63, 167] on input at bounding box center [61, 167] width 79 height 8
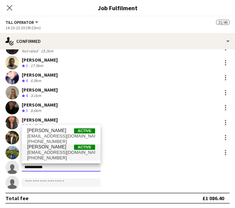
type input "**********"
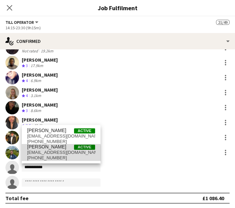
click at [56, 154] on span "[EMAIL_ADDRESS][DOMAIN_NAME]" at bounding box center [61, 152] width 68 height 5
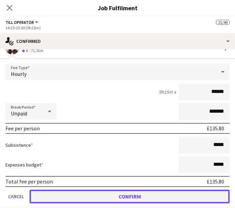
click at [115, 195] on button "Confirm" at bounding box center [130, 196] width 200 height 14
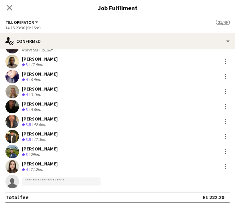
scroll to position [29, 0]
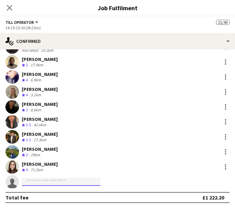
click at [58, 178] on input at bounding box center [61, 182] width 79 height 8
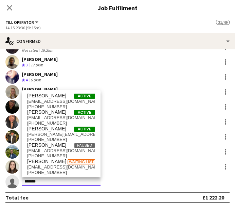
type input "******"
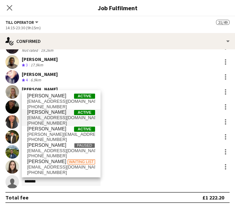
click at [58, 112] on span "[PERSON_NAME] Active" at bounding box center [61, 112] width 68 height 6
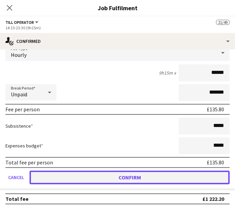
click at [123, 178] on button "Confirm" at bounding box center [130, 177] width 200 height 14
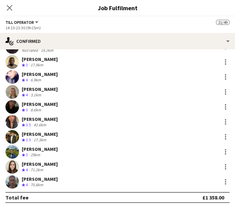
scroll to position [0, 0]
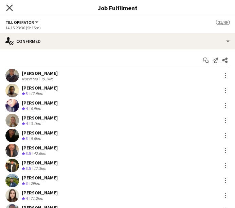
click at [9, 6] on icon "Close pop-in" at bounding box center [9, 7] width 6 height 6
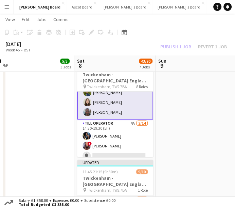
scroll to position [428, 0]
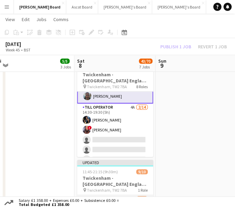
click at [126, 126] on app-card-role "Till Operator 4A [DATE] 14:30-19:30 (5h) [PERSON_NAME] ! [PERSON_NAME] single-n…" at bounding box center [115, 178] width 76 height 151
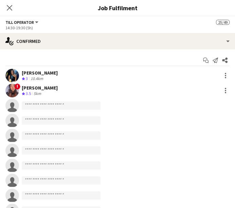
scroll to position [427, 0]
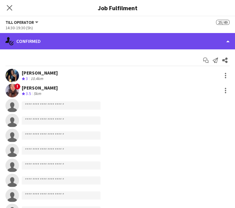
click at [89, 41] on div "single-neutral-actions-check-2 Confirmed" at bounding box center [117, 41] width 235 height 16
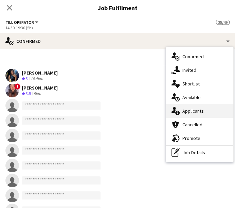
click at [216, 111] on div "single-neutral-actions-information Applicants" at bounding box center [199, 111] width 67 height 14
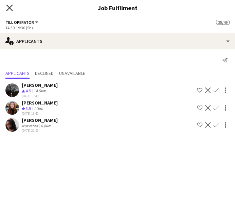
click at [9, 7] on icon at bounding box center [9, 7] width 6 height 6
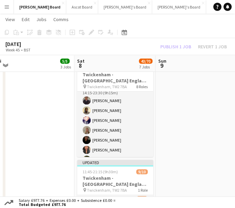
scroll to position [350, 0]
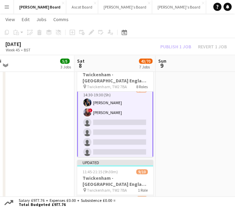
click at [122, 121] on app-card-role "Till Operator 4A [DATE] 14:30-19:30 (5h) [PERSON_NAME] ! [PERSON_NAME] single-n…" at bounding box center [115, 161] width 76 height 153
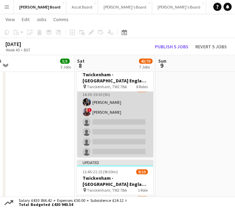
click at [122, 121] on app-card-role "Till Operator 4A [DATE] 14:30-19:30 (5h) [PERSON_NAME] ! [PERSON_NAME] single-n…" at bounding box center [115, 161] width 76 height 151
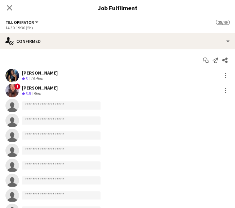
scroll to position [444, 0]
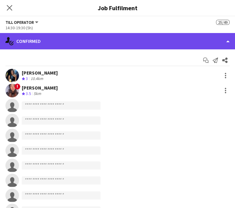
click at [111, 40] on div "single-neutral-actions-check-2 Confirmed" at bounding box center [117, 41] width 235 height 16
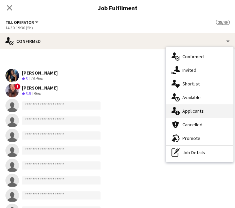
click at [206, 111] on div "single-neutral-actions-information Applicants" at bounding box center [199, 111] width 67 height 14
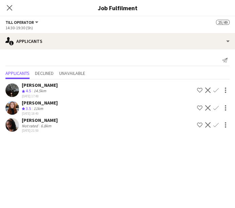
click at [216, 108] on app-icon "Confirm" at bounding box center [216, 107] width 5 height 5
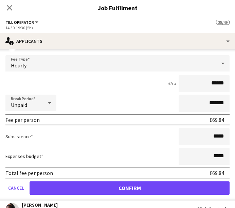
scroll to position [70, 0]
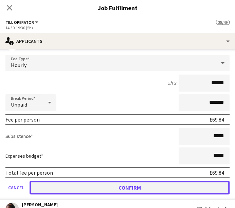
click at [173, 183] on button "Confirm" at bounding box center [130, 188] width 200 height 14
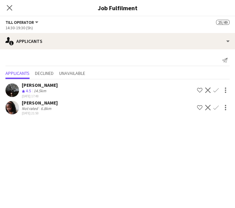
scroll to position [144, 0]
click at [218, 90] on app-icon "Confirm" at bounding box center [216, 89] width 5 height 5
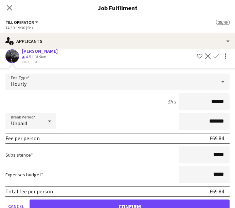
scroll to position [35, 0]
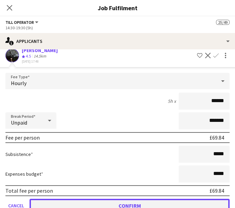
click at [140, 202] on button "Confirm" at bounding box center [130, 206] width 200 height 14
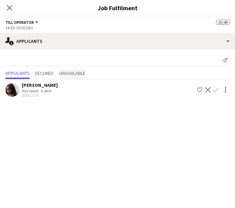
scroll to position [0, 0]
click at [10, 6] on icon "Close pop-in" at bounding box center [9, 7] width 6 height 6
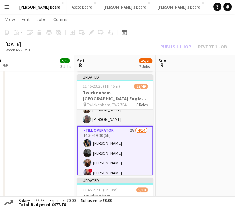
scroll to position [423, 0]
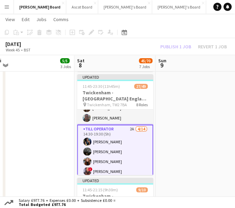
click at [119, 147] on app-card-role "Till Operator 2A [DATE] 14:30-19:30 (5h) [PERSON_NAME] [PERSON_NAME] [PERSON_NA…" at bounding box center [115, 200] width 76 height 153
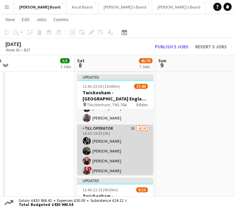
click at [119, 147] on app-card-role "Till Operator 2A [DATE] 14:30-19:30 (5h) [PERSON_NAME] [PERSON_NAME] [PERSON_NA…" at bounding box center [115, 199] width 76 height 151
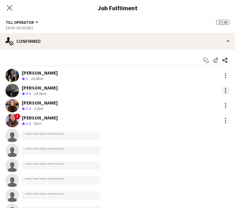
click at [222, 91] on div at bounding box center [226, 90] width 8 height 8
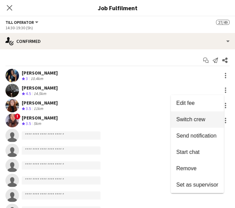
click at [196, 120] on span "Switch crew" at bounding box center [191, 119] width 29 height 6
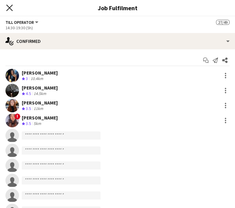
click at [11, 8] on icon "Close pop-in" at bounding box center [9, 7] width 6 height 6
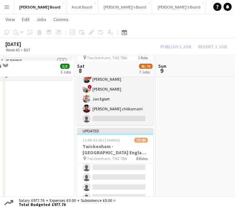
scroll to position [170, 0]
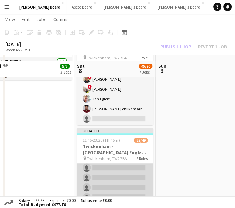
click at [122, 170] on app-card-role "General Assistant 0/4 12:15-21:45 (9h30m) single-neutral-actions single-neutral…" at bounding box center [115, 177] width 76 height 53
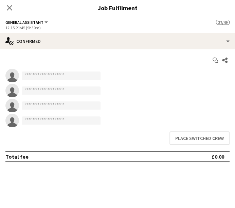
scroll to position [171, 0]
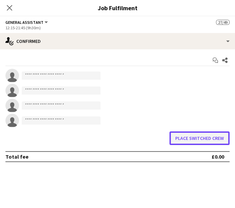
click at [201, 135] on button "Place switched crew" at bounding box center [200, 138] width 60 height 14
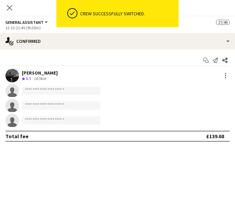
scroll to position [111, 0]
click at [7, 4] on app-icon "Close pop-in" at bounding box center [10, 8] width 10 height 10
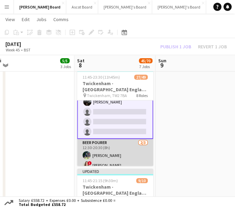
scroll to position [170, 0]
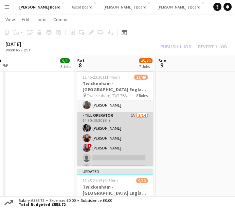
click at [126, 145] on app-card-role "Till Operator 2A [DATE] 14:30-19:30 (5h) [PERSON_NAME] [PERSON_NAME] ! [PERSON_…" at bounding box center [115, 187] width 76 height 151
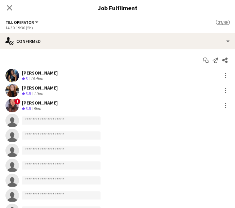
scroll to position [427, 0]
click at [143, 50] on div "Start chat Send notification Share [PERSON_NAME] Crew rating 3 10.4km [PERSON_N…" at bounding box center [117, 172] width 235 height 247
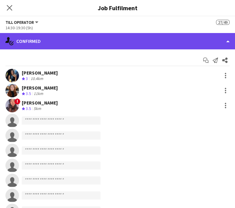
click at [152, 42] on div "single-neutral-actions-check-2 Confirmed" at bounding box center [117, 41] width 235 height 16
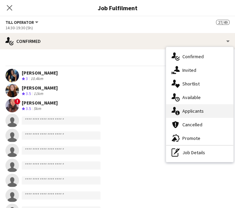
click at [200, 110] on span "Applicants" at bounding box center [193, 111] width 21 height 6
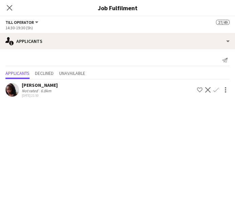
click at [29, 86] on div "[PERSON_NAME]" at bounding box center [40, 85] width 36 height 6
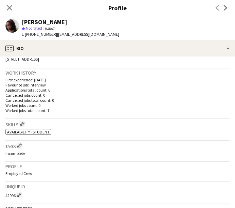
scroll to position [155, 0]
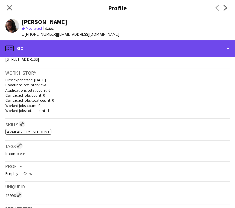
click at [148, 56] on div "profile Bio" at bounding box center [117, 48] width 235 height 16
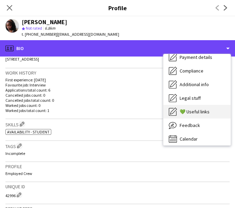
scroll to position [88, 0]
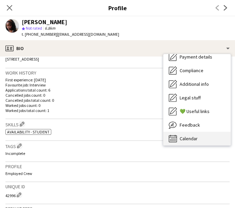
click at [196, 141] on span "Calendar" at bounding box center [189, 138] width 18 height 6
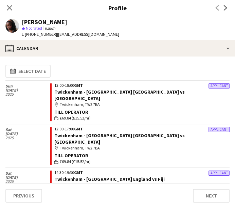
scroll to position [120, 0]
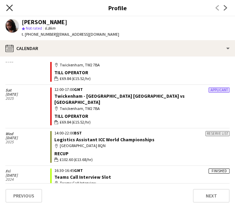
click at [12, 7] on icon "Close pop-in" at bounding box center [9, 7] width 6 height 6
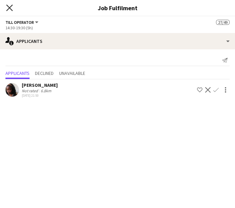
click at [12, 9] on icon "Close pop-in" at bounding box center [9, 7] width 6 height 6
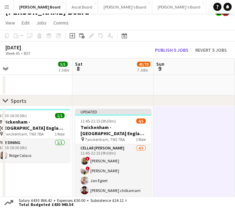
scroll to position [0, 0]
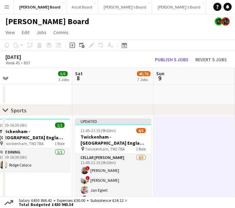
click at [27, 82] on app-board-header-date "Fri 7 5/5 3 Jobs" at bounding box center [31, 76] width 81 height 16
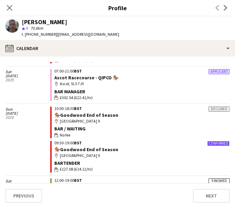
scroll to position [185, 0]
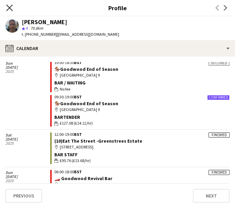
click at [10, 6] on icon "Close pop-in" at bounding box center [9, 7] width 6 height 6
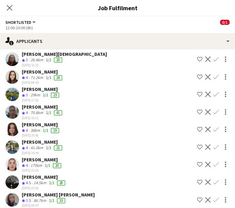
click at [41, 98] on div "27-09-2025 17:26" at bounding box center [41, 100] width 39 height 4
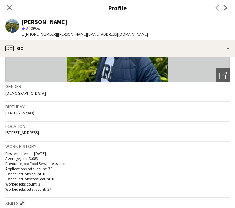
scroll to position [91, 0]
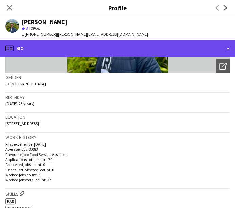
click at [128, 43] on div "profile Bio" at bounding box center [117, 48] width 235 height 16
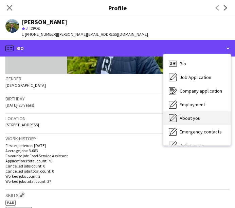
scroll to position [104, 0]
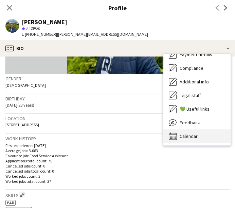
click at [190, 141] on div "Calendar Calendar" at bounding box center [197, 136] width 67 height 14
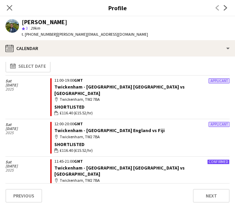
scroll to position [0, 0]
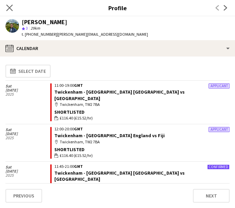
click at [14, 4] on app-icon "Close pop-in" at bounding box center [10, 8] width 10 height 10
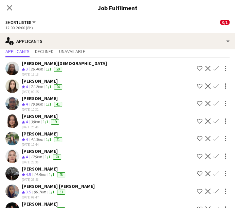
scroll to position [22, 0]
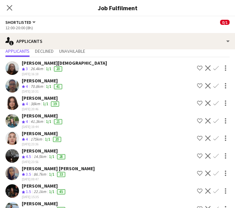
click at [49, 80] on div "[PERSON_NAME]" at bounding box center [43, 81] width 42 height 6
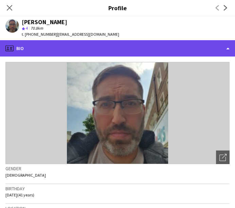
click at [57, 49] on div "profile Bio" at bounding box center [117, 48] width 235 height 16
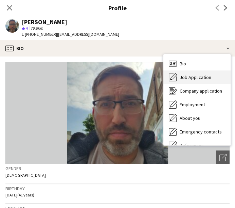
click at [187, 81] on div "Job Application Job Application" at bounding box center [197, 77] width 67 height 14
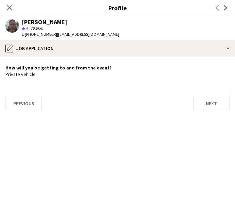
scroll to position [2, 0]
click at [14, 11] on div "Close pop-in" at bounding box center [9, 8] width 19 height 16
click at [10, 7] on icon at bounding box center [9, 7] width 6 height 6
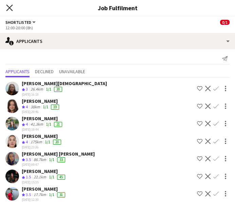
click at [7, 5] on icon at bounding box center [9, 7] width 6 height 6
